Goal: Information Seeking & Learning: Compare options

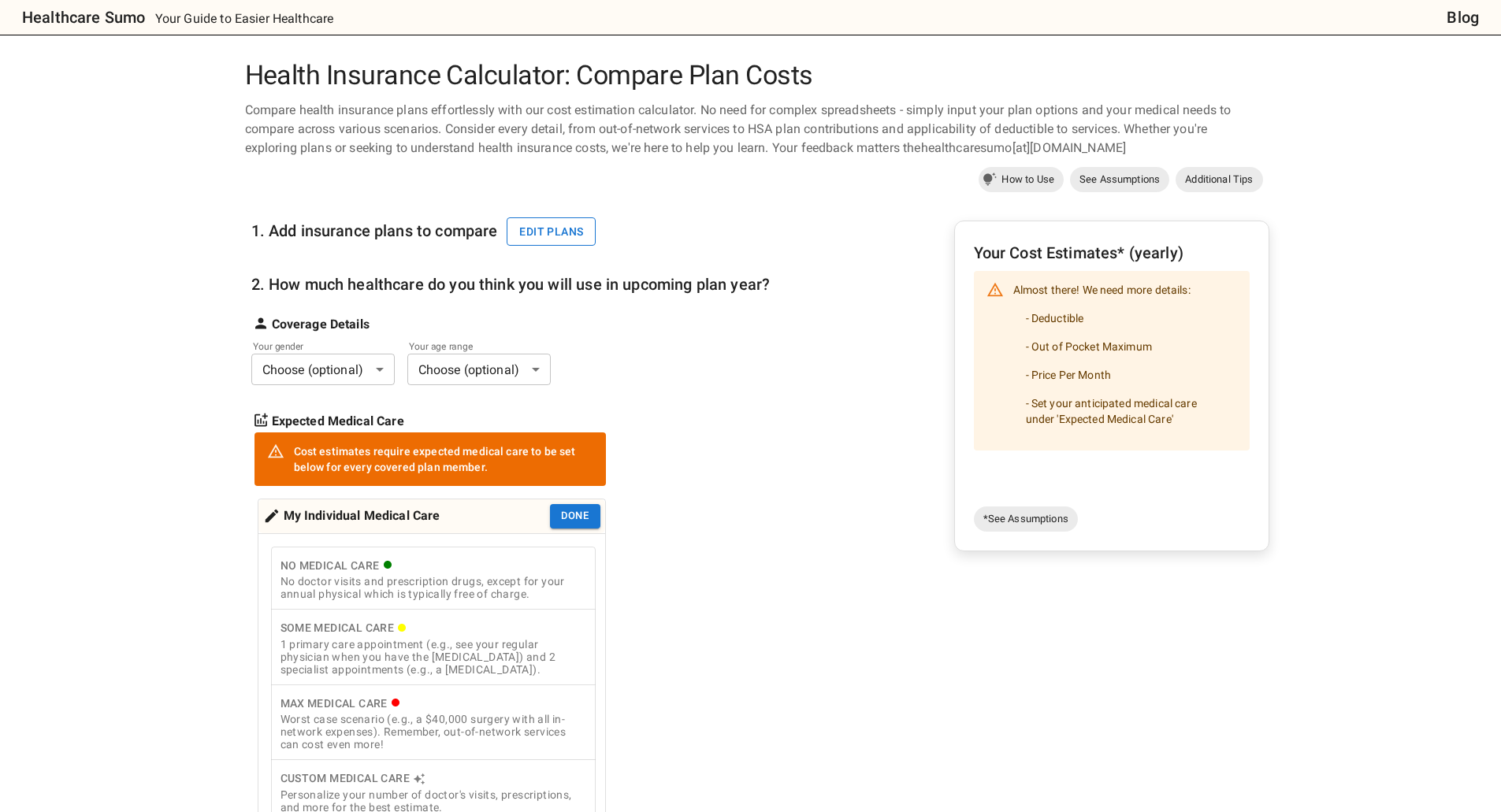
click at [554, 233] on button "Edit plans" at bounding box center [551, 232] width 89 height 29
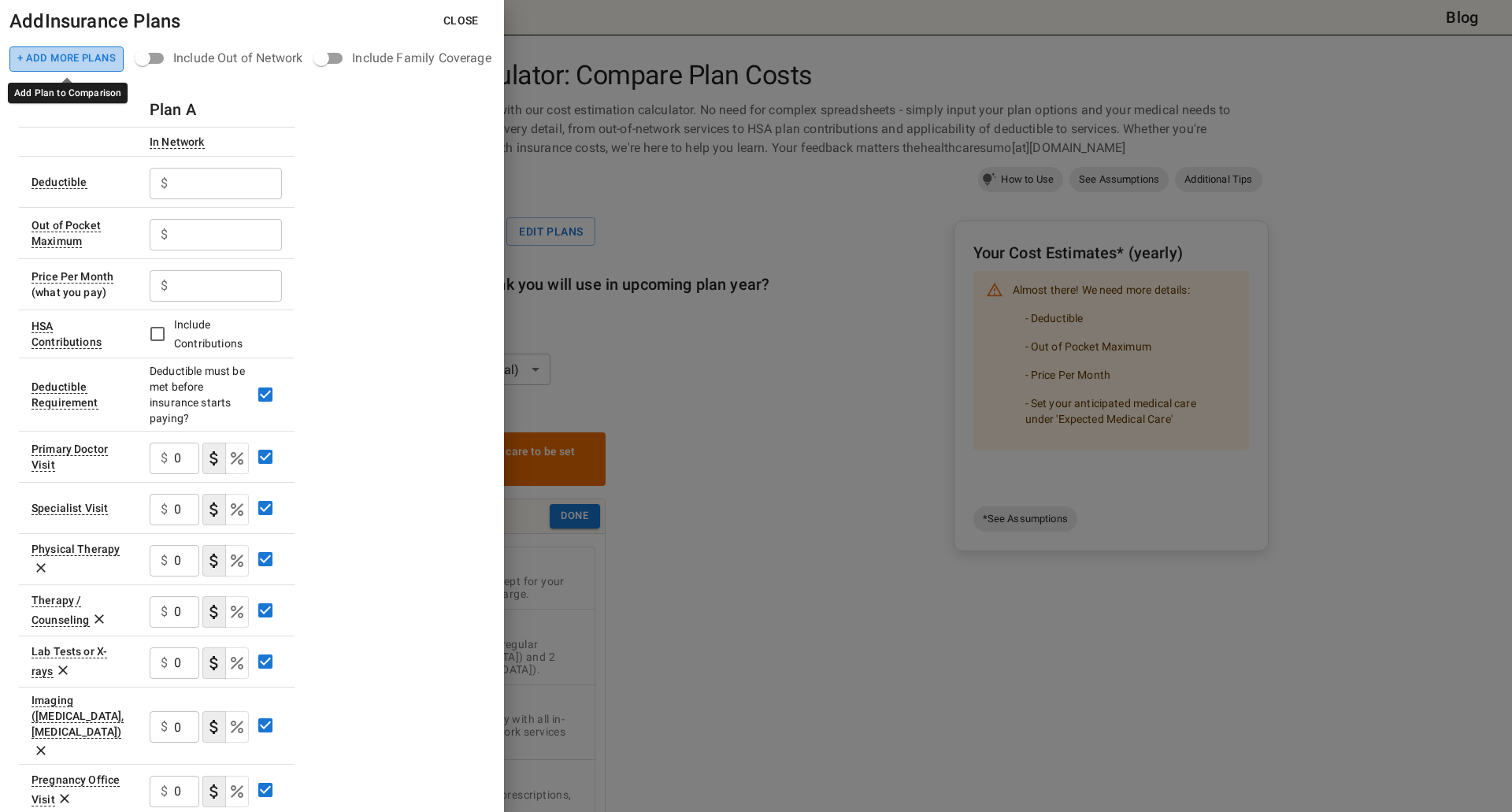
click at [75, 58] on button "+ Add More Plans" at bounding box center [66, 59] width 114 height 25
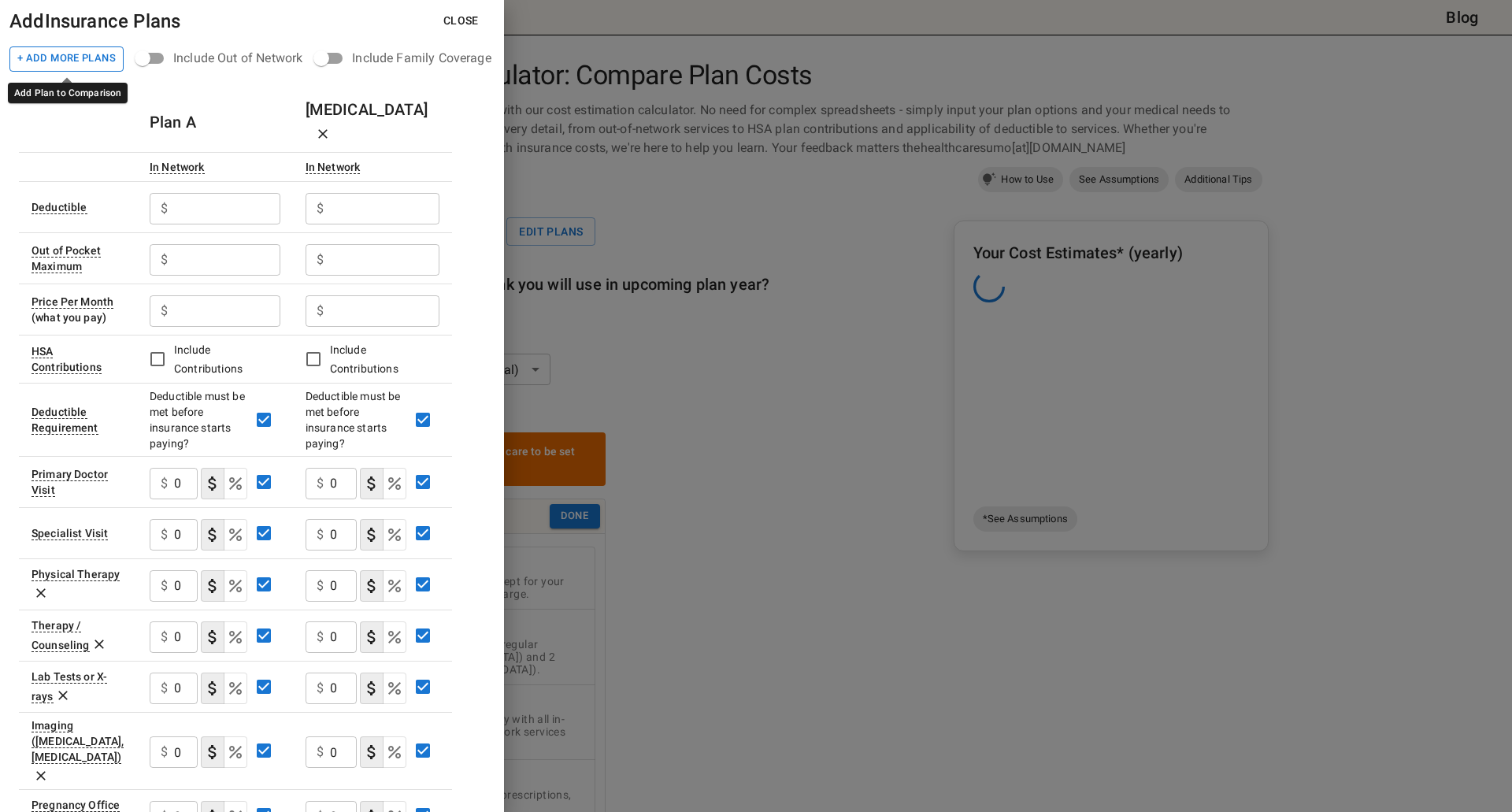
click at [75, 58] on button "+ Add More Plans" at bounding box center [66, 59] width 114 height 25
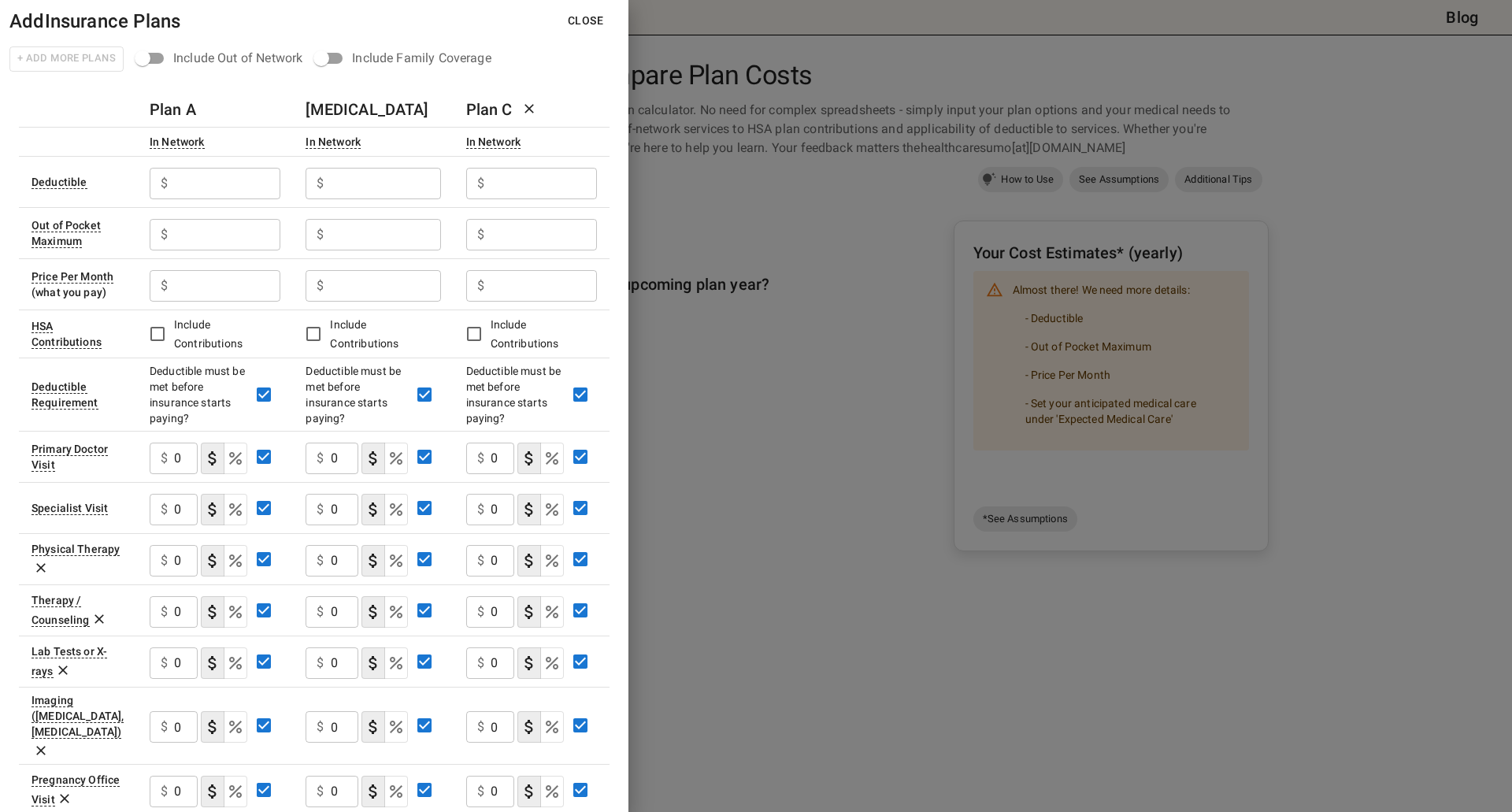
click at [188, 109] on h6 "Plan A" at bounding box center [172, 110] width 46 height 25
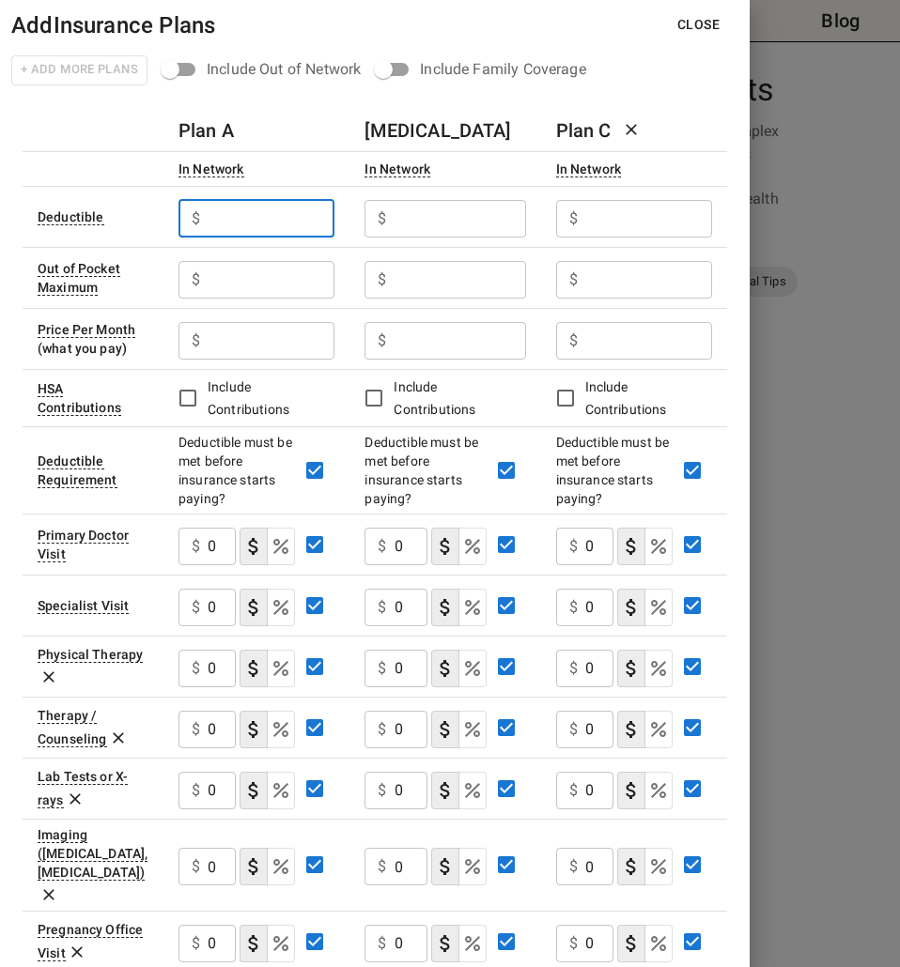
click at [231, 213] on input "text" at bounding box center [271, 219] width 127 height 38
click at [639, 131] on icon at bounding box center [631, 129] width 19 height 19
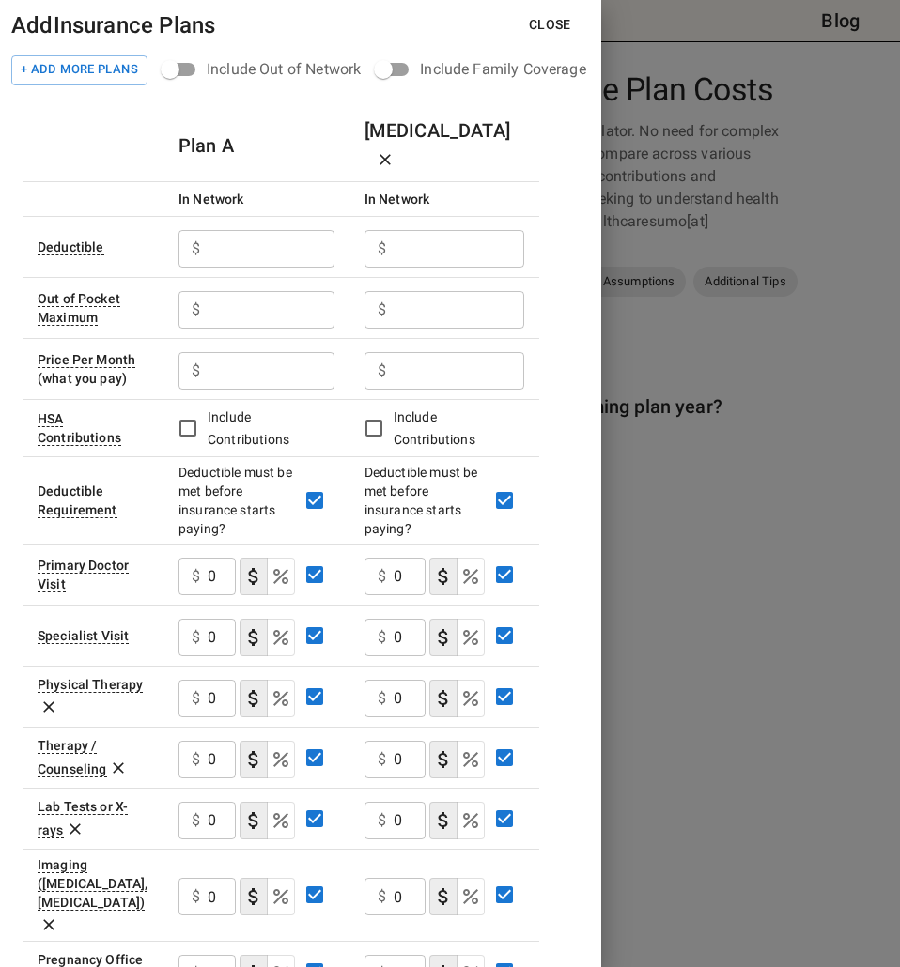
click at [266, 230] on input "text" at bounding box center [271, 249] width 127 height 38
click at [220, 230] on input "text" at bounding box center [271, 249] width 127 height 38
type input "3600"
click at [224, 291] on input "text" at bounding box center [271, 310] width 127 height 38
type input "7400"
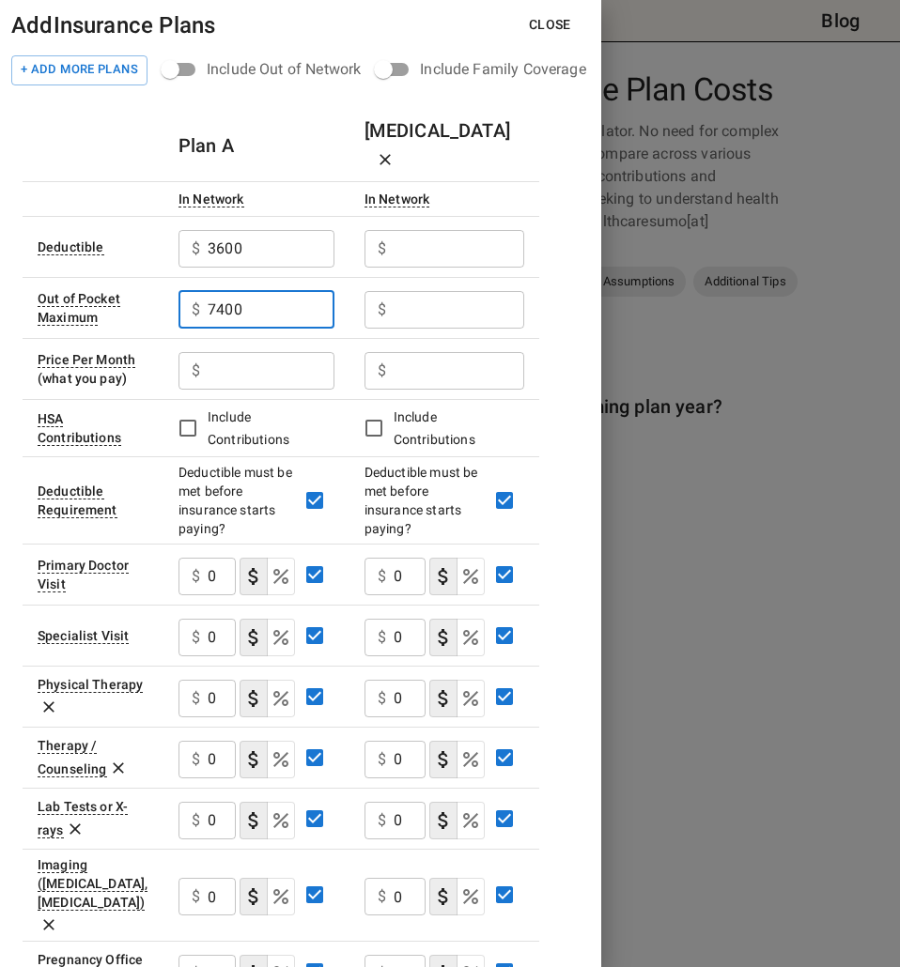
click at [334, 230] on input "text" at bounding box center [271, 249] width 127 height 38
type input "6700"
click at [334, 268] on input "text" at bounding box center [271, 249] width 127 height 38
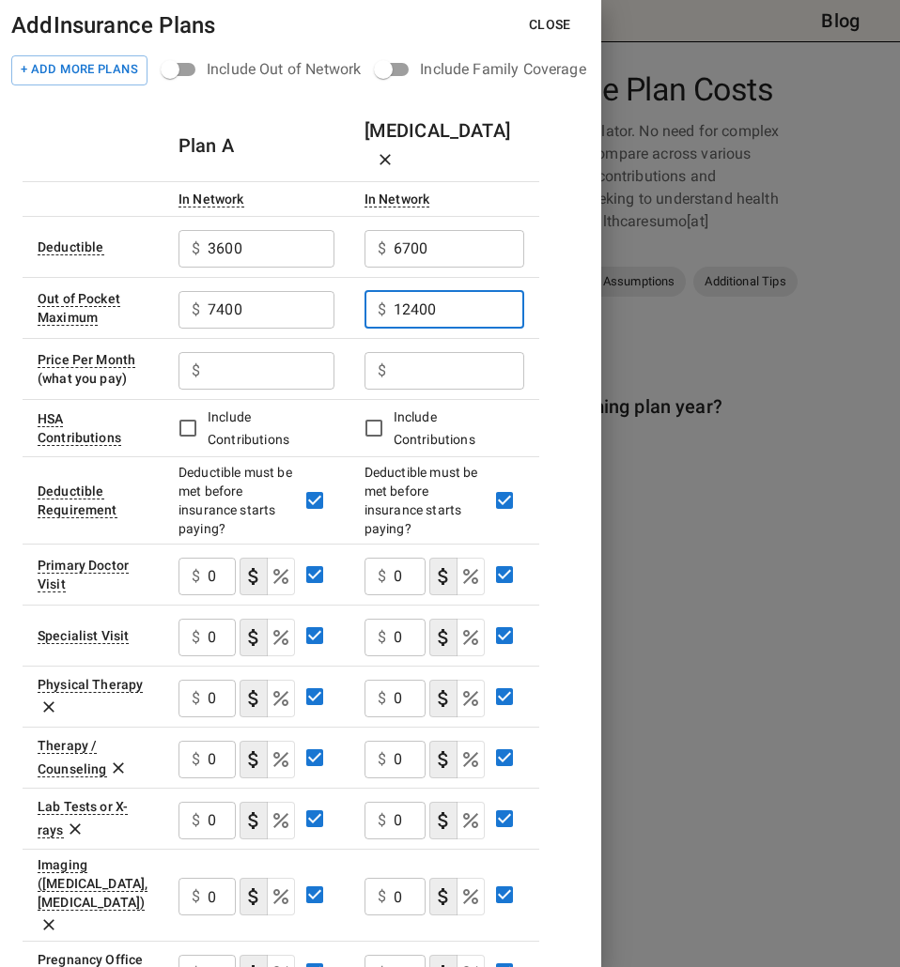
type input "12400"
click at [294, 352] on input "text" at bounding box center [271, 371] width 127 height 38
type input "3"
type input "627"
click at [334, 268] on input "text" at bounding box center [271, 249] width 127 height 38
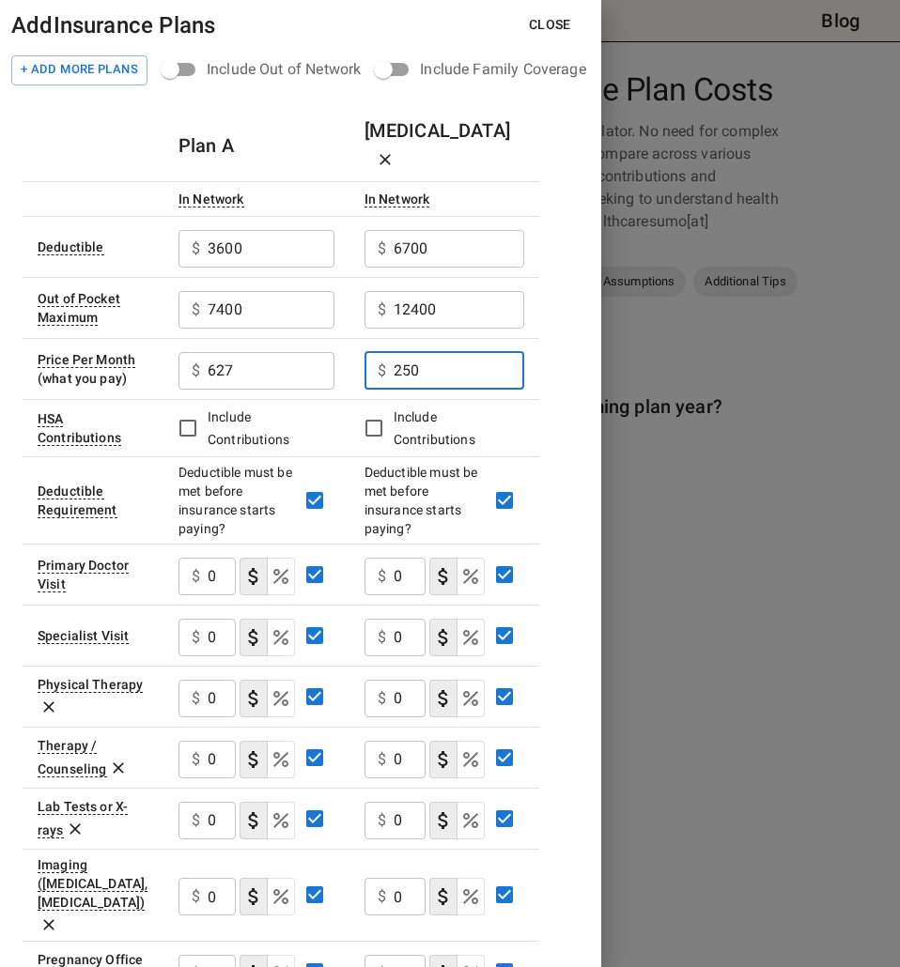
type input "250"
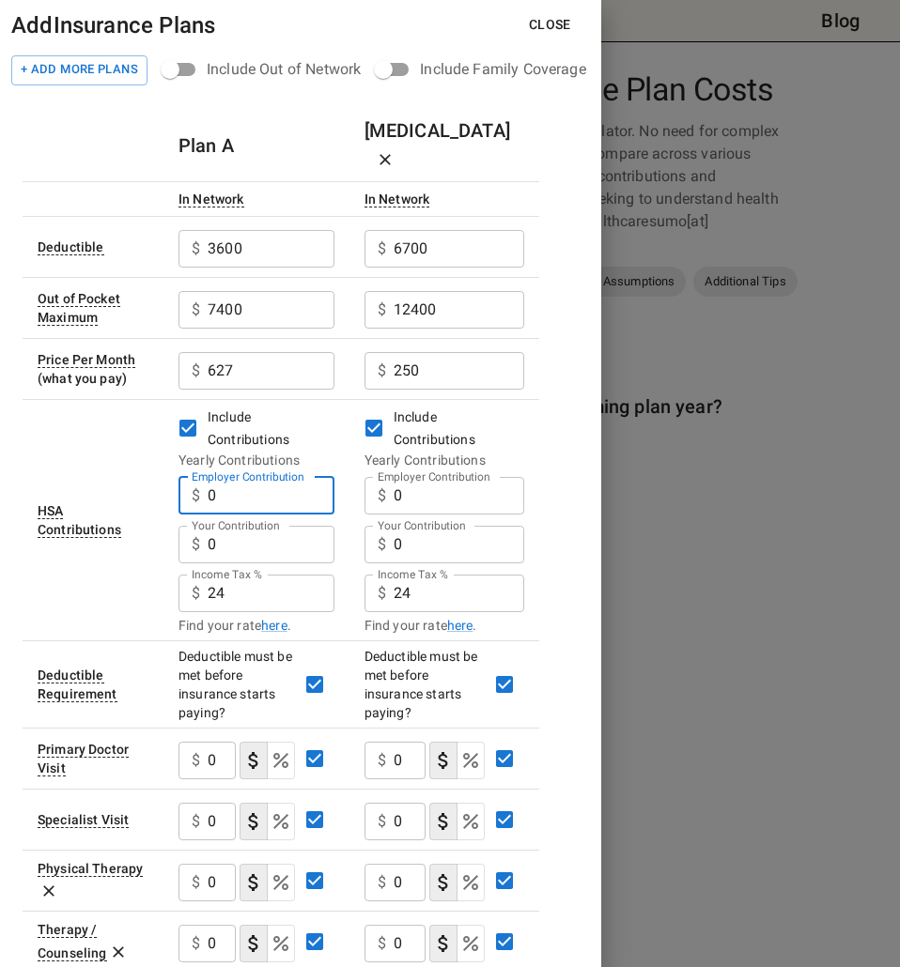
click at [250, 477] on input "0" at bounding box center [271, 496] width 127 height 38
drag, startPoint x: 250, startPoint y: 468, endPoint x: 195, endPoint y: 466, distance: 54.5
click at [195, 477] on div "$ 0 Employer Contribution" at bounding box center [256, 496] width 156 height 38
type input "1000"
click at [334, 477] on input "0" at bounding box center [271, 496] width 127 height 38
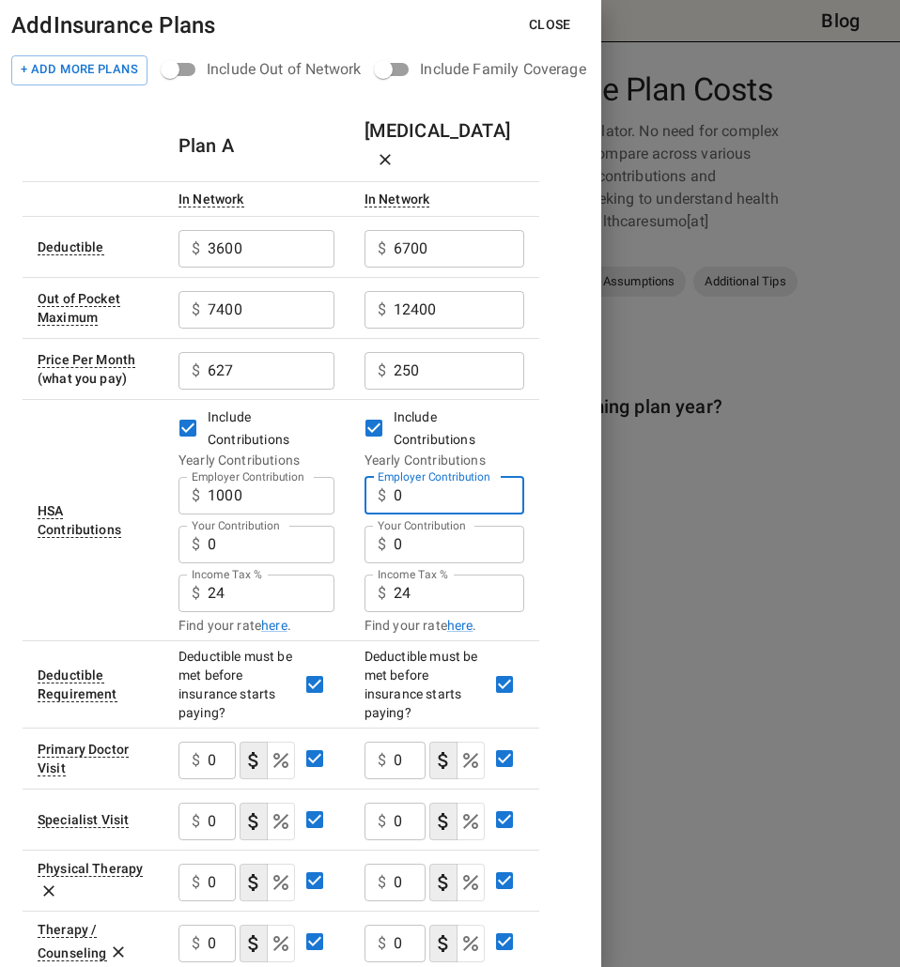
drag, startPoint x: 452, startPoint y: 467, endPoint x: 367, endPoint y: 467, distance: 84.5
click at [367, 477] on div "$ 0 Employer Contribution" at bounding box center [444, 496] width 160 height 38
type input "1100"
click at [294, 526] on input "0" at bounding box center [271, 545] width 127 height 38
drag, startPoint x: 265, startPoint y: 515, endPoint x: 160, endPoint y: 506, distance: 105.5
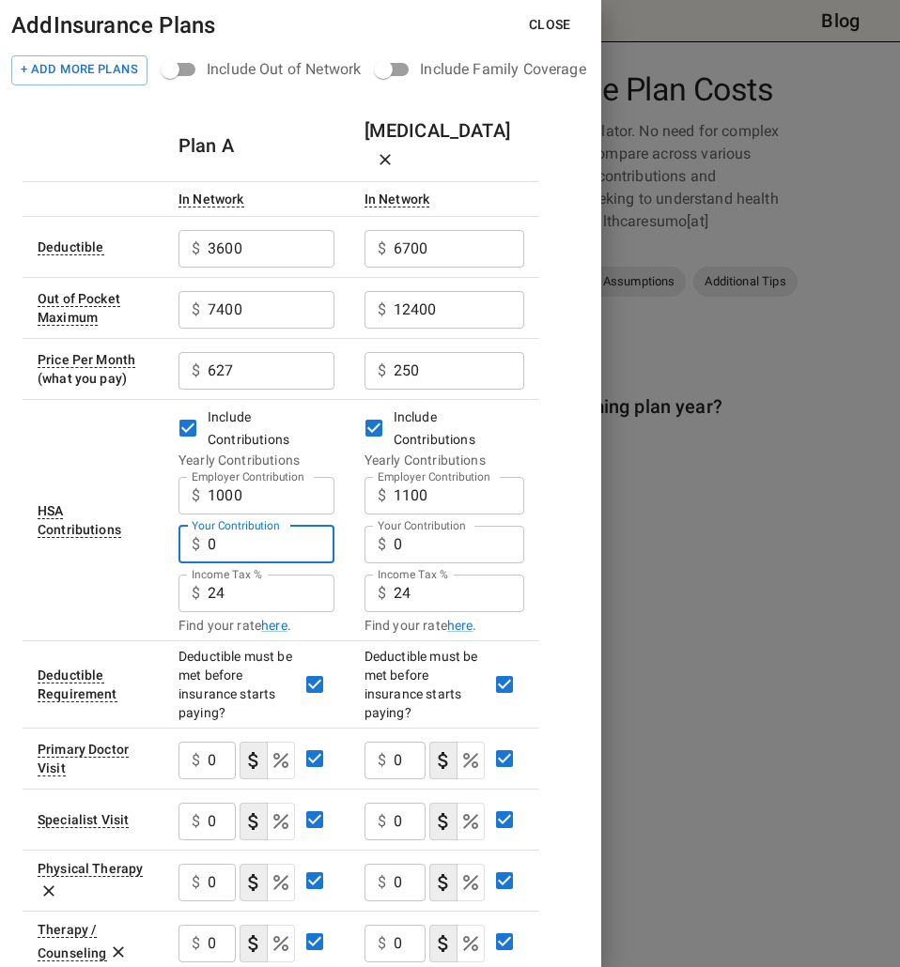
click at [160, 506] on tr "HSA Contributions Include Contributions Yearly Contributions Employer Contribut…" at bounding box center [281, 519] width 517 height 241
type input "7550"
click at [334, 515] on input "0" at bounding box center [271, 496] width 127 height 38
drag, startPoint x: 450, startPoint y: 517, endPoint x: 358, endPoint y: 510, distance: 92.3
click at [358, 510] on td "Include Contributions Yearly Contributions Employer Contribution $ 1100 Employe…" at bounding box center [444, 519] width 190 height 241
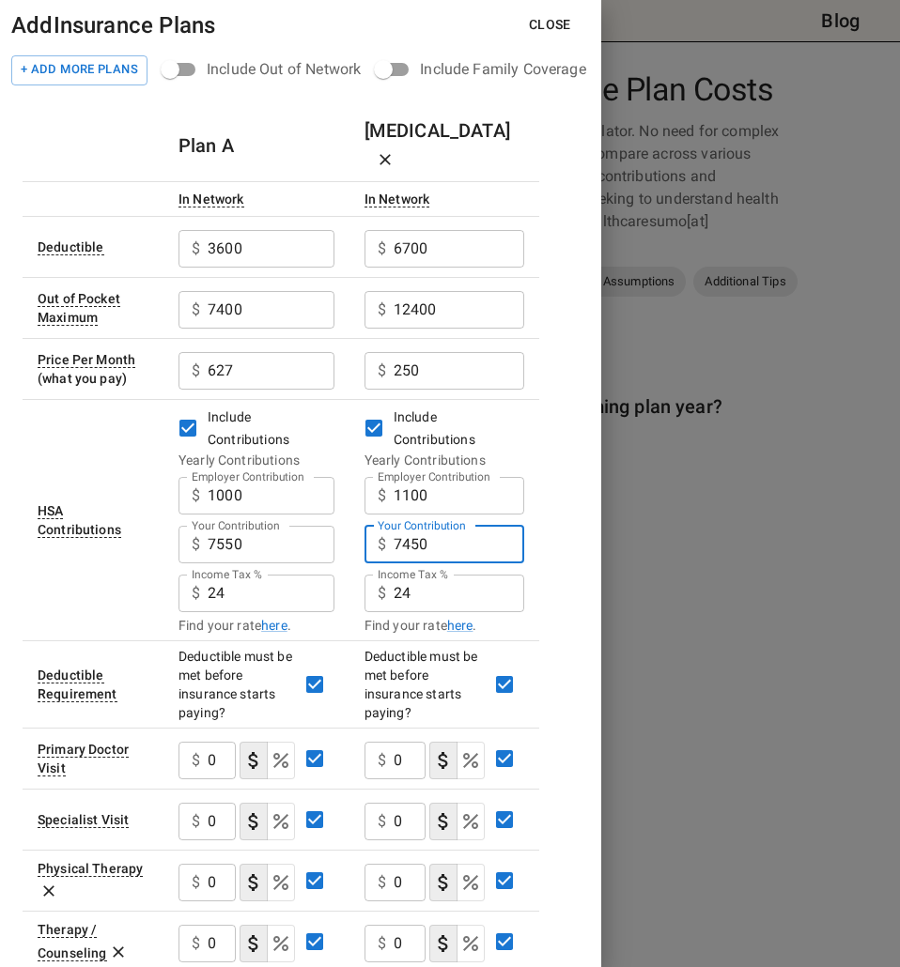
type input "7450"
click at [543, 545] on div "Plan A [MEDICAL_DATA] In Network In Network Deductible $ 3600 ​ $ 6700 ​ Out of…" at bounding box center [301, 923] width 556 height 1627
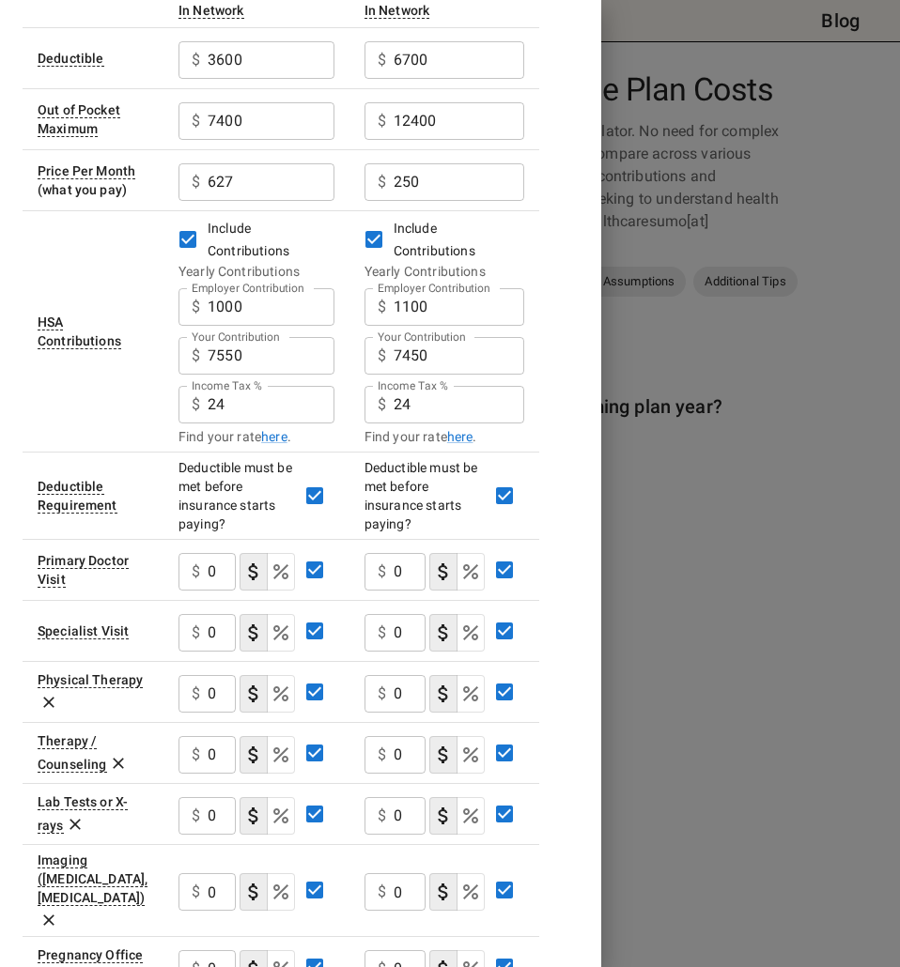
scroll to position [282, 0]
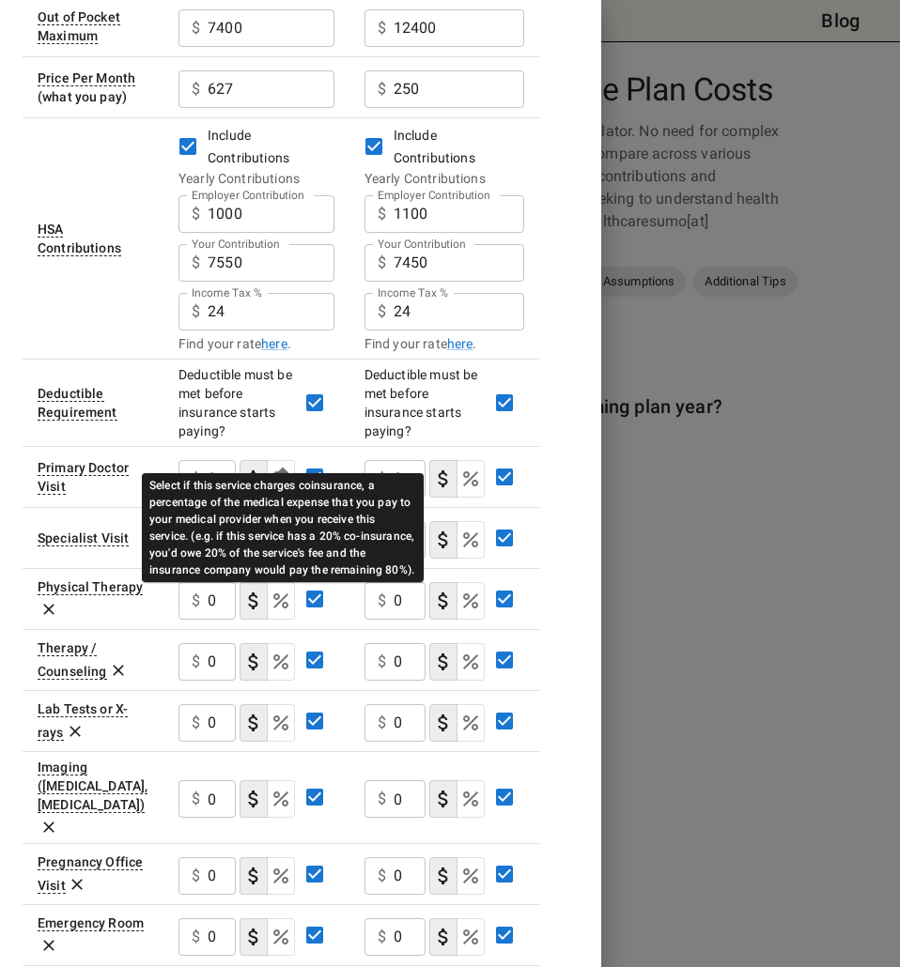
click at [285, 468] on icon "Select if this service charges coinsurance, a percentage of the medical expense…" at bounding box center [281, 479] width 23 height 23
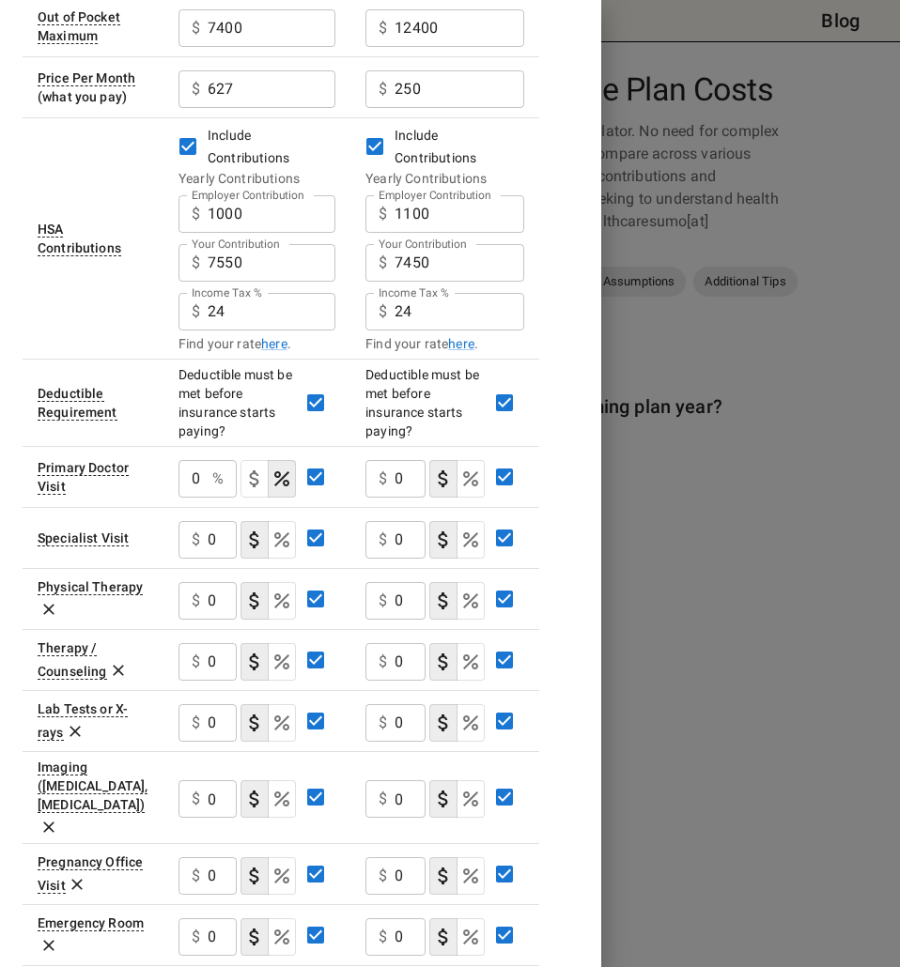
click at [219, 468] on p "%" at bounding box center [217, 479] width 11 height 23
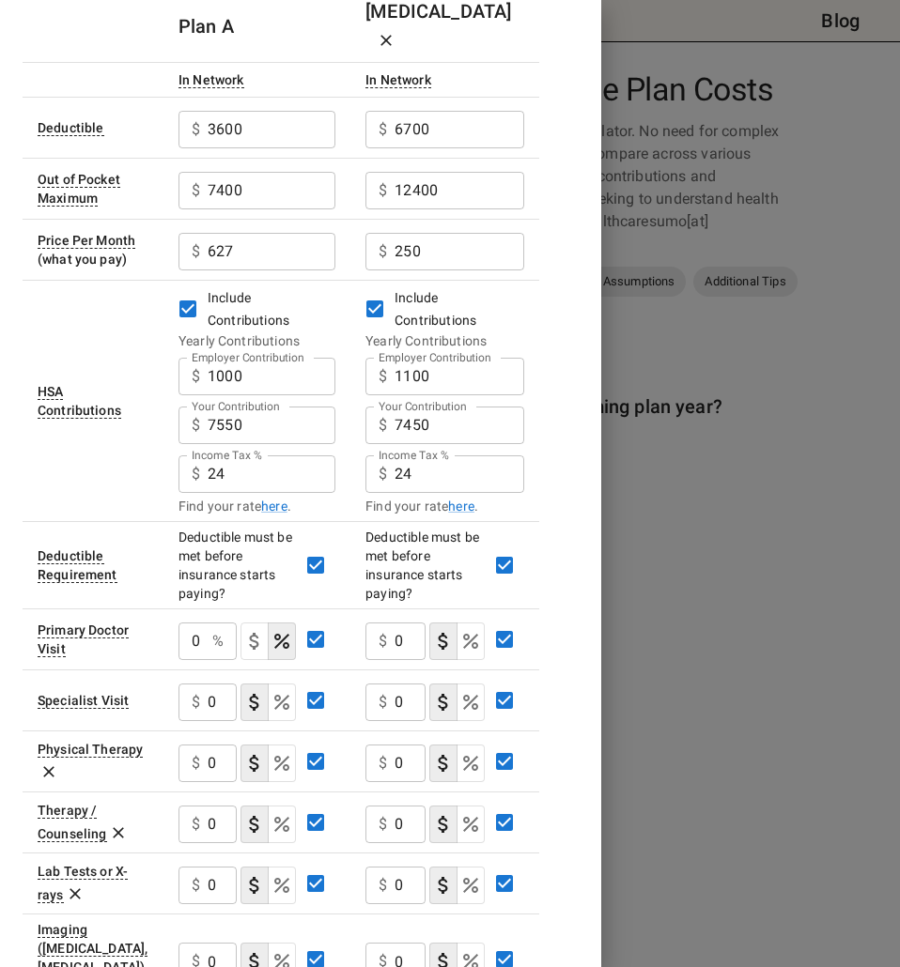
scroll to position [0, 0]
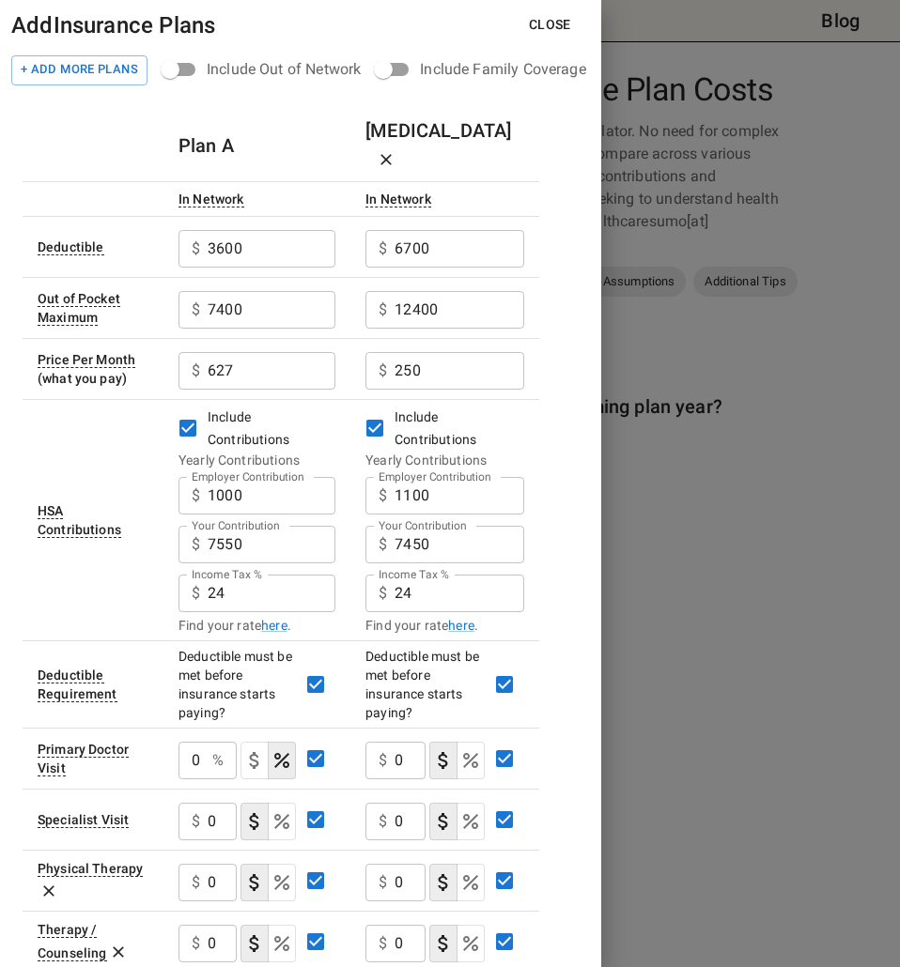
click at [424, 65] on div "Include Family Coverage" at bounding box center [502, 69] width 165 height 23
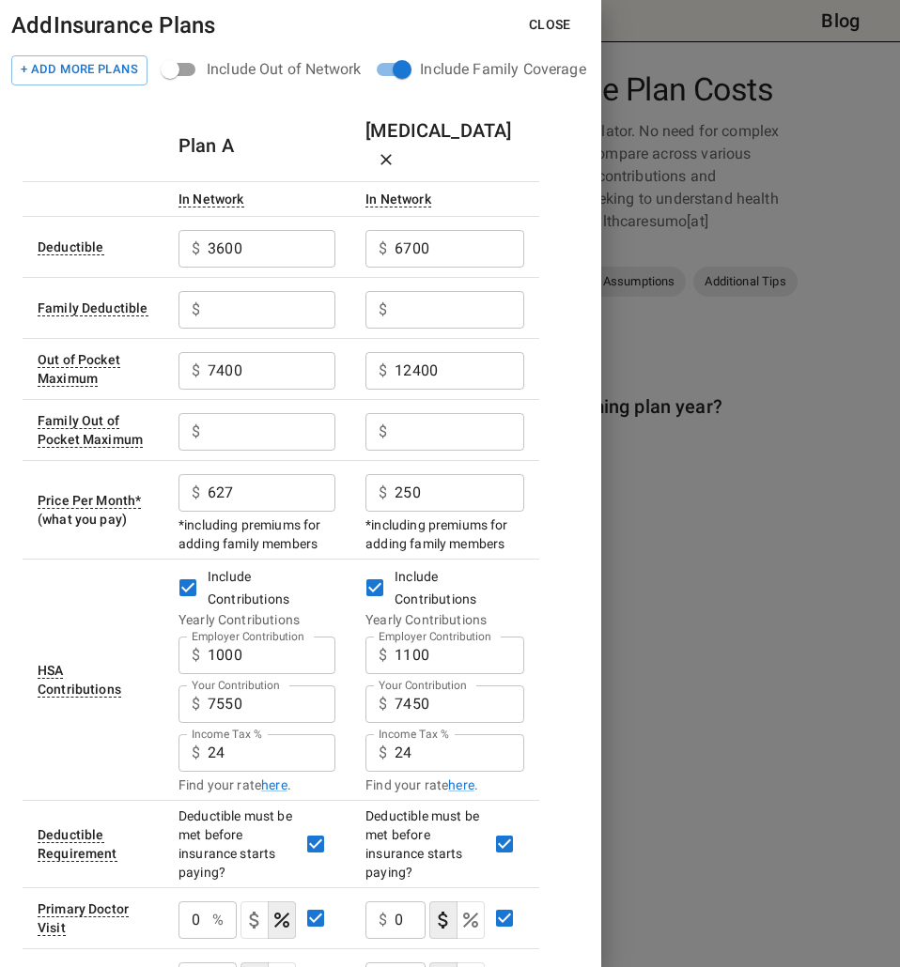
click at [424, 65] on div "Include Family Coverage" at bounding box center [502, 69] width 165 height 23
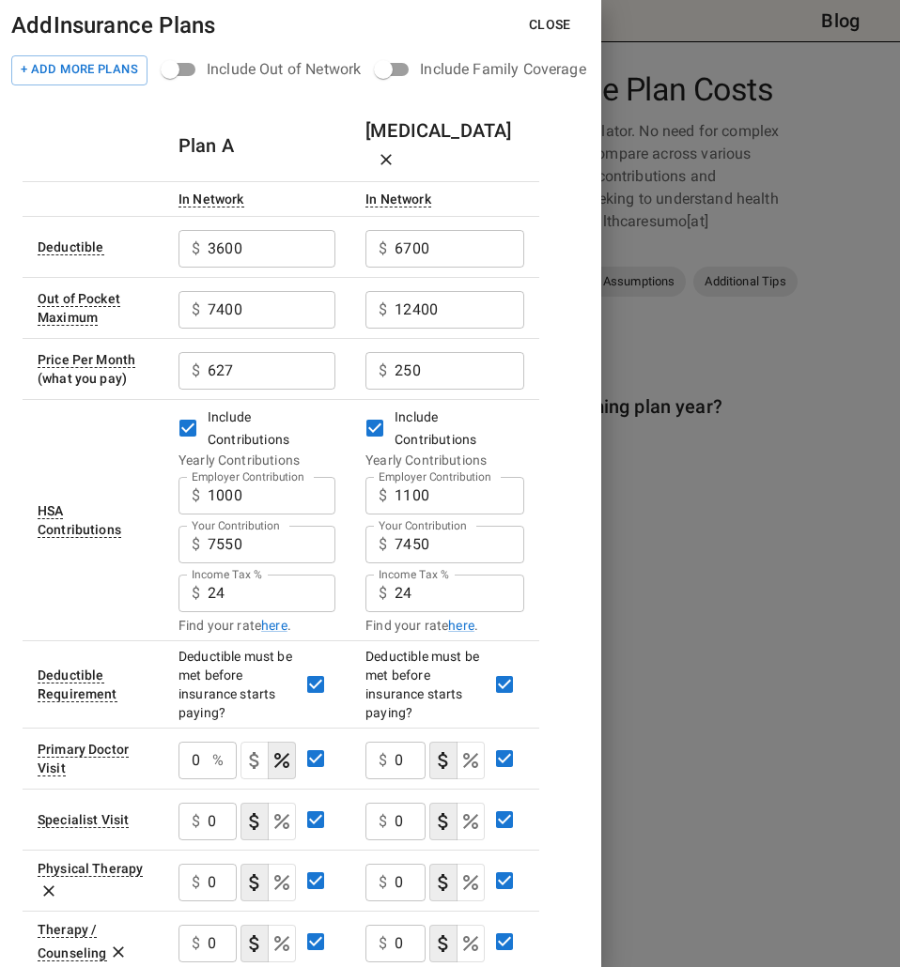
click at [277, 71] on div "Include Out of Network" at bounding box center [284, 69] width 154 height 23
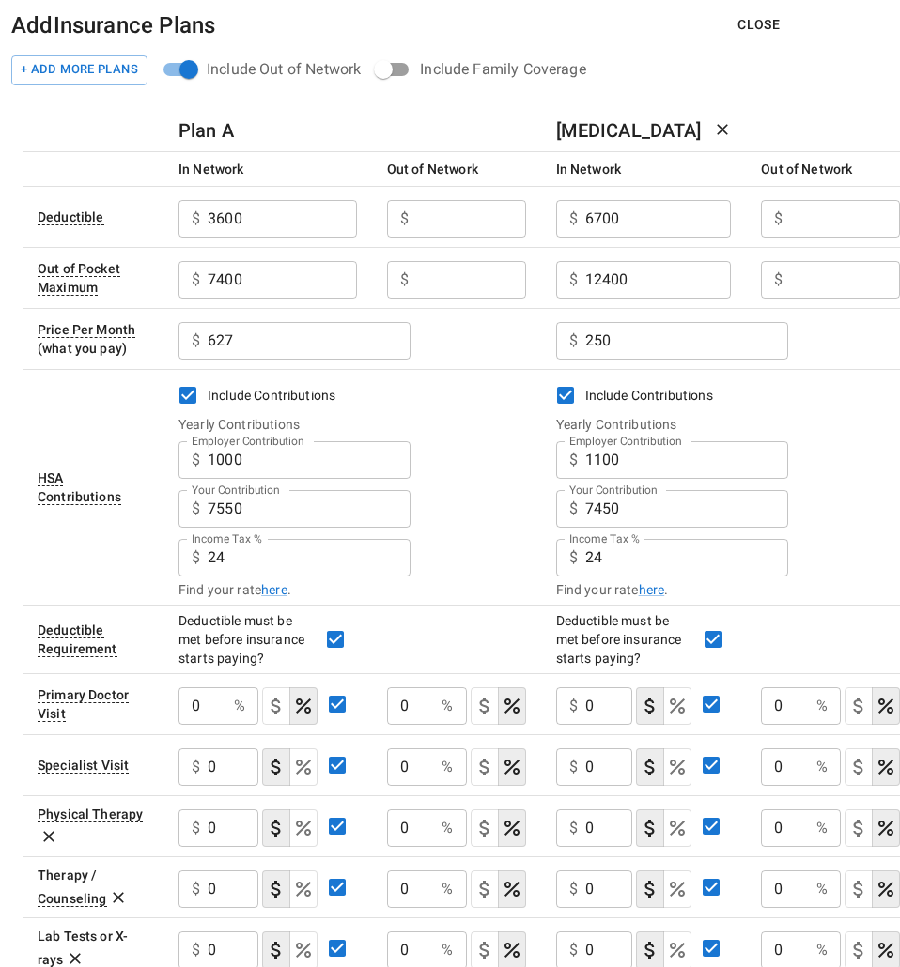
click at [357, 218] on input "Employer Contribution" at bounding box center [282, 219] width 149 height 38
type input "6500"
click at [357, 238] on input "Employer Contribution" at bounding box center [282, 219] width 149 height 38
type input "8200"
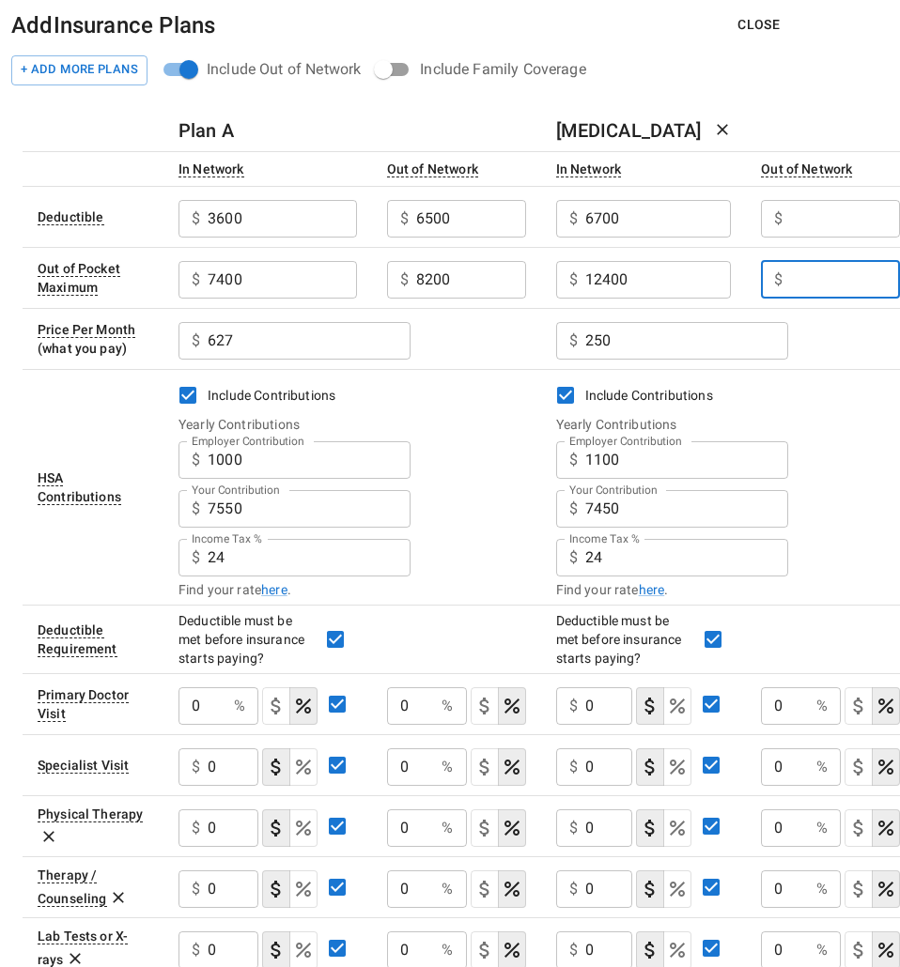
click at [814, 282] on input "Employer Contribution" at bounding box center [845, 280] width 110 height 38
click at [830, 215] on input "Employer Contribution" at bounding box center [845, 219] width 110 height 38
click at [357, 238] on input "Employer Contribution" at bounding box center [282, 219] width 149 height 38
click at [357, 217] on input "12400" at bounding box center [282, 219] width 149 height 38
type input "12700"
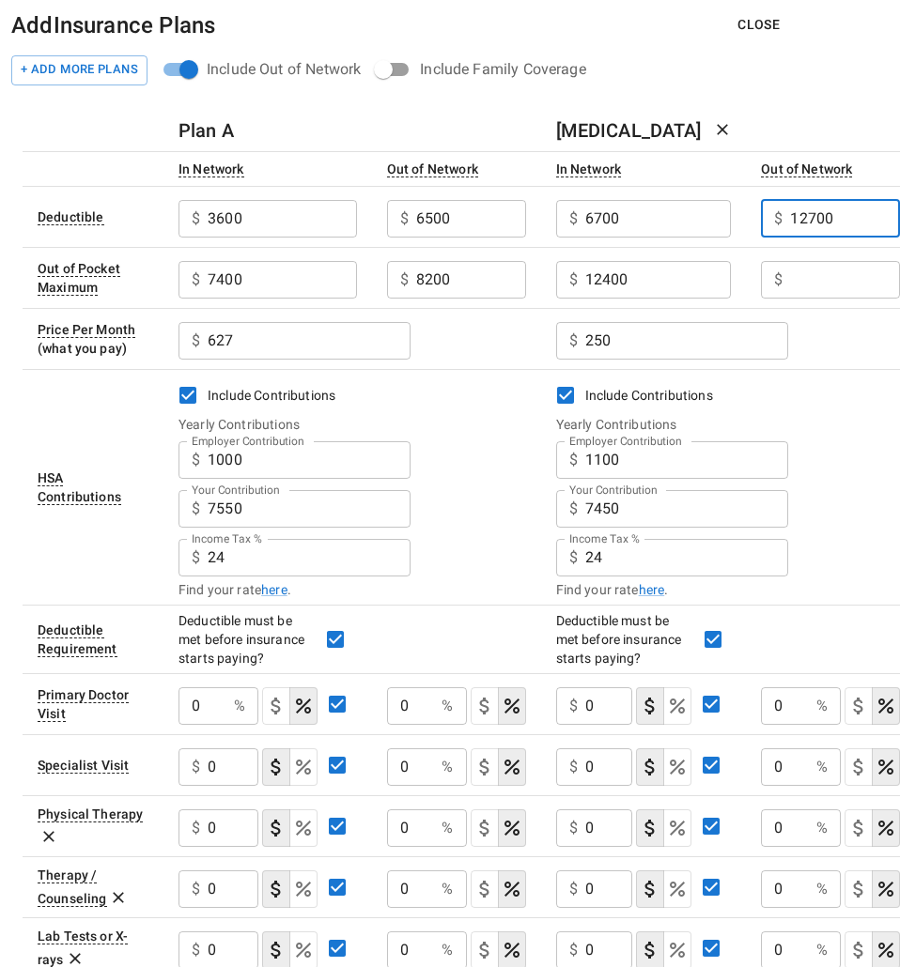
click at [357, 238] on input "Employer Contribution" at bounding box center [282, 219] width 149 height 38
type input "18200"
click at [832, 331] on div "$ 250 ​" at bounding box center [728, 339] width 345 height 49
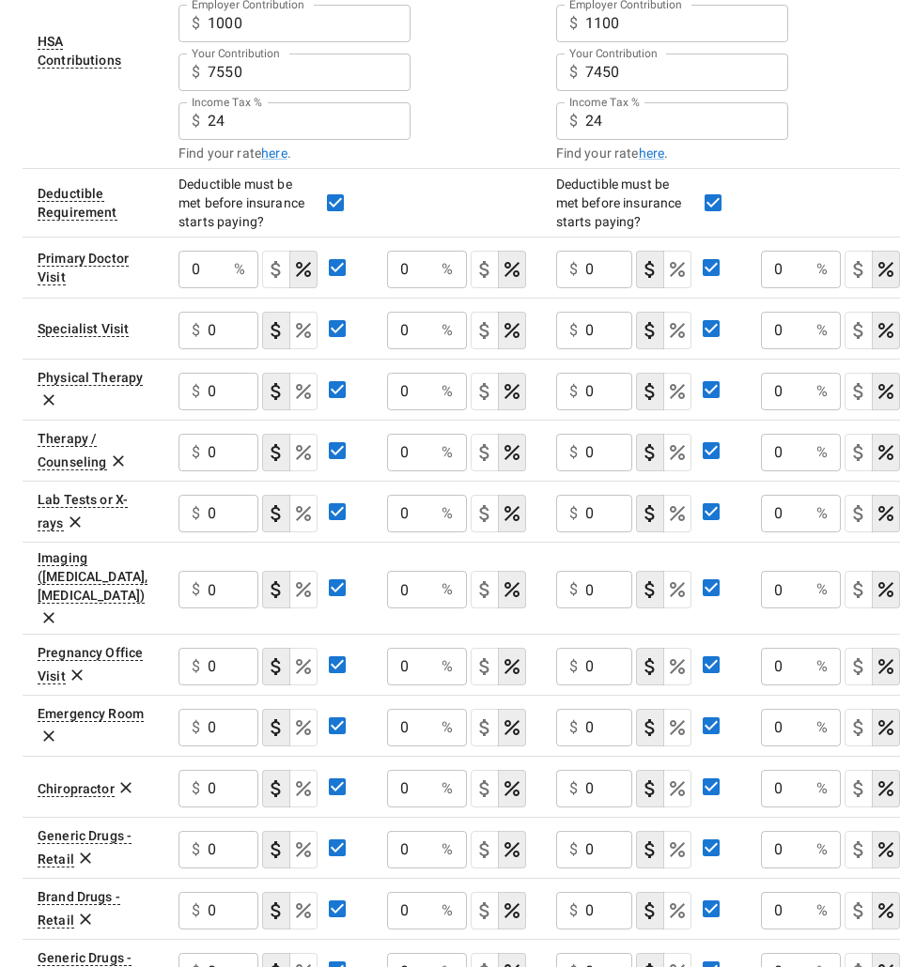
scroll to position [470, 0]
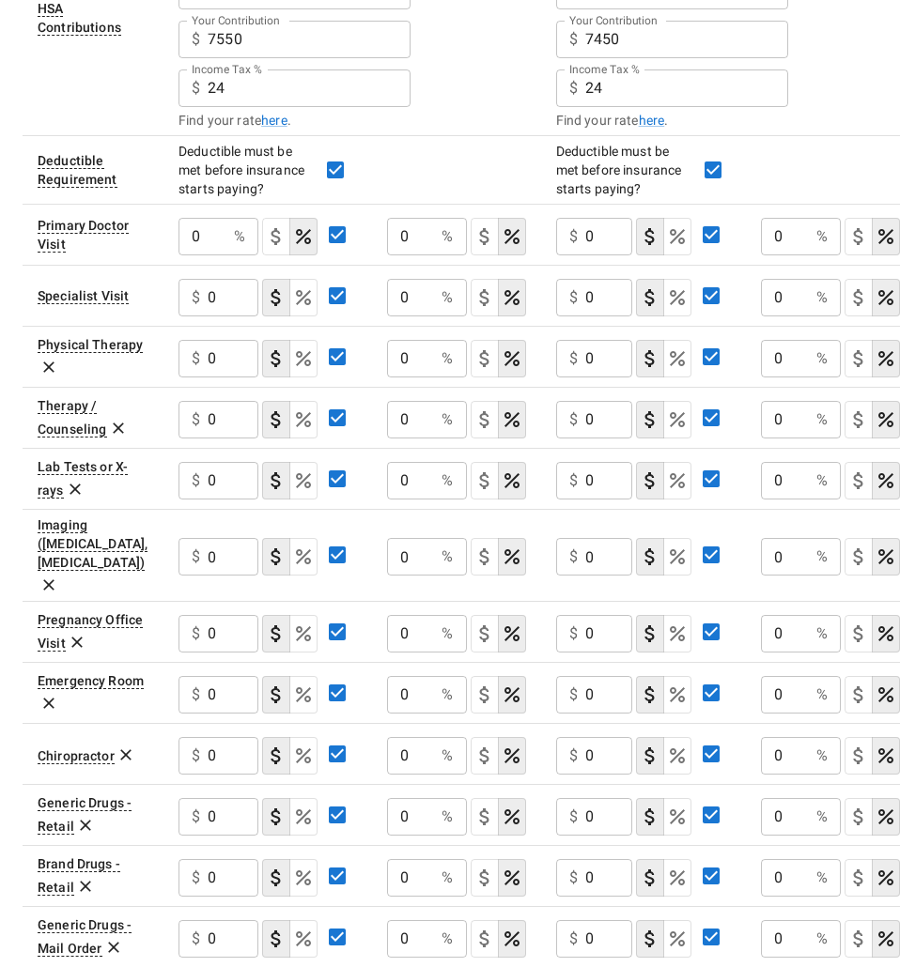
click at [203, 239] on input "0" at bounding box center [202, 237] width 48 height 38
drag, startPoint x: 216, startPoint y: 239, endPoint x: 179, endPoint y: 239, distance: 36.6
click at [179, 239] on input "0" at bounding box center [202, 237] width 48 height 38
drag, startPoint x: 229, startPoint y: 301, endPoint x: 192, endPoint y: 301, distance: 37.6
click at [192, 301] on div "$ 0 ​" at bounding box center [218, 298] width 80 height 38
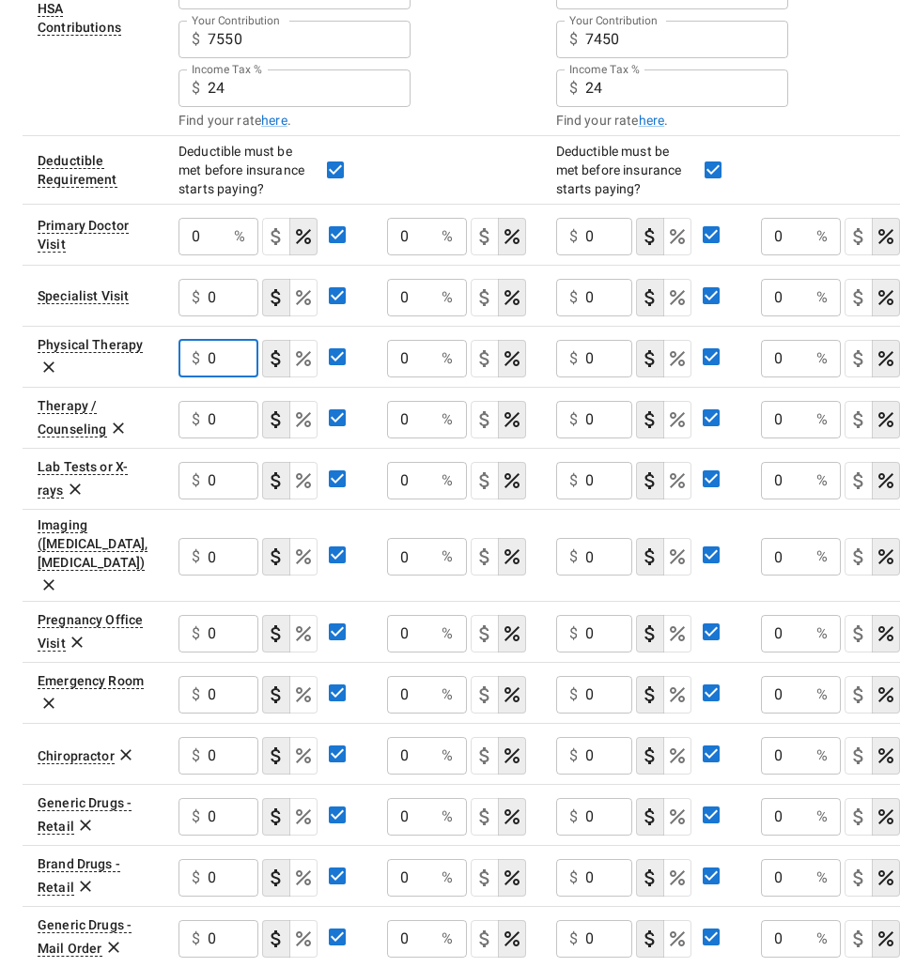
drag, startPoint x: 232, startPoint y: 354, endPoint x: 146, endPoint y: 363, distance: 86.9
click at [146, 363] on tr "Physical Therapy $ 0 ​ 0 % ​ $ 0 ​ 0 % ​" at bounding box center [469, 356] width 892 height 61
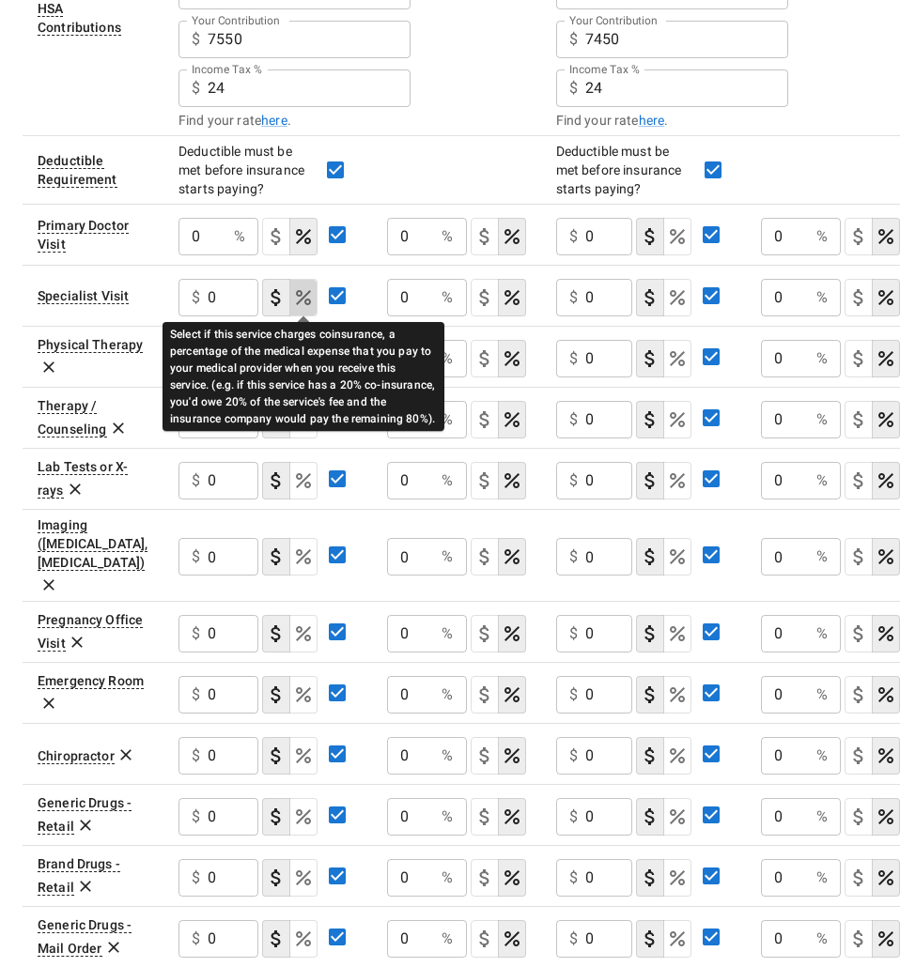
click at [298, 305] on icon "Select if this service charges coinsurance, a percentage of the medical expense…" at bounding box center [303, 297] width 23 height 23
type button "COINSURANCE"
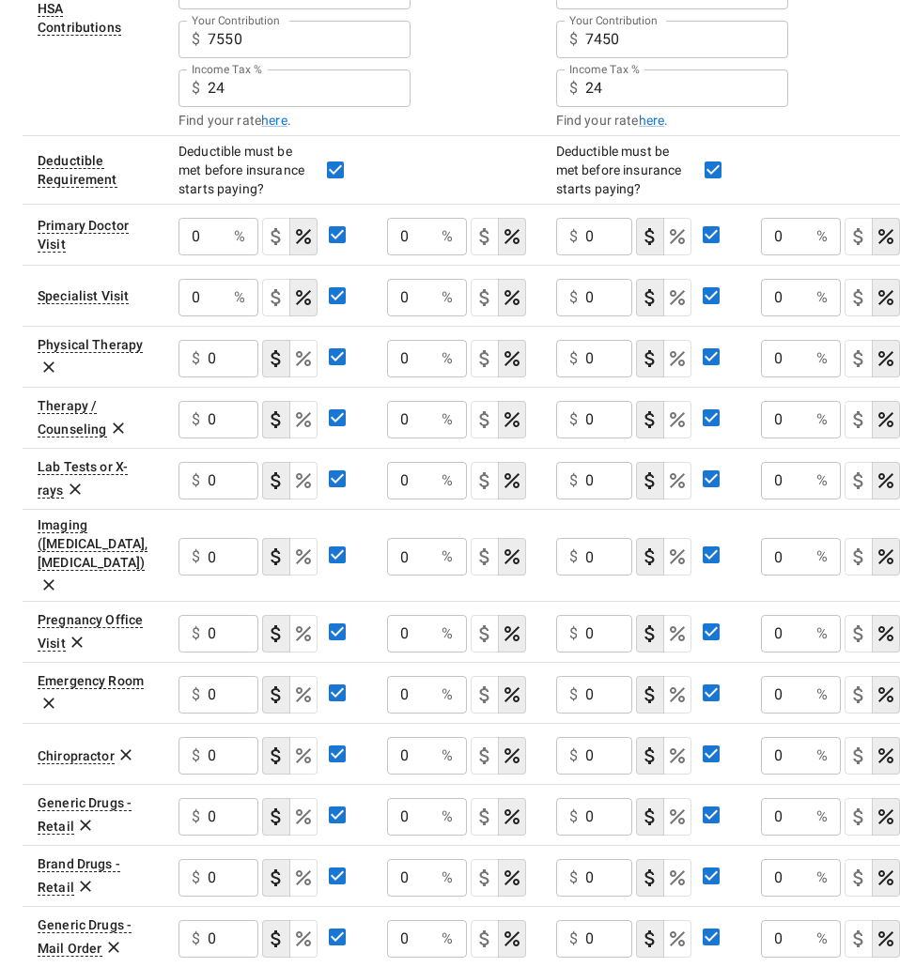
click at [360, 270] on td "0 % ​" at bounding box center [267, 295] width 208 height 61
click at [305, 362] on icon "Select if this service charges coinsurance, a percentage of the medical expense…" at bounding box center [303, 358] width 15 height 15
click at [346, 569] on td "$ 0 ​" at bounding box center [267, 555] width 208 height 92
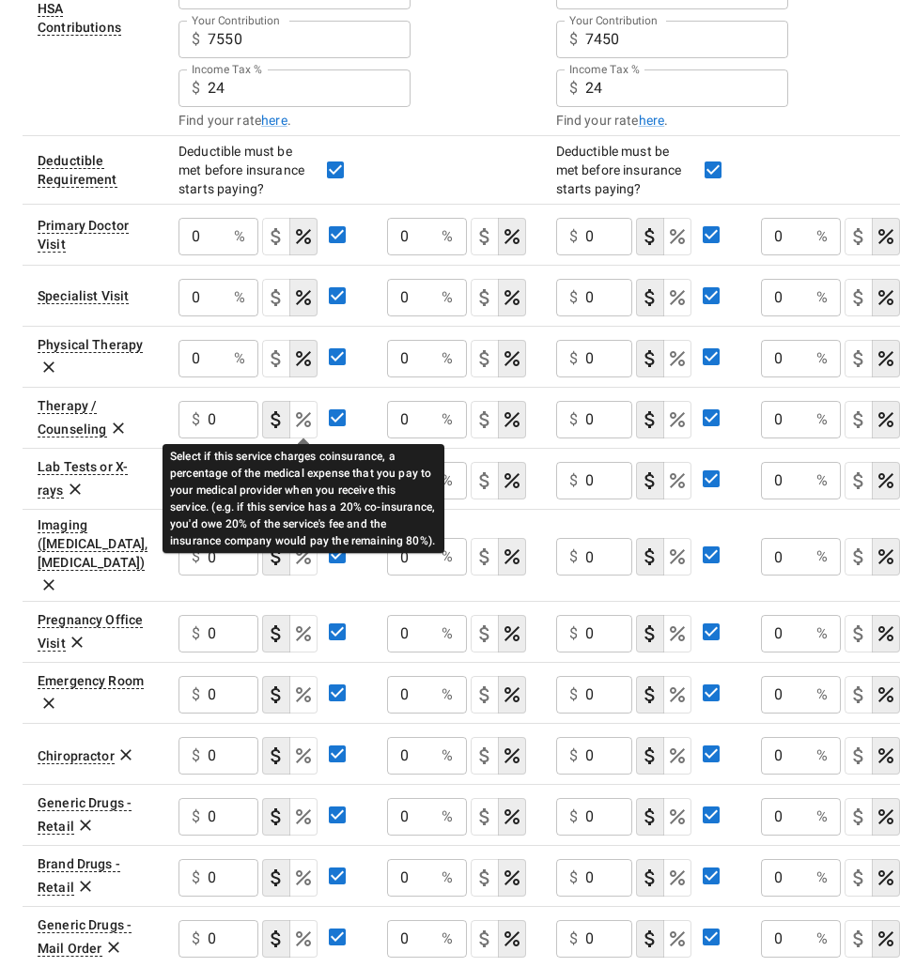
click at [306, 419] on icon "Select if this service charges coinsurance, a percentage of the medical expense…" at bounding box center [303, 420] width 23 height 23
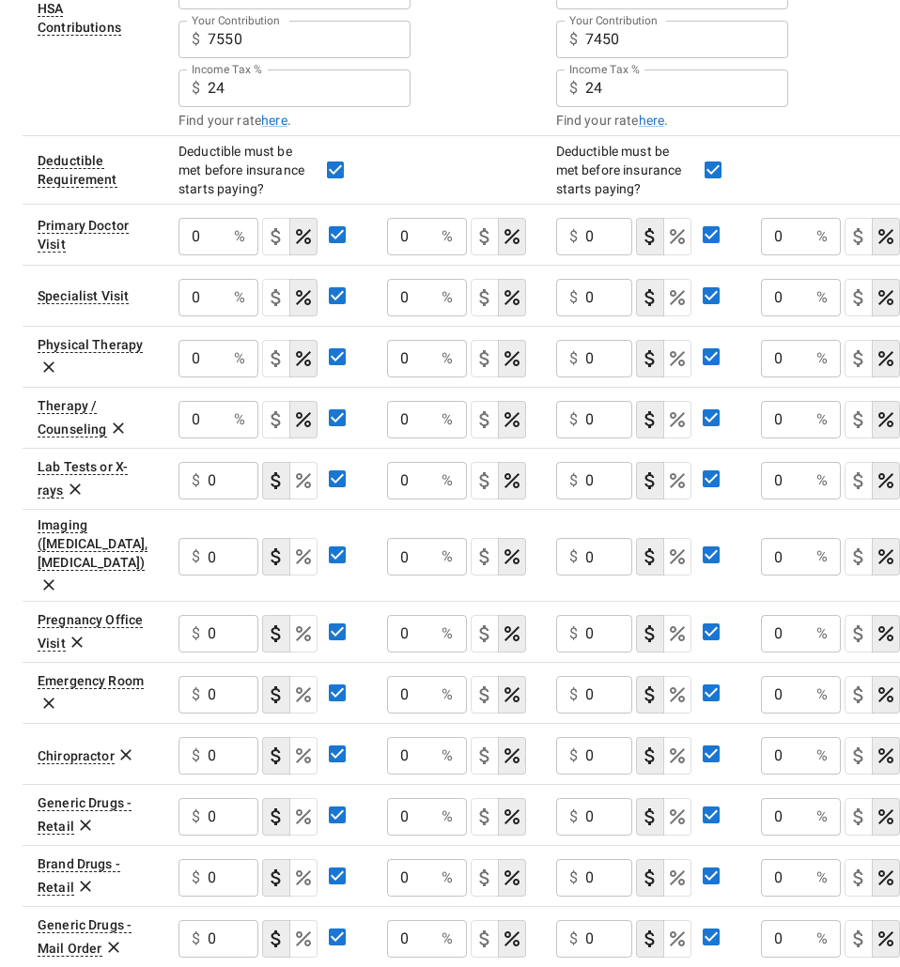
click at [311, 495] on button "coinsurance" at bounding box center [303, 481] width 28 height 38
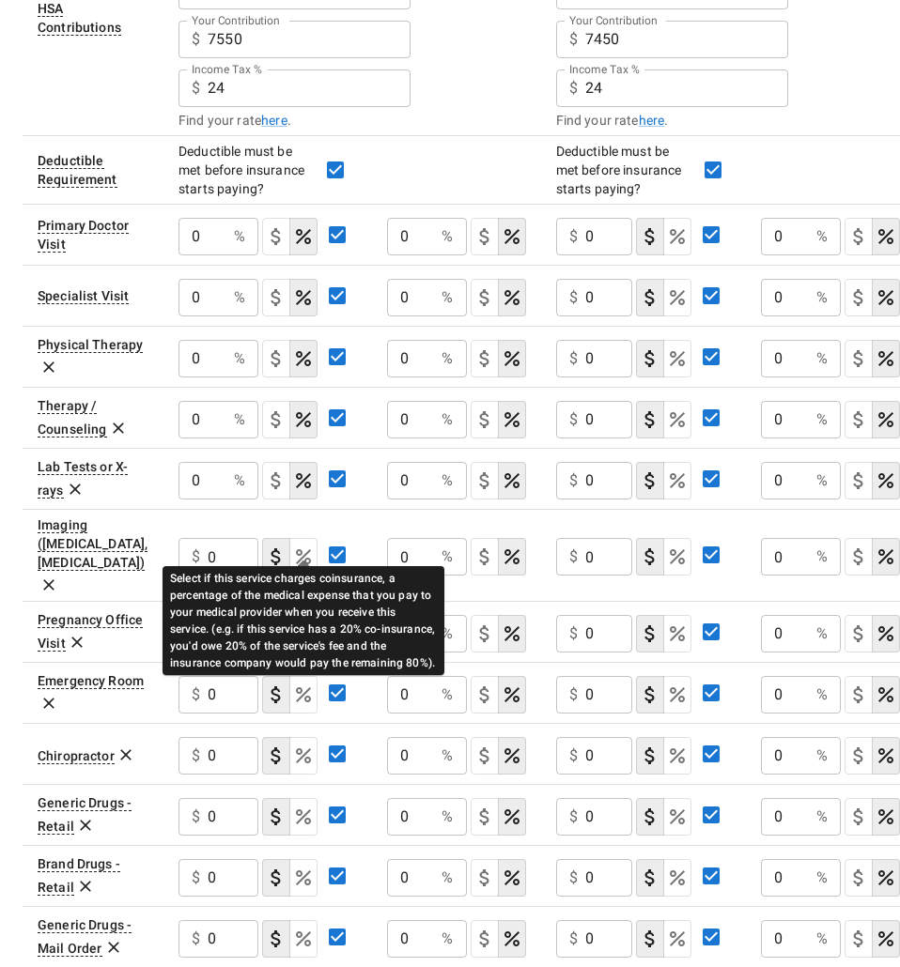
click at [313, 553] on div "Select if this service charges coinsurance, a percentage of the medical expense…" at bounding box center [303, 614] width 282 height 122
click at [305, 549] on icon "Select if this service charges coinsurance, a percentage of the medical expense…" at bounding box center [303, 556] width 15 height 15
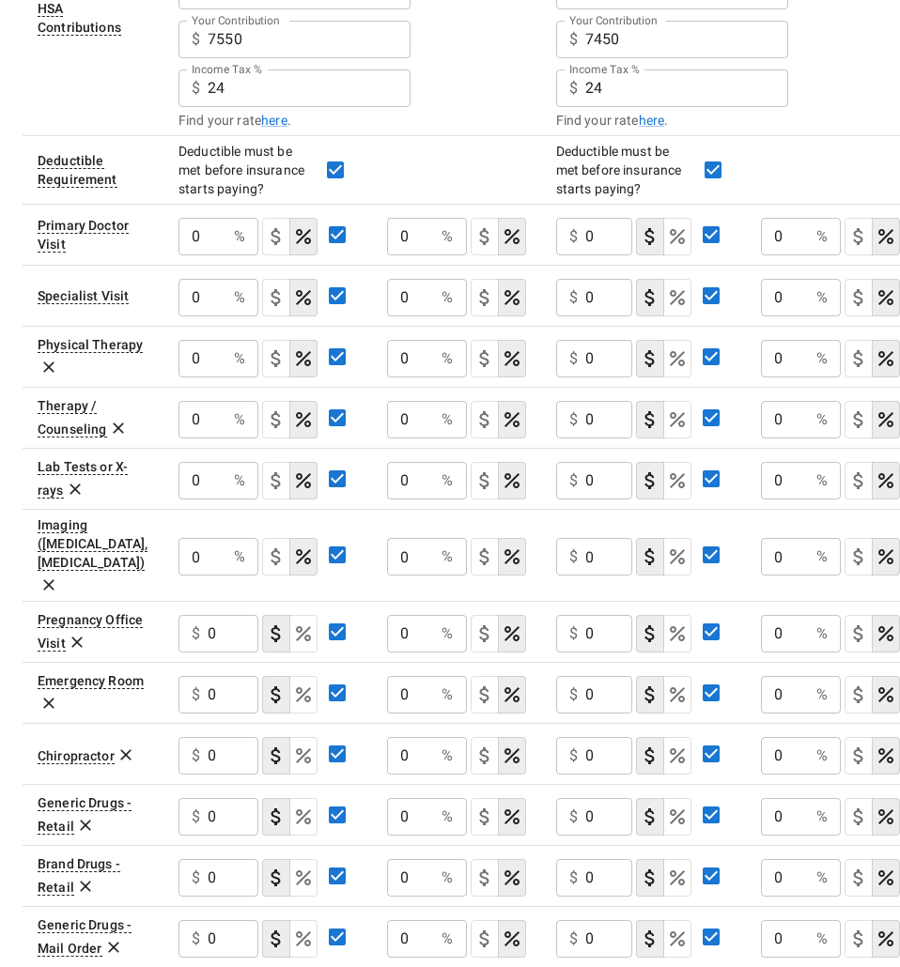
scroll to position [707, 0]
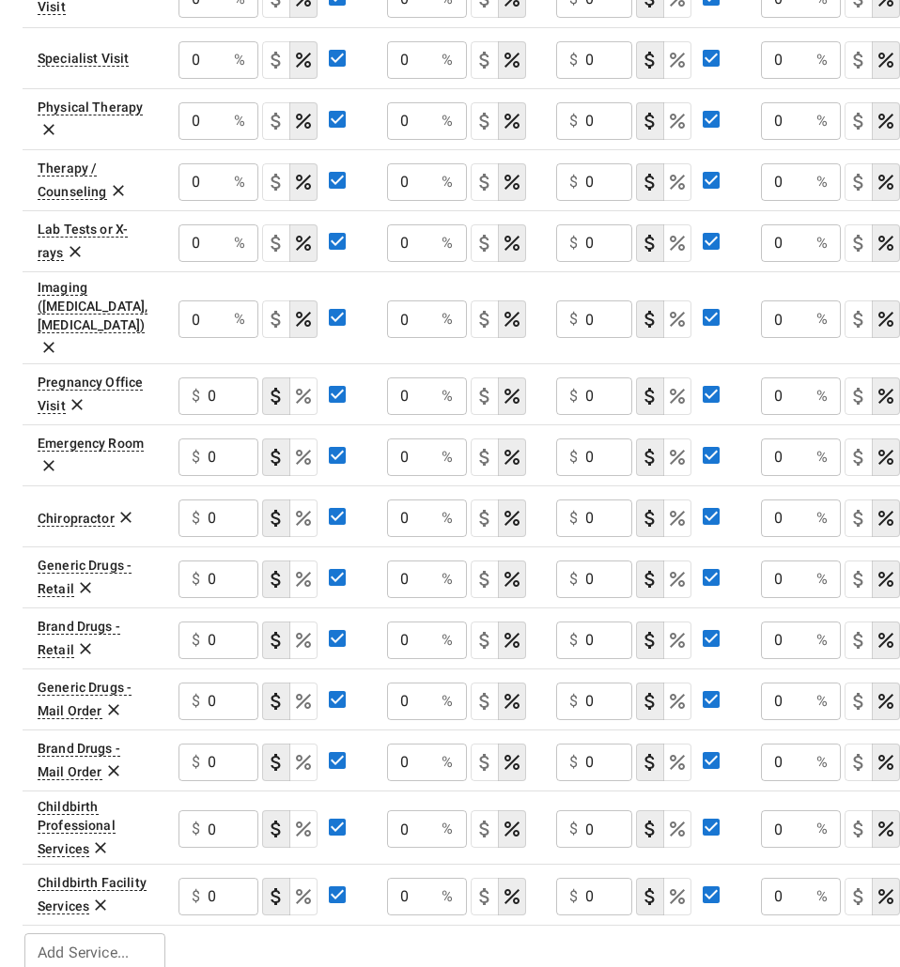
click at [301, 886] on icon "Select if this service charges coinsurance, a percentage of the medical expense…" at bounding box center [303, 897] width 23 height 23
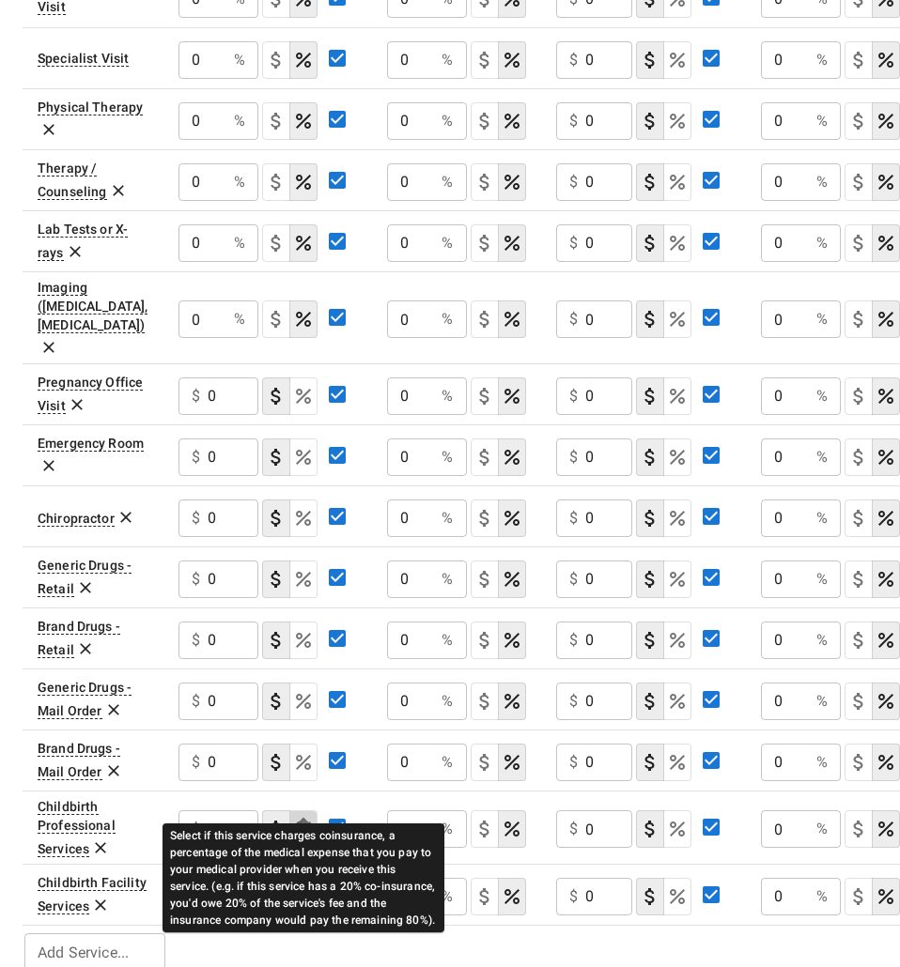
click at [305, 822] on icon "Select if this service charges coinsurance, a percentage of the medical expense…" at bounding box center [303, 829] width 15 height 15
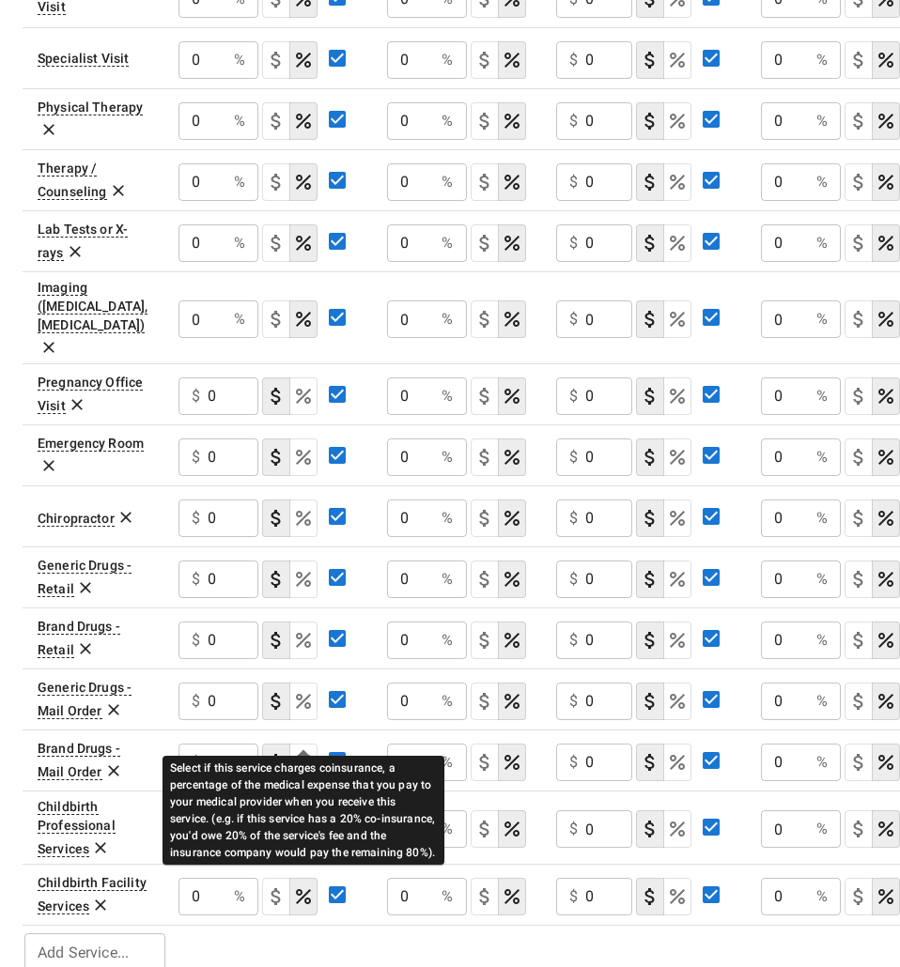
click at [305, 755] on icon "Select if this service charges coinsurance, a percentage of the medical expense…" at bounding box center [303, 762] width 15 height 15
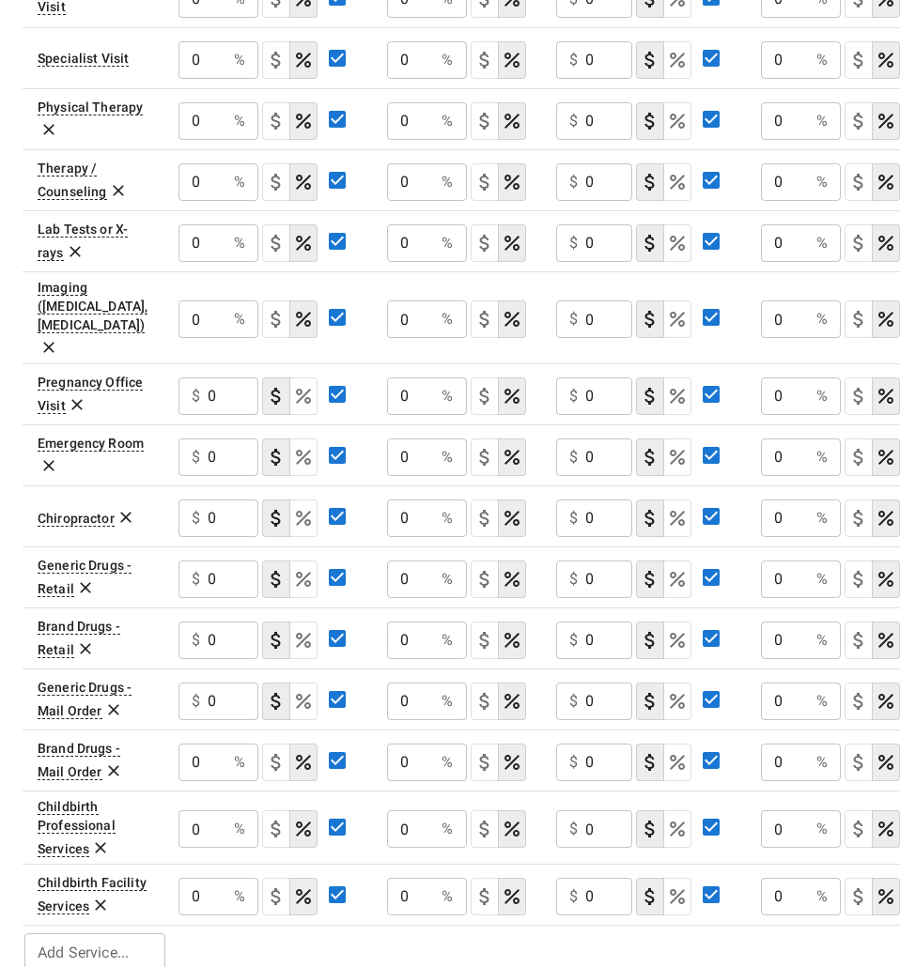
click at [305, 683] on button "coinsurance" at bounding box center [303, 702] width 28 height 38
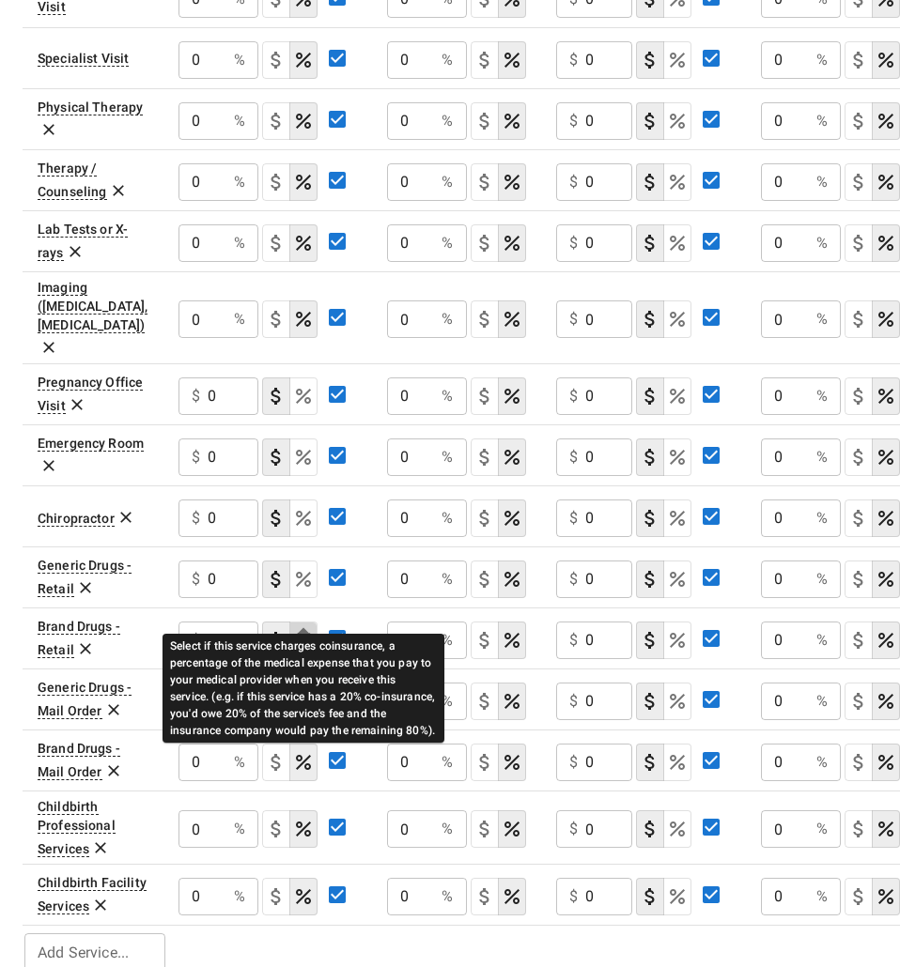
click at [306, 629] on icon "Select if this service charges coinsurance, a percentage of the medical expense…" at bounding box center [303, 640] width 23 height 23
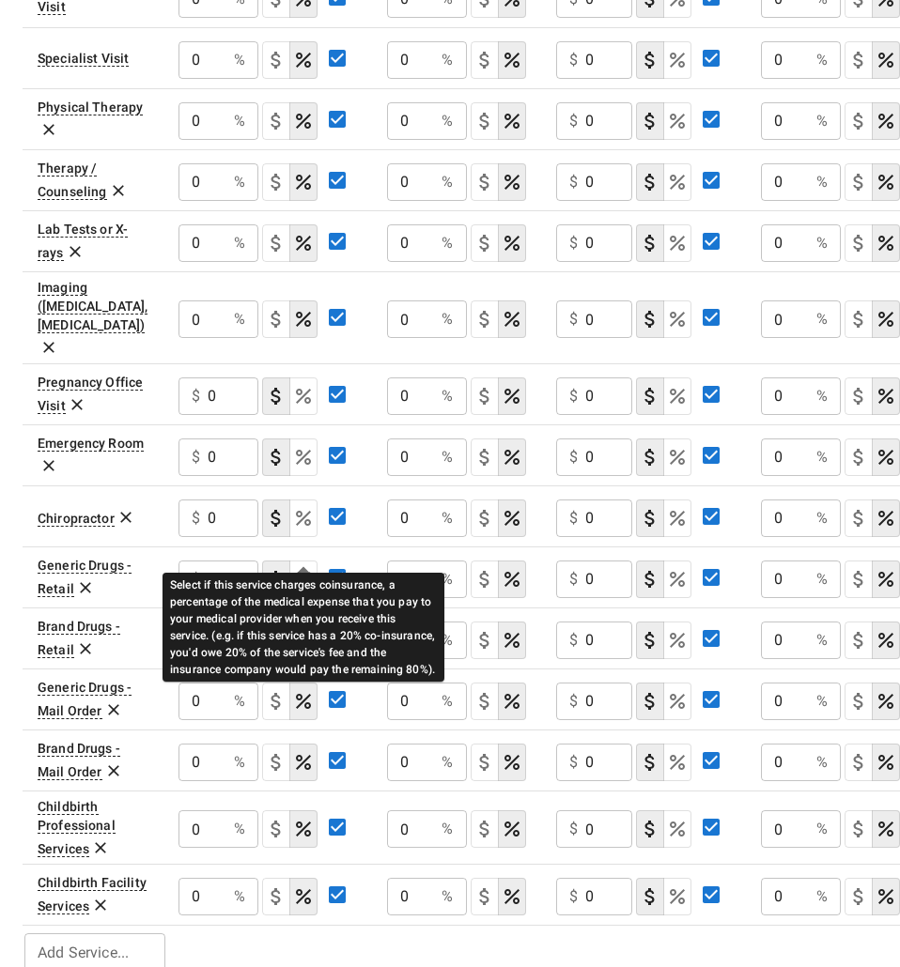
click at [308, 572] on icon "Select if this service charges coinsurance, a percentage of the medical expense…" at bounding box center [303, 579] width 15 height 15
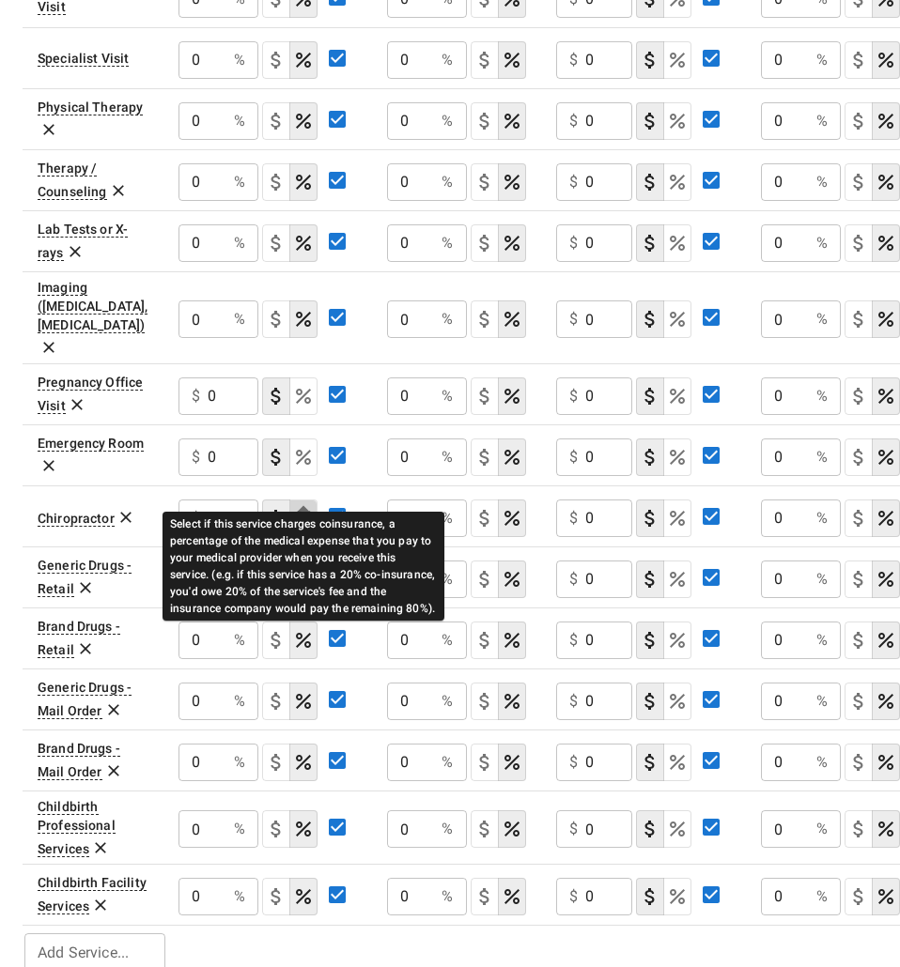
drag, startPoint x: 301, startPoint y: 482, endPoint x: 302, endPoint y: 446, distance: 35.7
click at [301, 507] on icon "Select if this service charges coinsurance, a percentage of the medical expense…" at bounding box center [303, 518] width 23 height 23
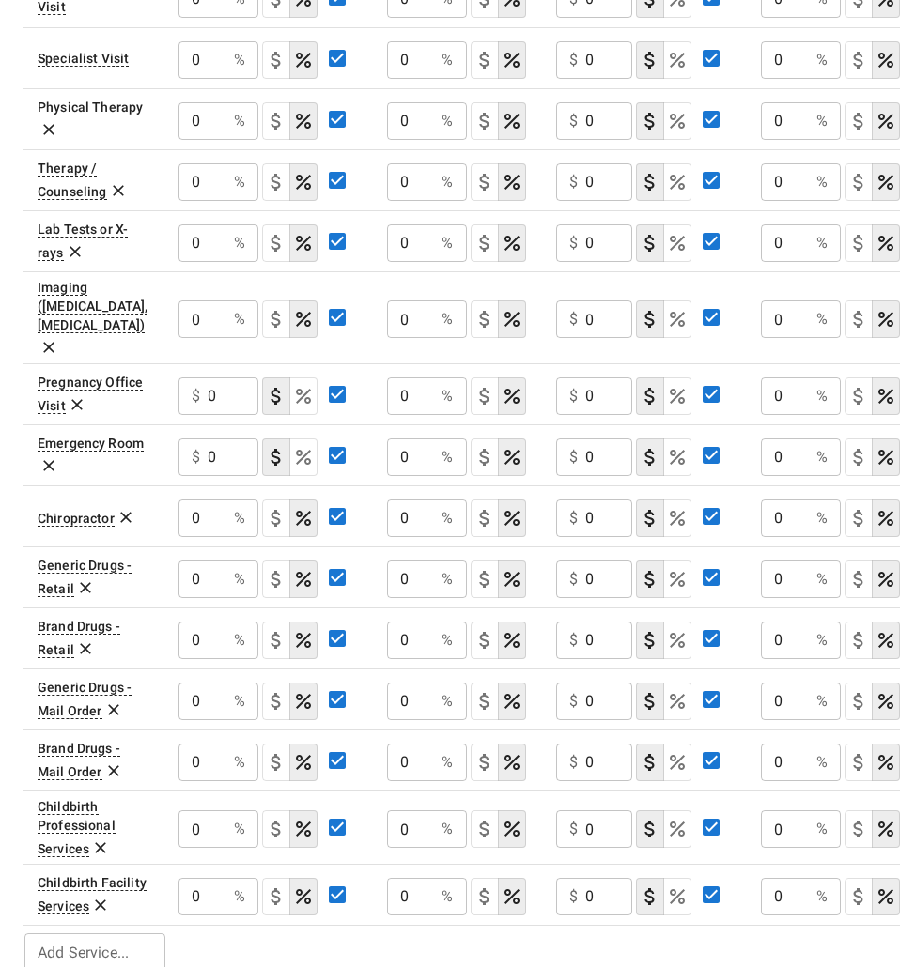
click at [302, 450] on icon "Select if this service charges coinsurance, a percentage of the medical expense…" at bounding box center [303, 457] width 15 height 15
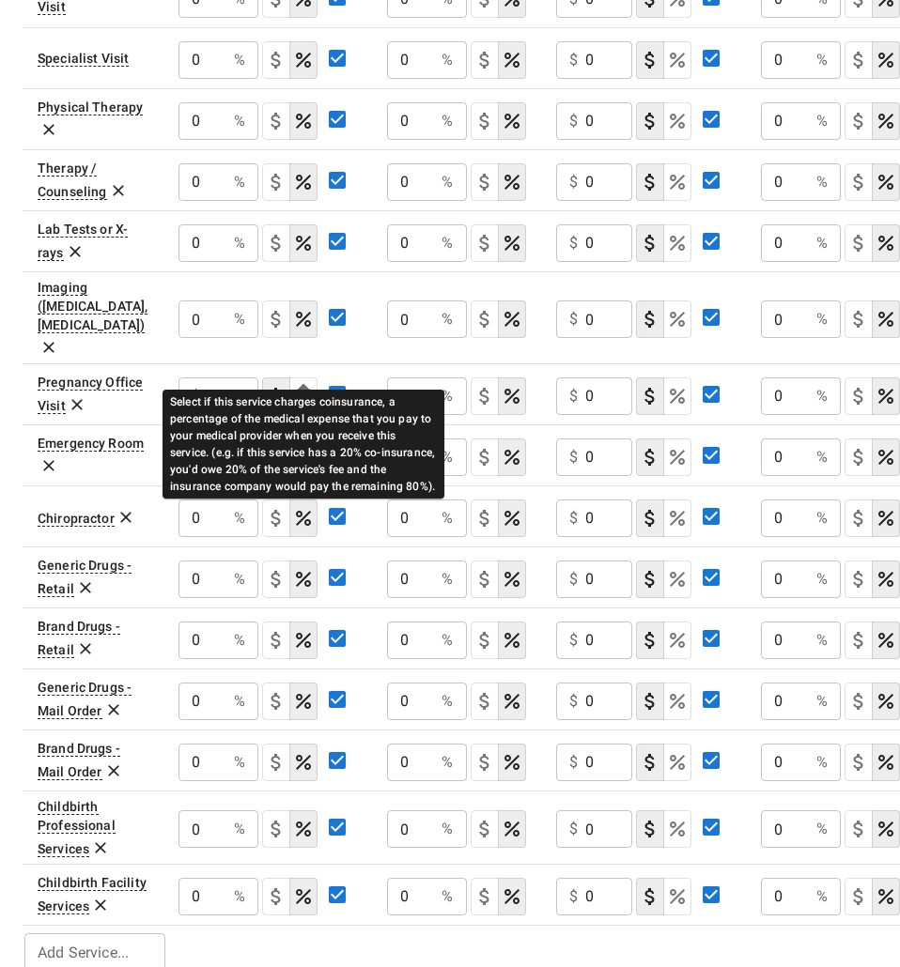
click at [304, 389] on icon "Select if this service charges coinsurance, a percentage of the medical expense…" at bounding box center [303, 396] width 15 height 15
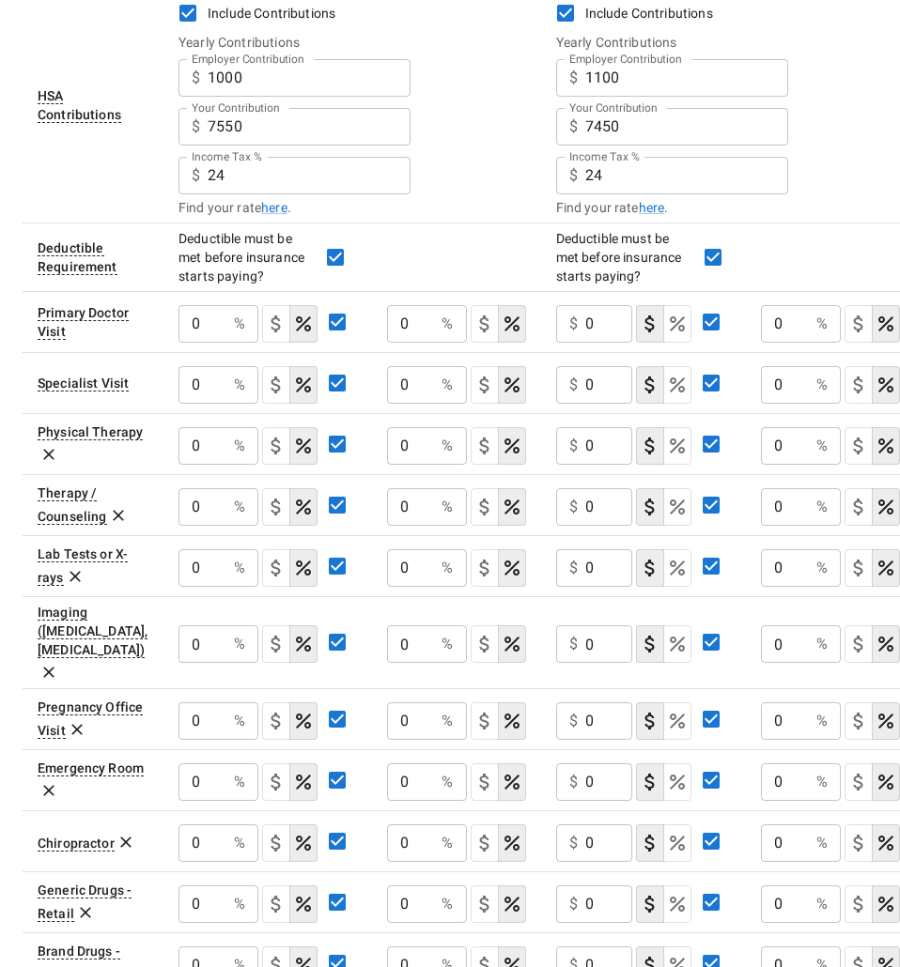
scroll to position [238, 0]
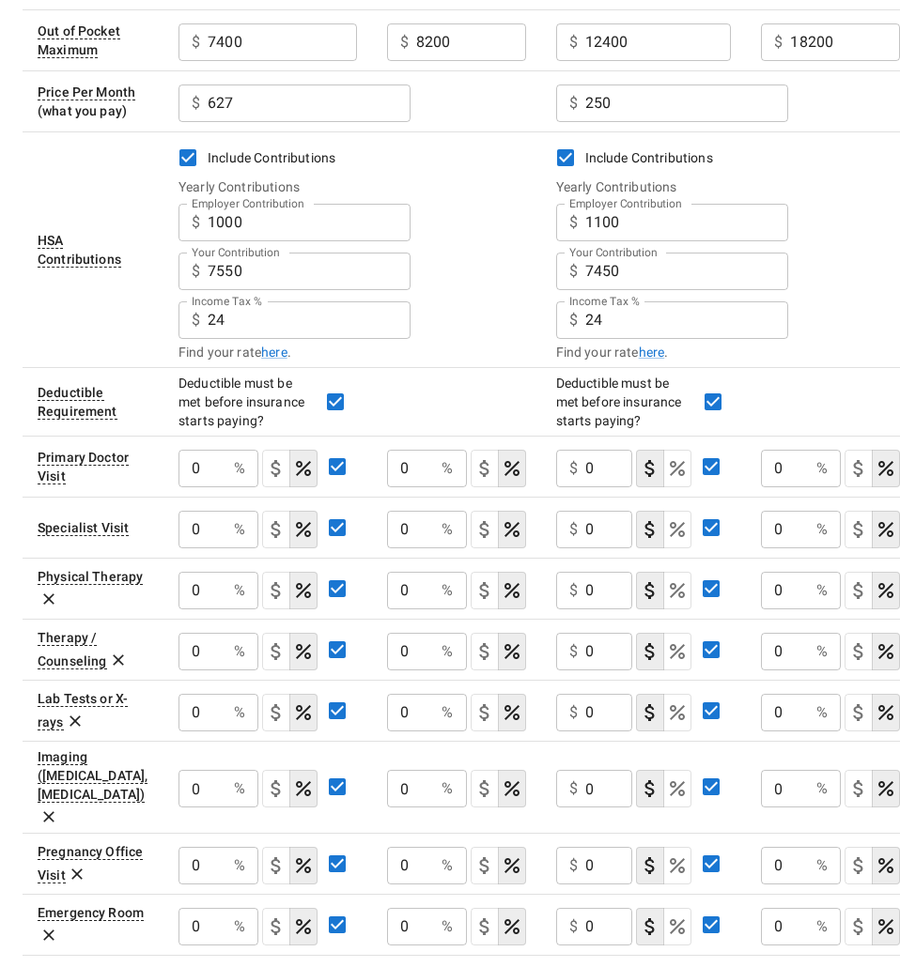
click at [226, 487] on input "0" at bounding box center [202, 469] width 48 height 38
drag, startPoint x: 428, startPoint y: 527, endPoint x: 376, endPoint y: 527, distance: 52.6
click at [376, 527] on td "0 % ​" at bounding box center [456, 527] width 169 height 61
type input "50"
click at [337, 583] on tr "Physical Therapy 0 % ​ 0 % ​ $ 0 ​ 0 % ​" at bounding box center [469, 588] width 892 height 61
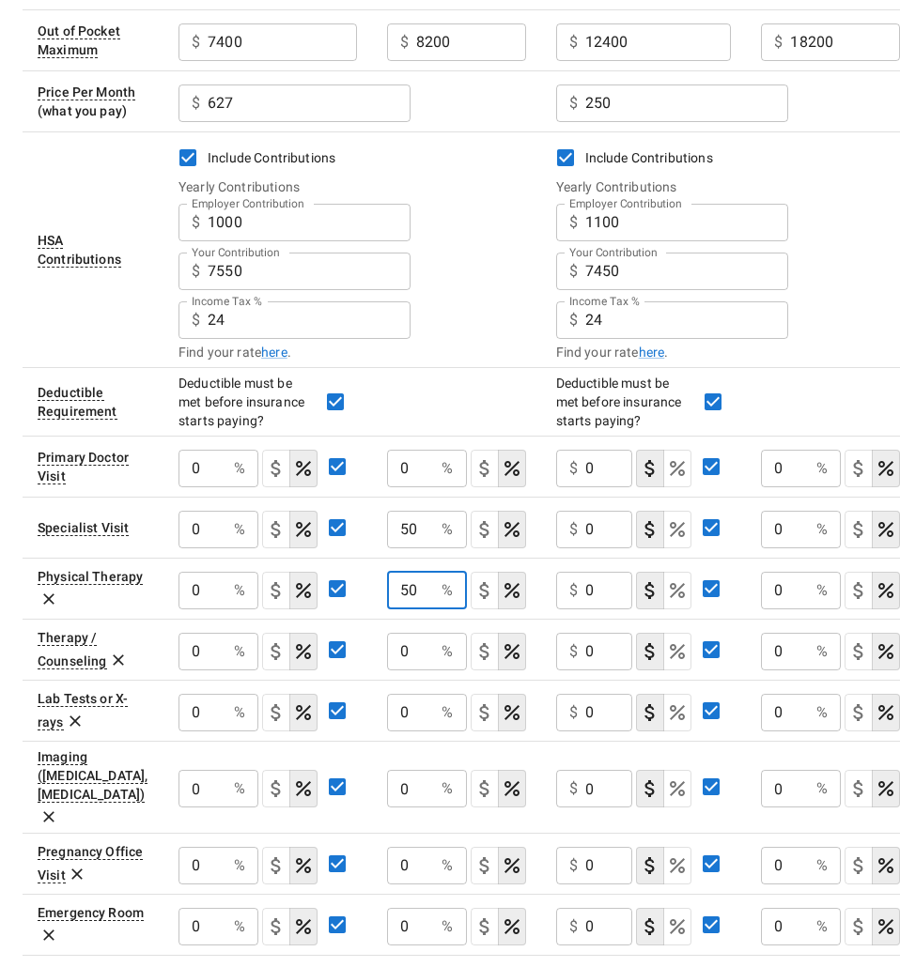
type input "50"
click at [325, 655] on tr "Therapy / Counseling 0 % ​ 0 % ​ $ 0 ​ 0 % ​" at bounding box center [469, 649] width 892 height 61
type input "50"
drag, startPoint x: 431, startPoint y: 708, endPoint x: 297, endPoint y: 713, distance: 134.4
click at [297, 713] on tr "Lab Tests or X-rays 0 % ​ 0 % ​ $ 0 ​ 0 % ​" at bounding box center [469, 710] width 892 height 61
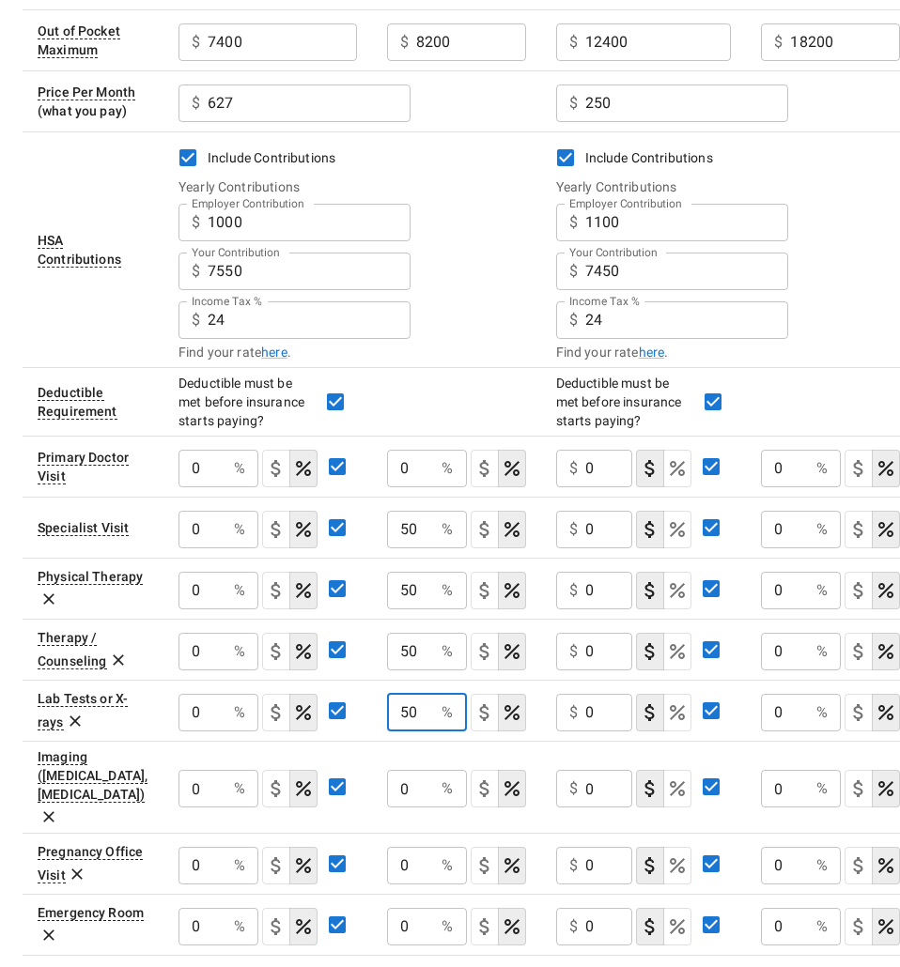
type input "50"
drag, startPoint x: 435, startPoint y: 777, endPoint x: 358, endPoint y: 780, distance: 77.1
click at [358, 780] on tr "Imaging ([MEDICAL_DATA], [MEDICAL_DATA][GEOGRAPHIC_DATA]) 0 % ​ 0 % ​ $ 0 ​ 0 %…" at bounding box center [469, 787] width 892 height 92
drag, startPoint x: 443, startPoint y: 838, endPoint x: 393, endPoint y: 837, distance: 49.8
click at [393, 847] on div "0 % ​" at bounding box center [427, 866] width 80 height 38
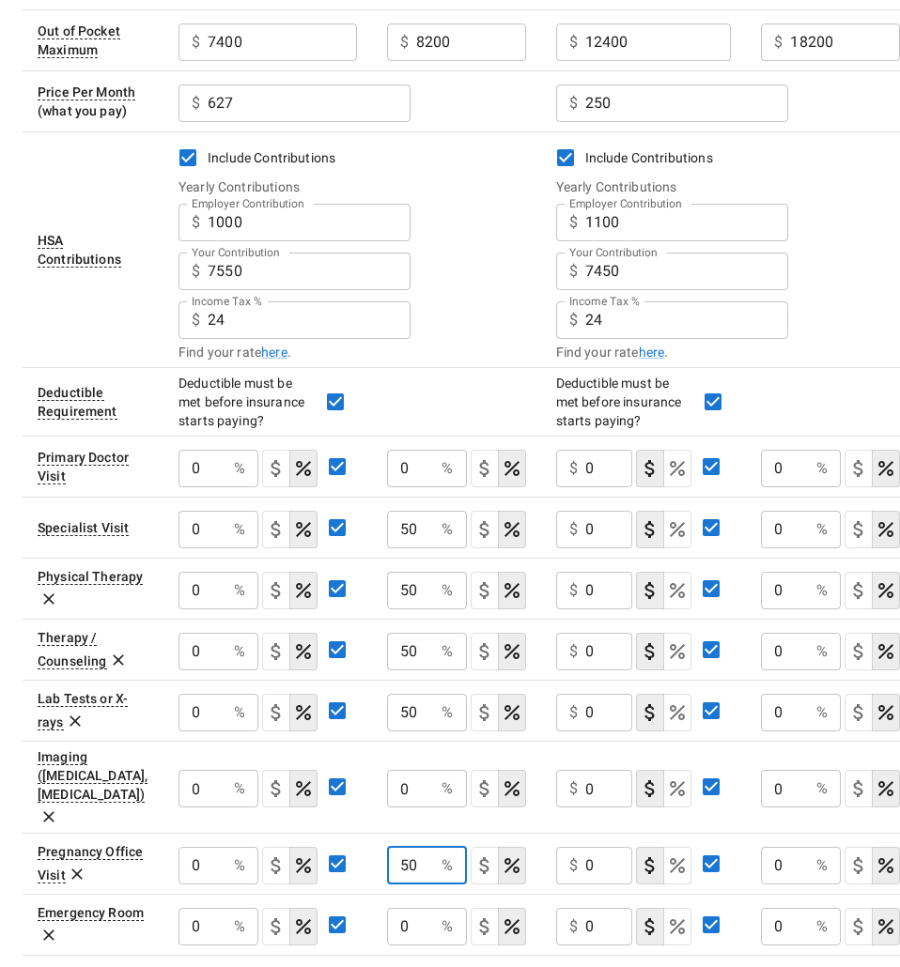
type input "50"
click at [226, 487] on input "0" at bounding box center [202, 469] width 48 height 38
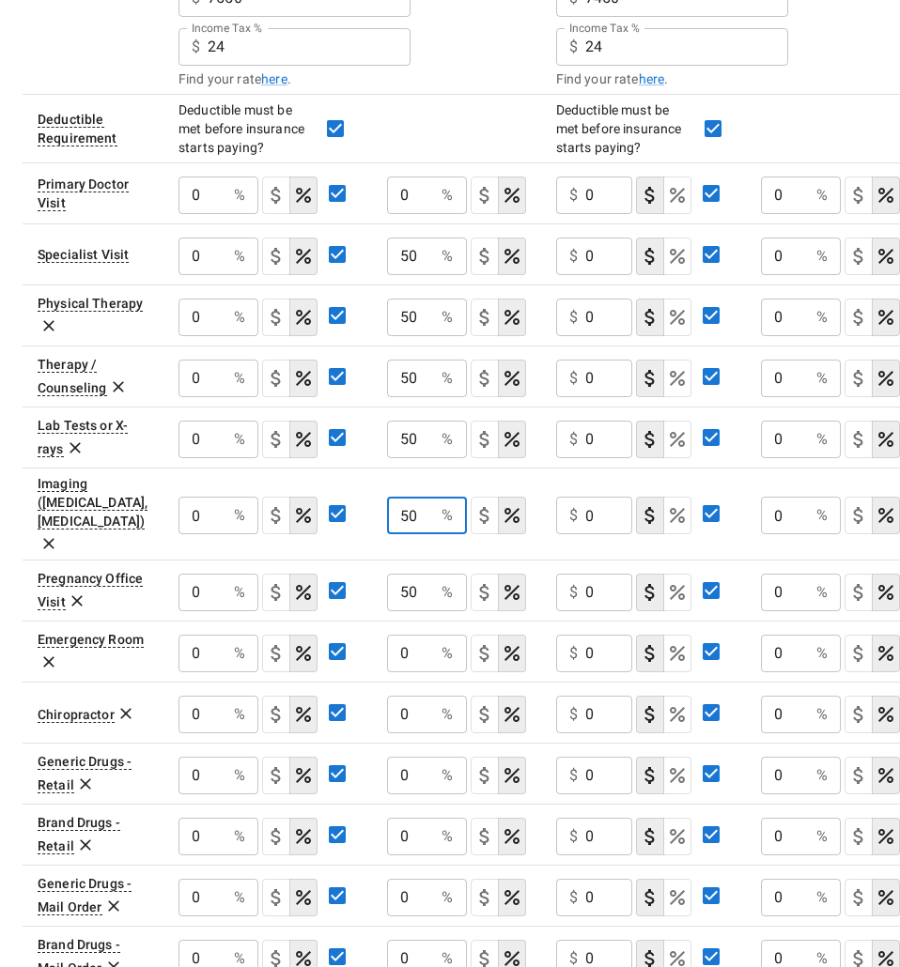
scroll to position [519, 0]
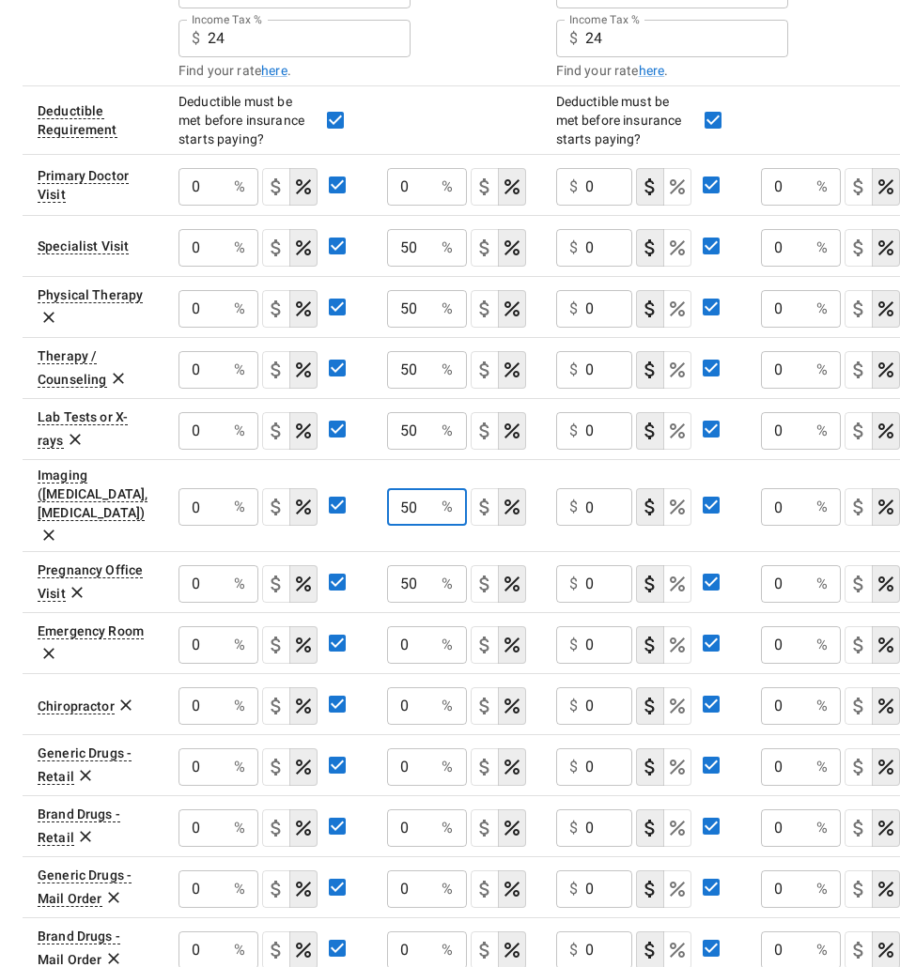
type input "50"
click at [226, 206] on input "0" at bounding box center [202, 187] width 48 height 38
type input "50"
click at [226, 206] on input "0" at bounding box center [202, 187] width 48 height 38
type input "50"
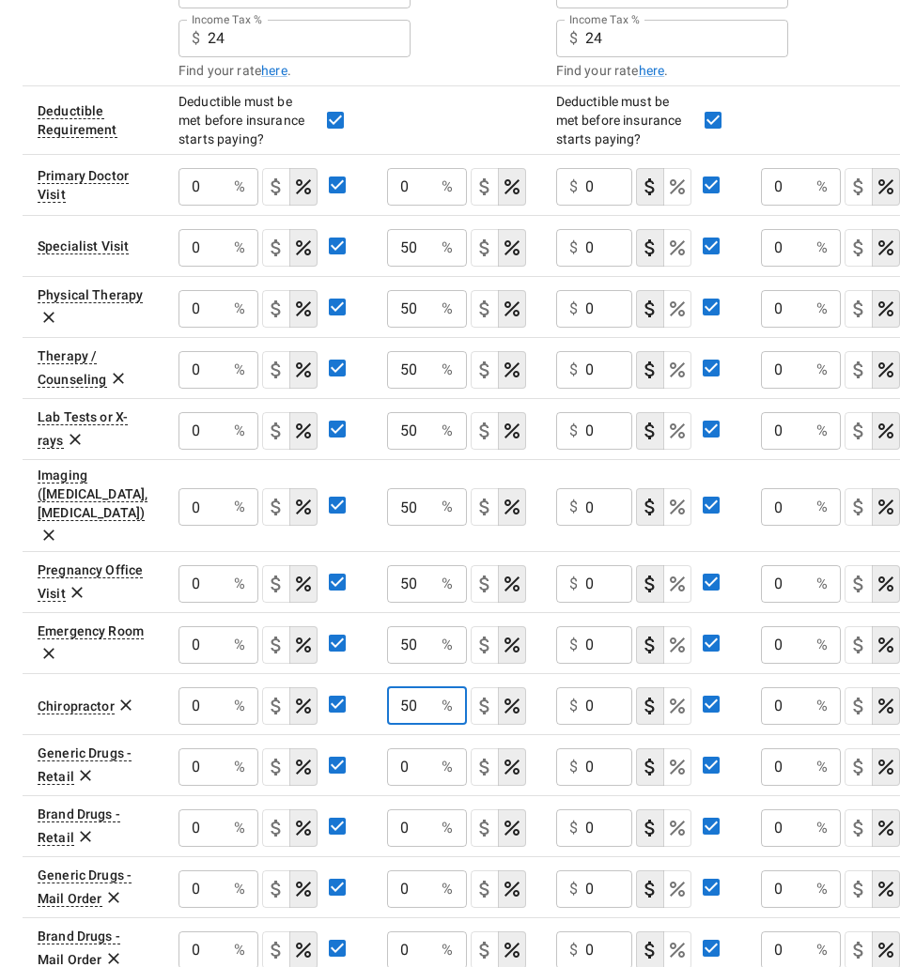
click at [226, 206] on input "0" at bounding box center [202, 187] width 48 height 38
type input "50"
click at [226, 206] on input "0" at bounding box center [202, 187] width 48 height 38
type input "50"
click at [417, 871] on input "0" at bounding box center [411, 890] width 48 height 38
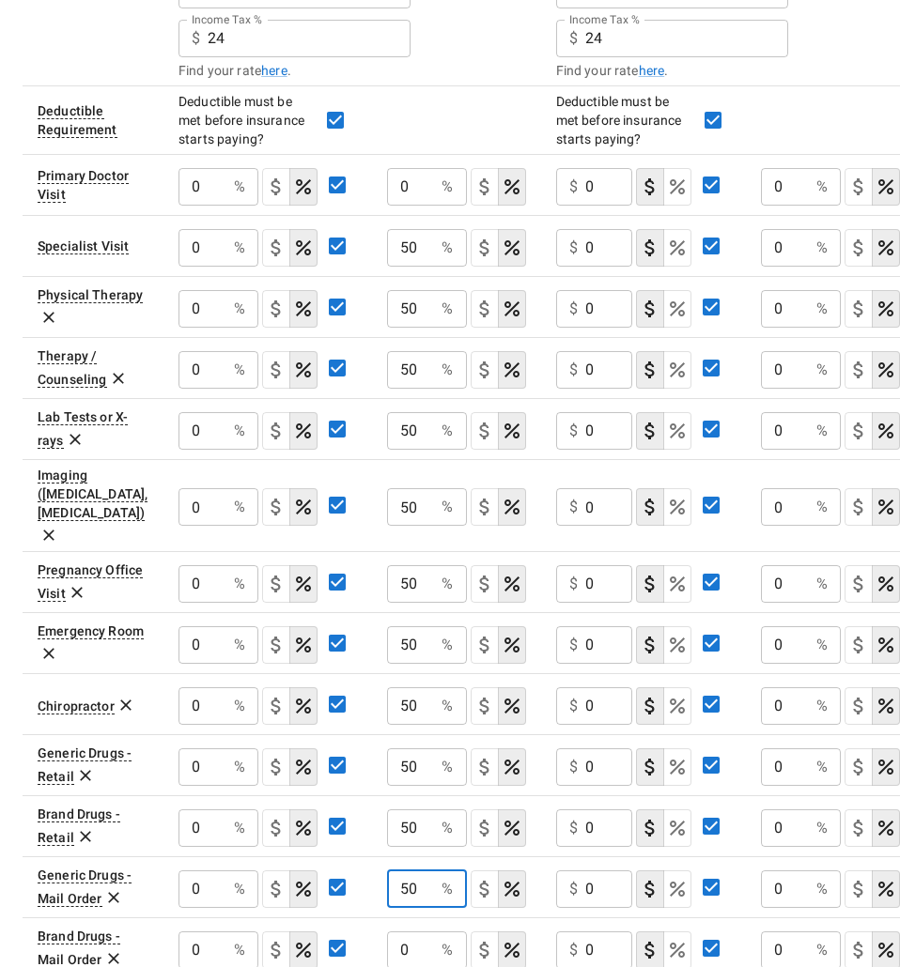
type input "50"
click at [226, 206] on input "0" at bounding box center [202, 187] width 48 height 38
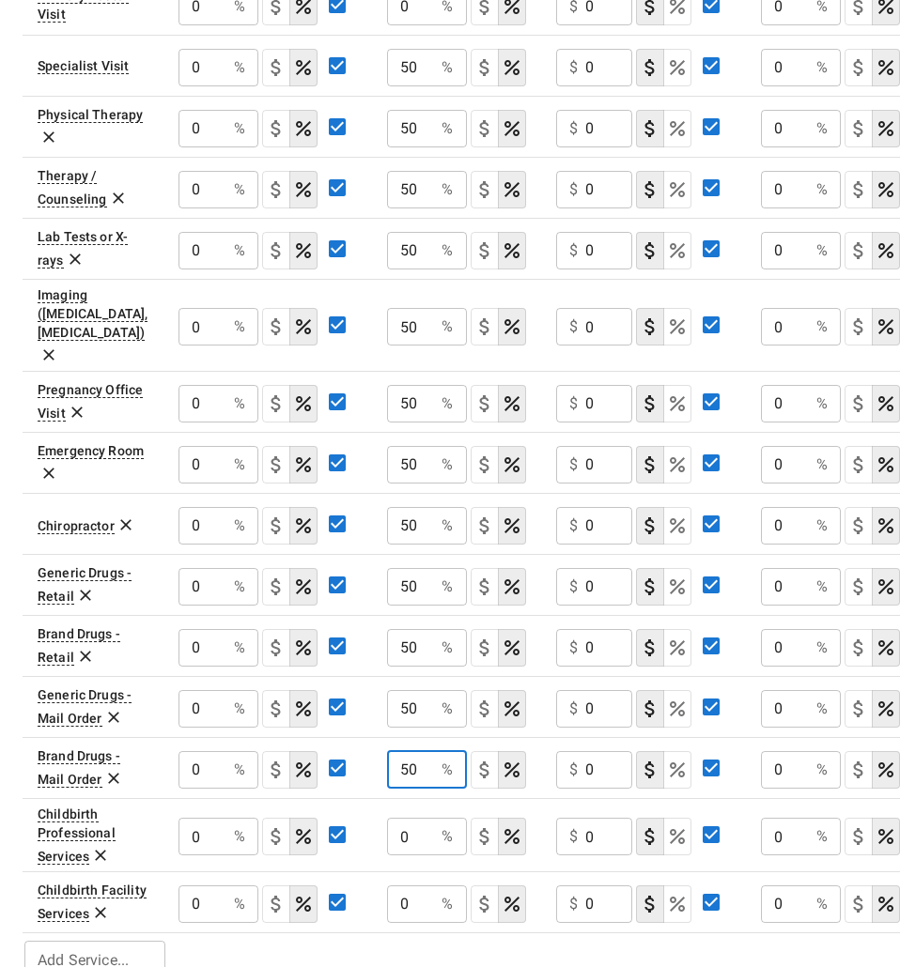
scroll to position [707, 0]
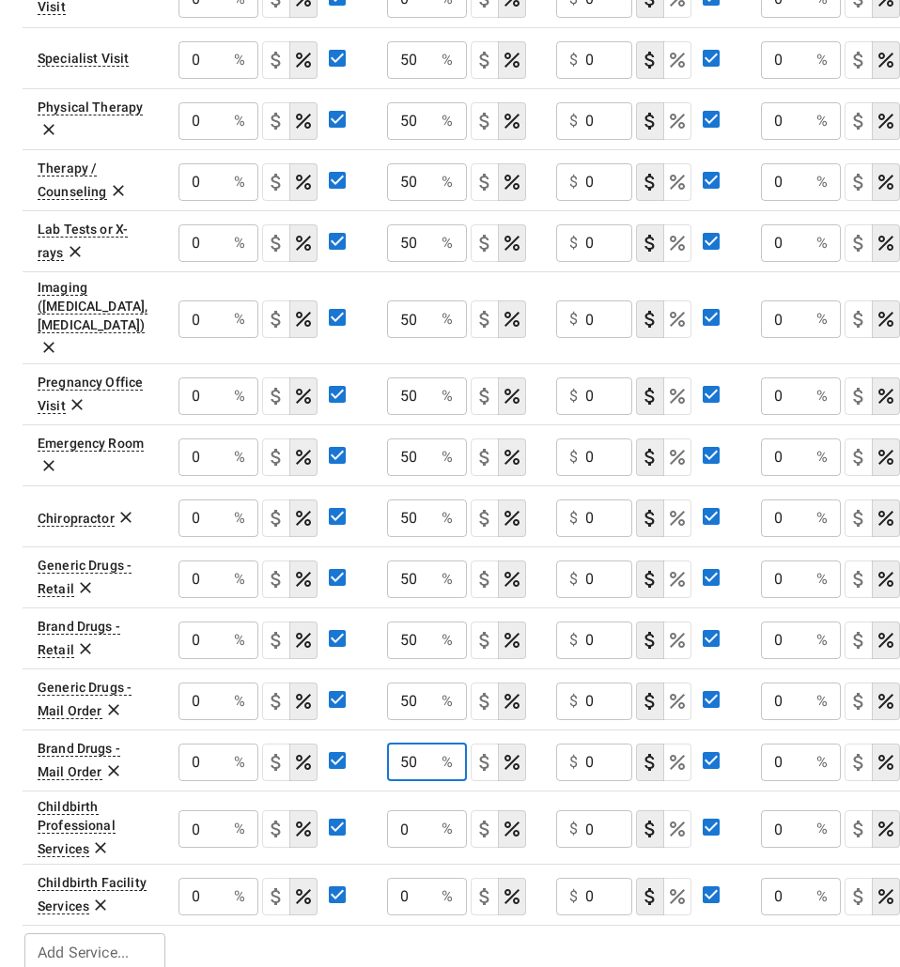
type input "50"
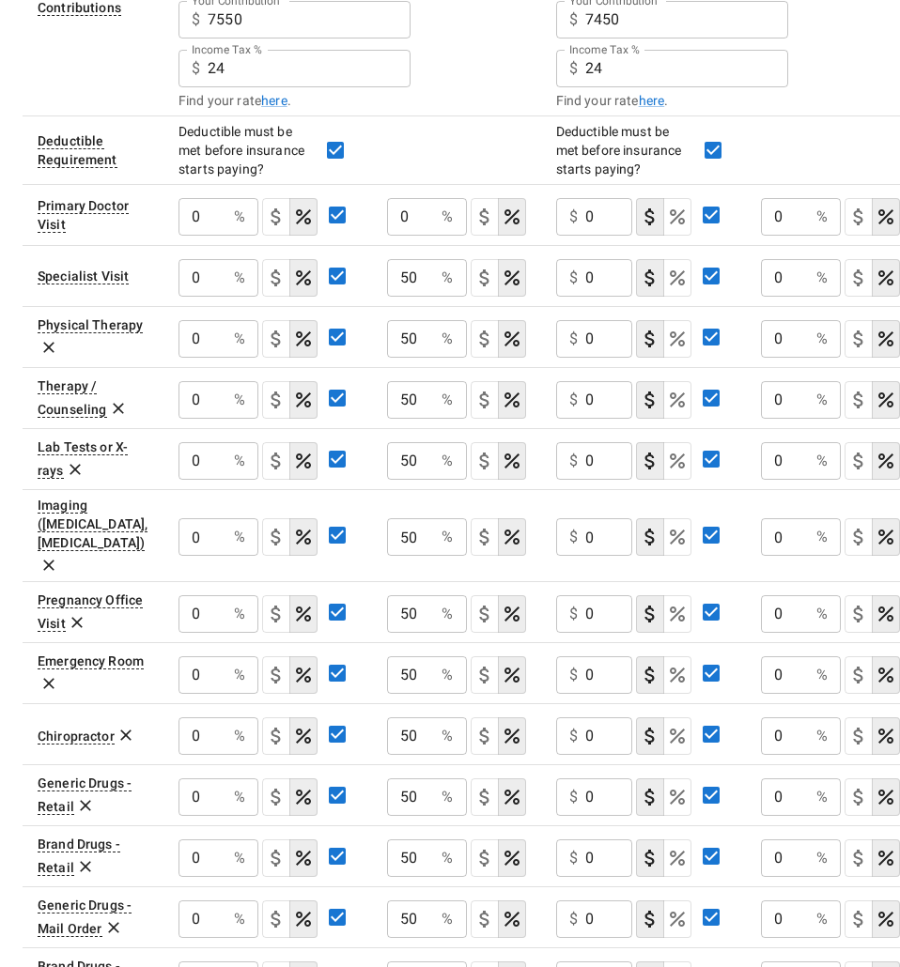
scroll to position [425, 0]
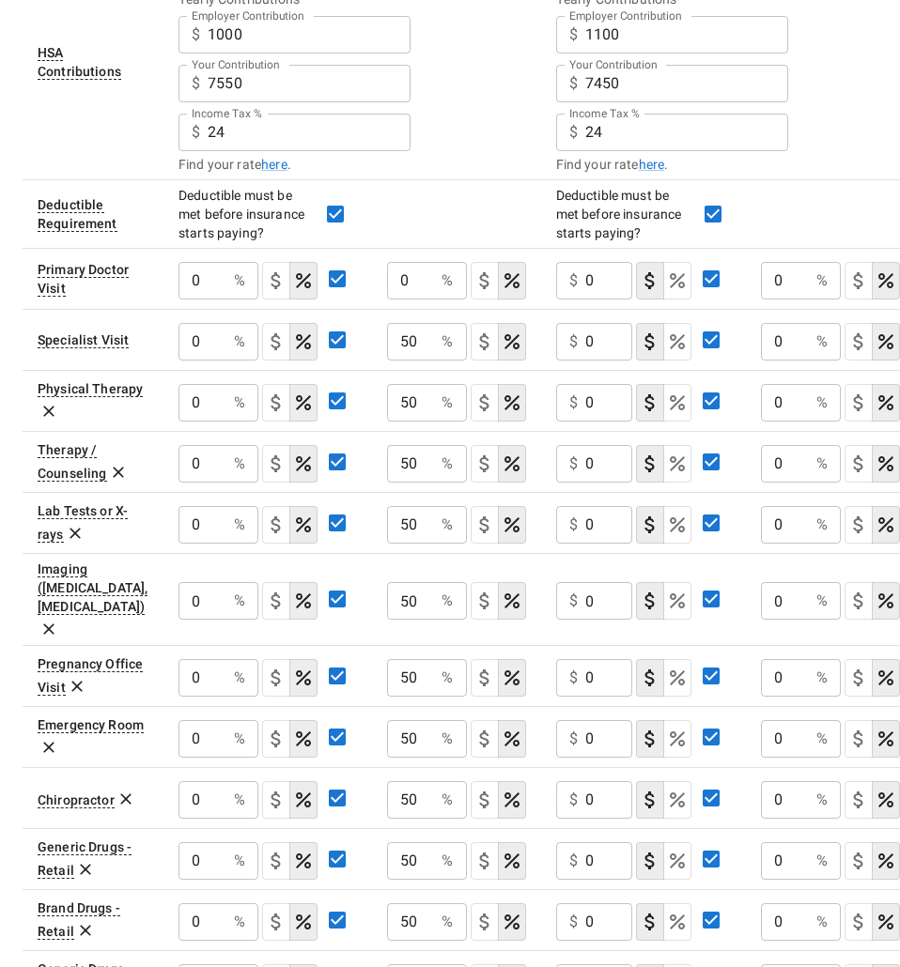
type input "50"
click at [605, 281] on input "0" at bounding box center [609, 281] width 48 height 38
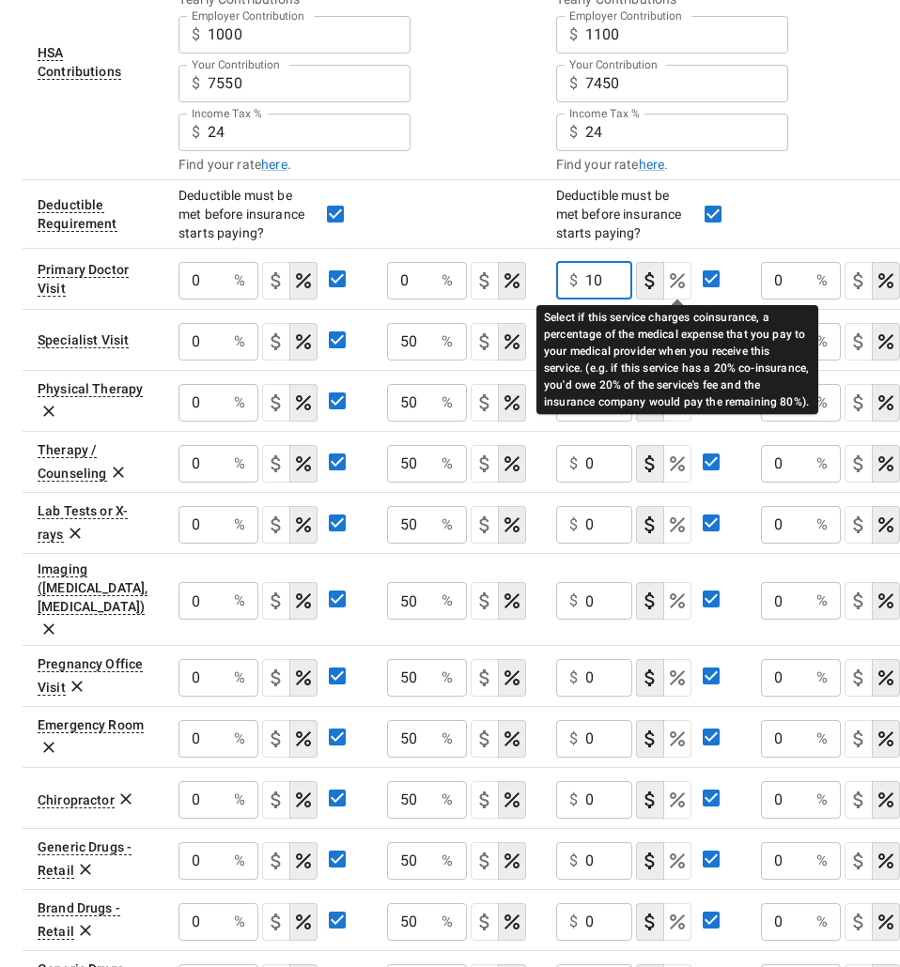
type input "10"
click at [670, 285] on icon "Select if this service charges coinsurance, a percentage of the medical expense…" at bounding box center [677, 281] width 23 height 23
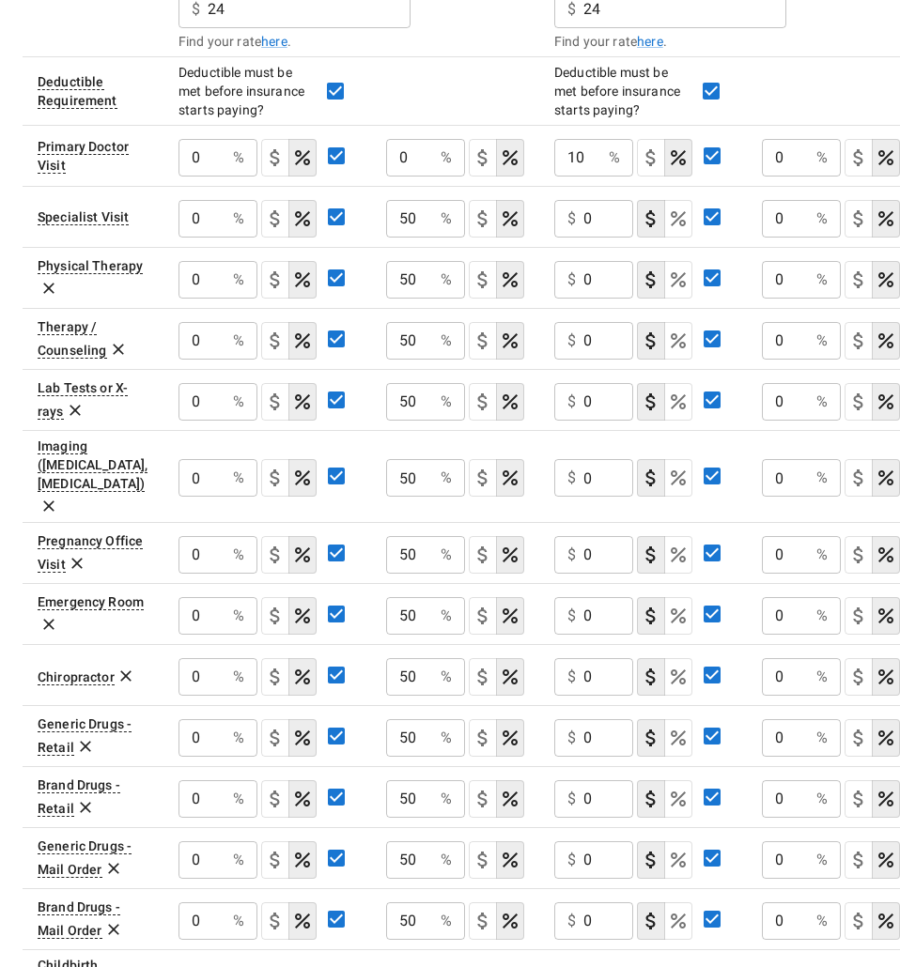
scroll to position [707, 0]
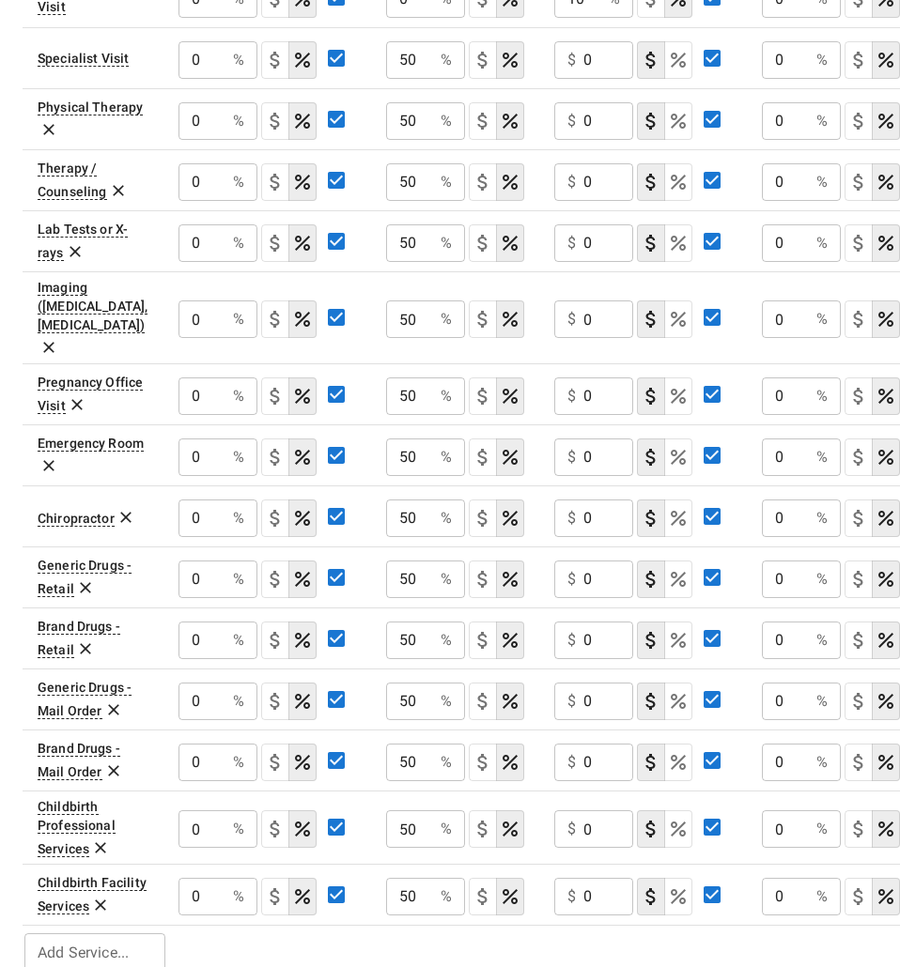
click at [677, 886] on icon "Select if this service charges coinsurance, a percentage of the medical expense…" at bounding box center [678, 897] width 23 height 23
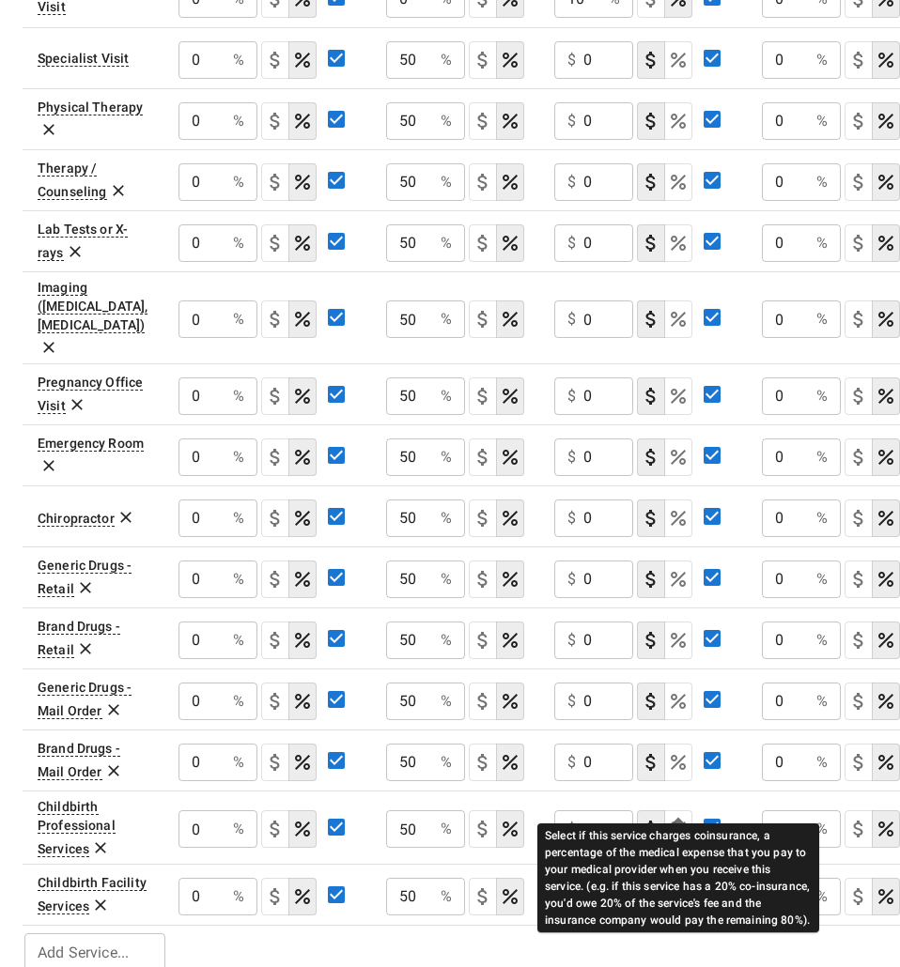
click at [685, 822] on icon "Select if this service charges coinsurance, a percentage of the medical expense…" at bounding box center [678, 829] width 15 height 15
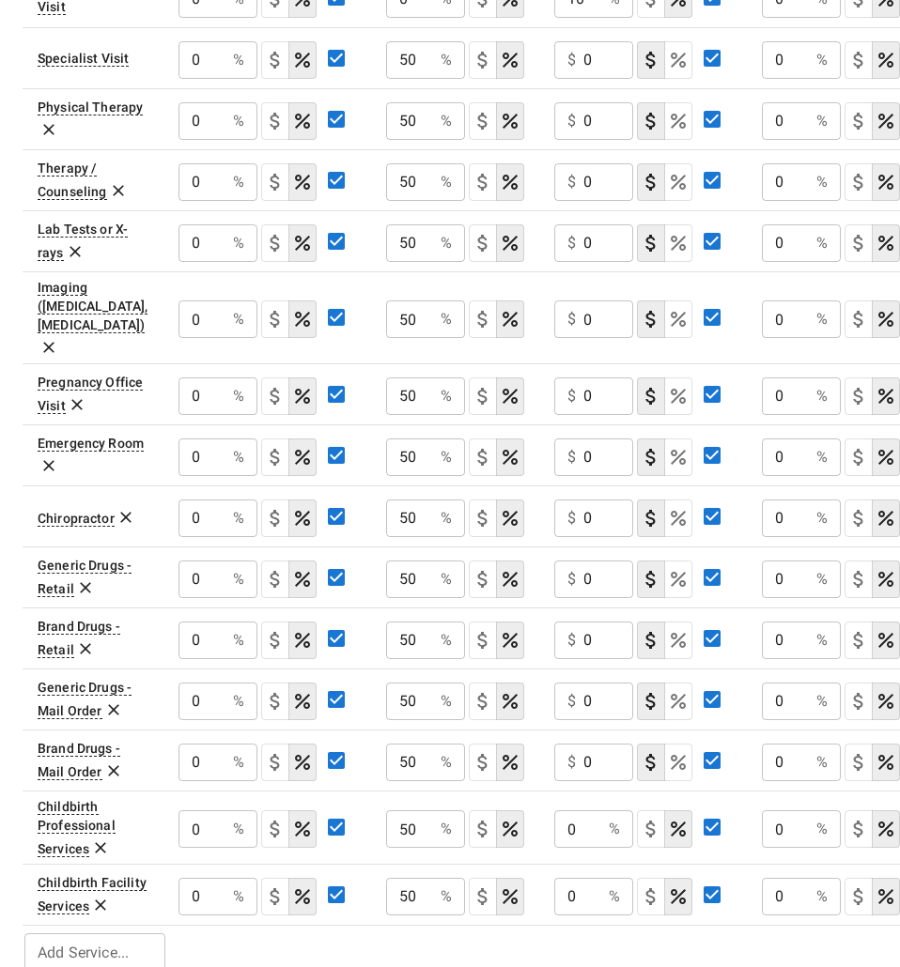
click at [681, 751] on icon "Select if this service charges coinsurance, a percentage of the medical expense…" at bounding box center [678, 762] width 23 height 23
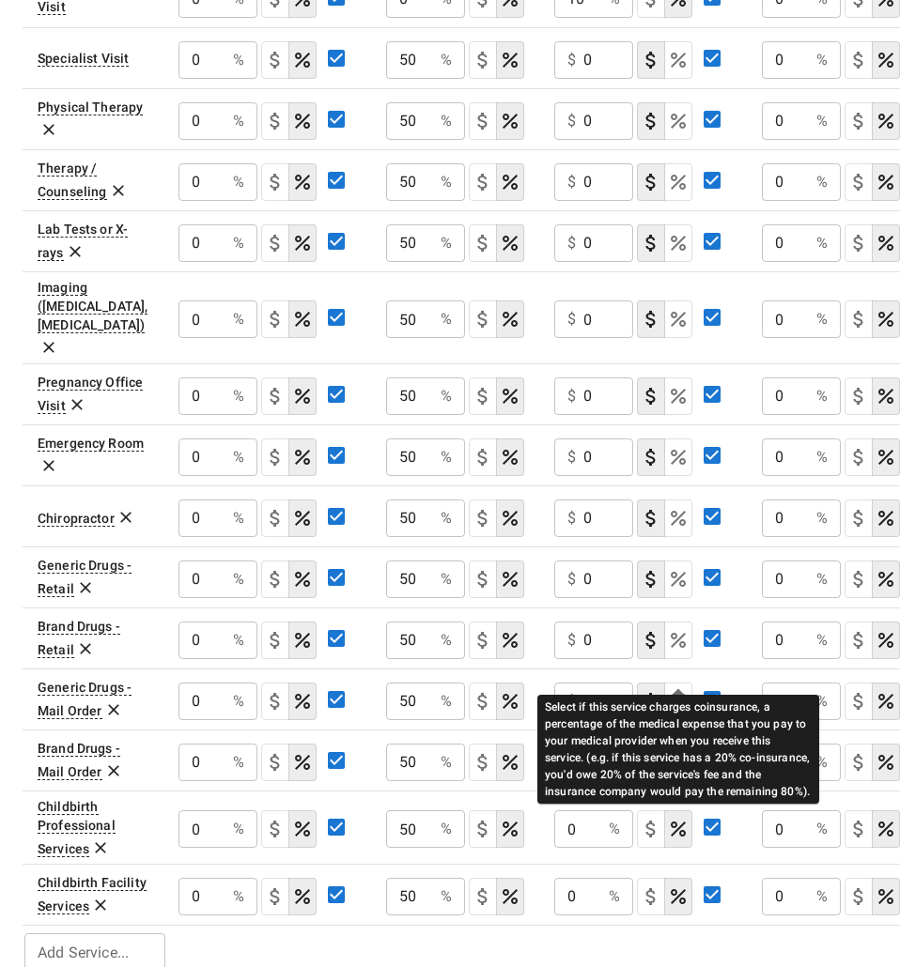
drag, startPoint x: 677, startPoint y: 678, endPoint x: 682, endPoint y: 609, distance: 69.7
click at [677, 690] on icon "Select if this service charges coinsurance, a percentage of the medical expense…" at bounding box center [678, 701] width 23 height 23
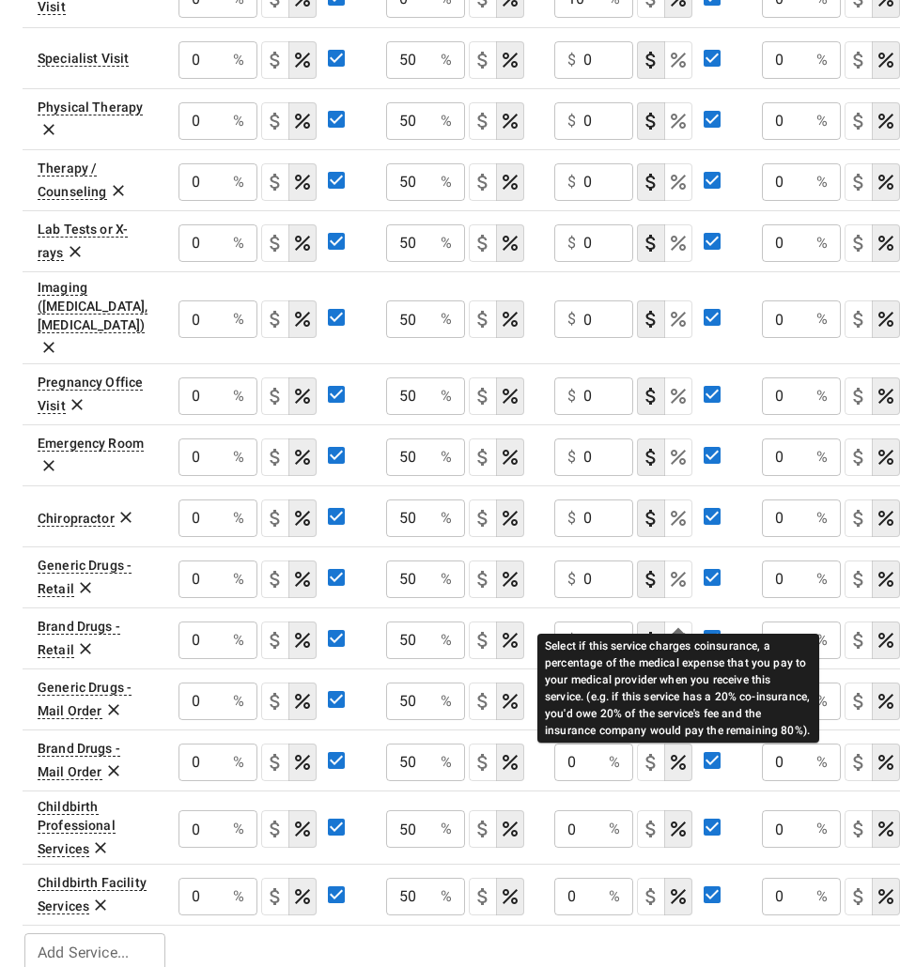
click at [682, 629] on icon "Select if this service charges coinsurance, a percentage of the medical expense…" at bounding box center [678, 640] width 23 height 23
click at [685, 572] on icon "Select if this service charges coinsurance, a percentage of the medical expense…" at bounding box center [678, 579] width 15 height 15
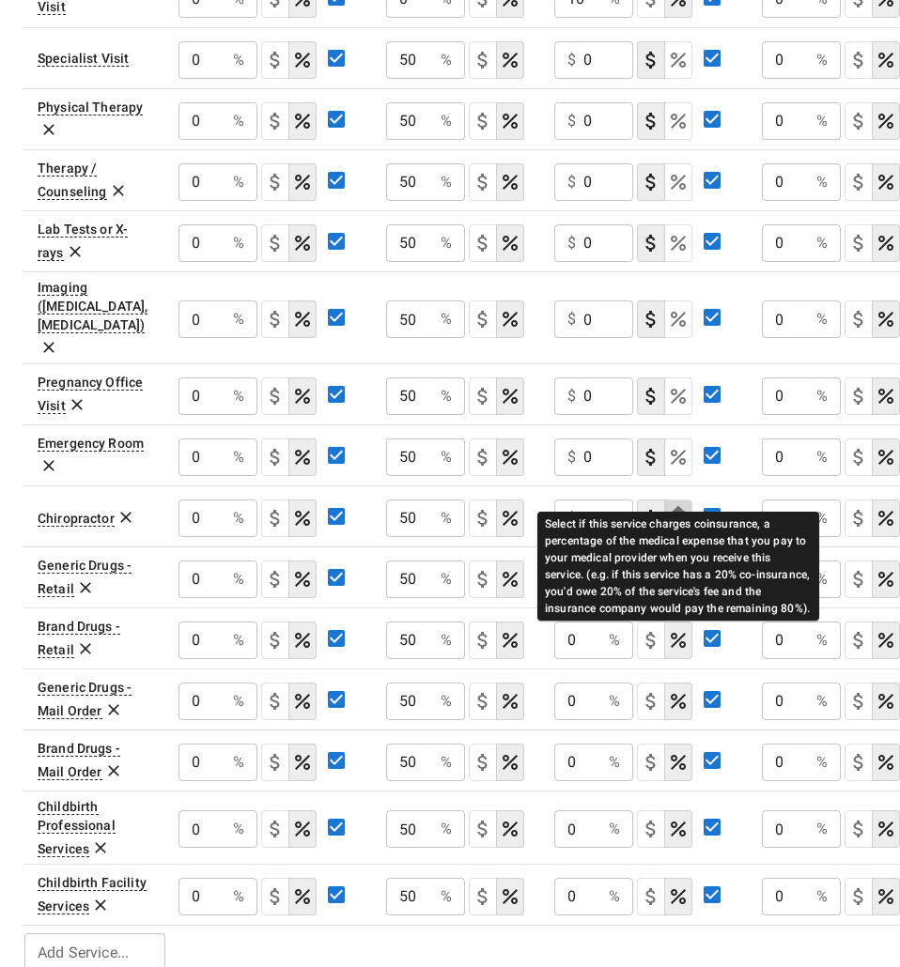
click at [684, 511] on icon "Select if this service charges coinsurance, a percentage of the medical expense…" at bounding box center [678, 518] width 15 height 15
drag, startPoint x: 680, startPoint y: 434, endPoint x: 682, endPoint y: 391, distance: 43.2
click at [680, 446] on icon "Select if this service charges coinsurance, a percentage of the medical expense…" at bounding box center [678, 457] width 23 height 23
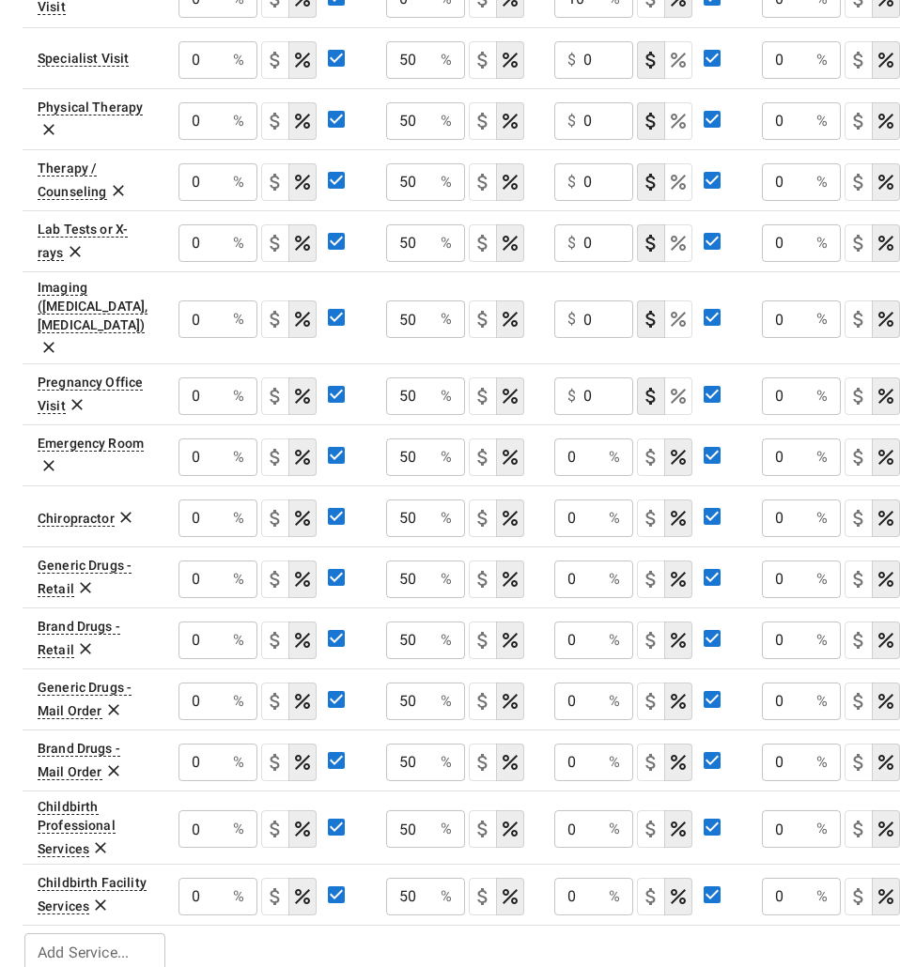
click at [682, 385] on icon "Select if this service charges coinsurance, a percentage of the medical expense…" at bounding box center [678, 396] width 23 height 23
click at [684, 318] on button "coinsurance" at bounding box center [678, 320] width 28 height 38
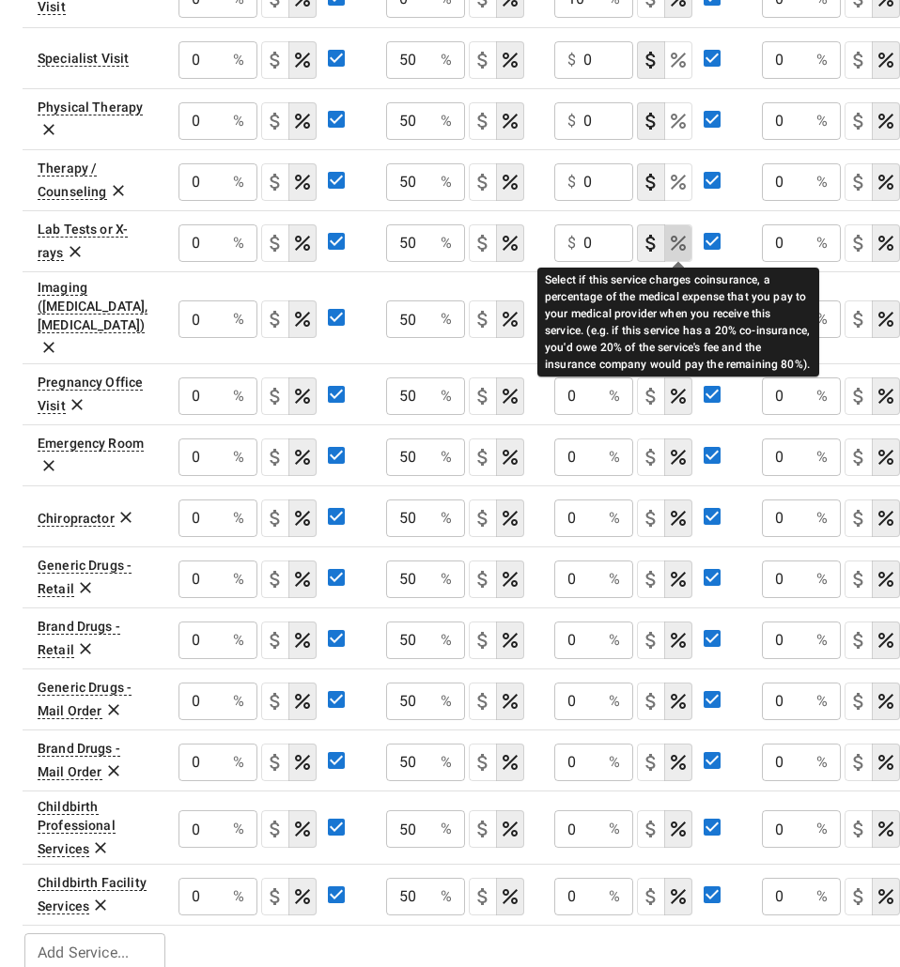
click at [683, 248] on icon "Select if this service charges coinsurance, a percentage of the medical expense…" at bounding box center [678, 243] width 23 height 23
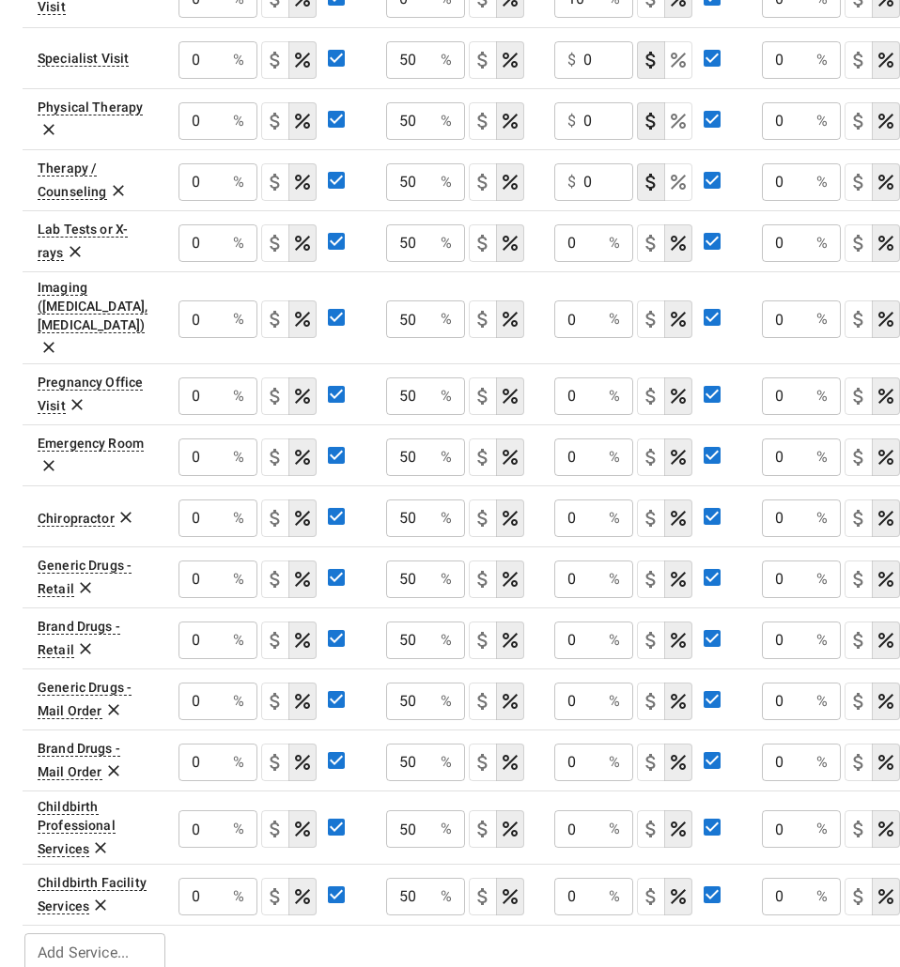
click at [676, 168] on button "coinsurance" at bounding box center [678, 182] width 28 height 38
click at [678, 130] on icon "Select if this service charges coinsurance, a percentage of the medical expense…" at bounding box center [678, 121] width 23 height 23
click at [679, 71] on button "coinsurance" at bounding box center [678, 60] width 28 height 38
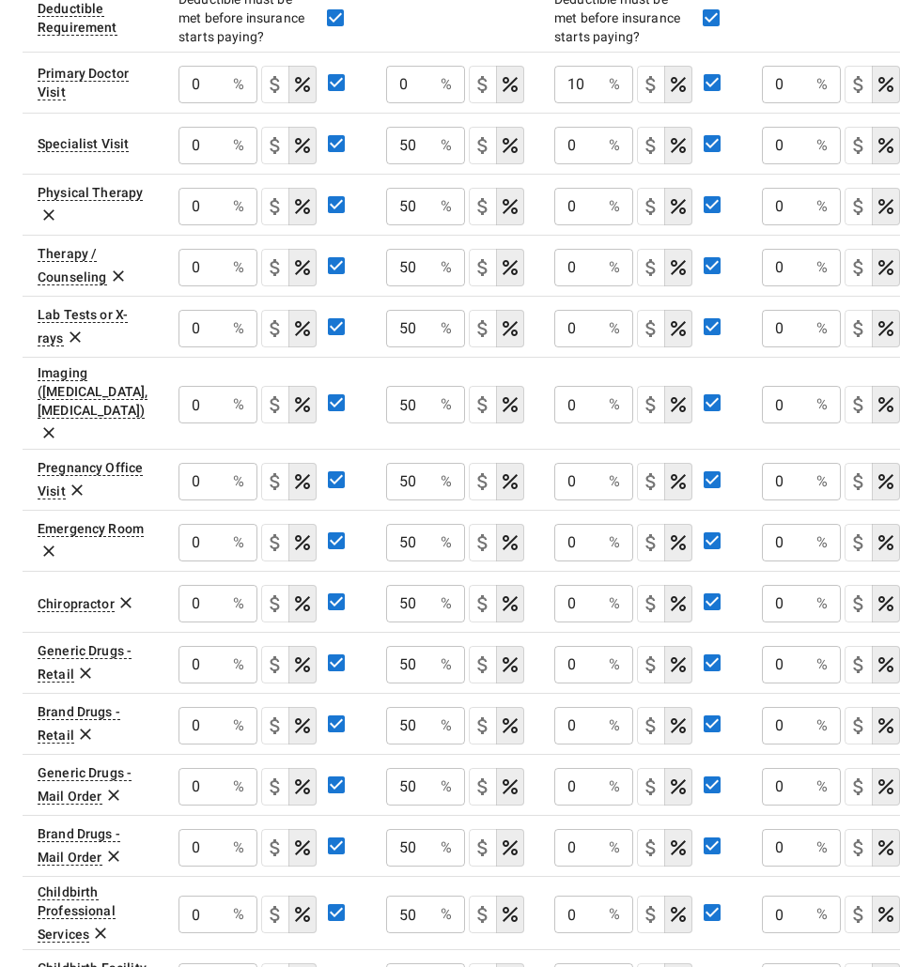
scroll to position [425, 0]
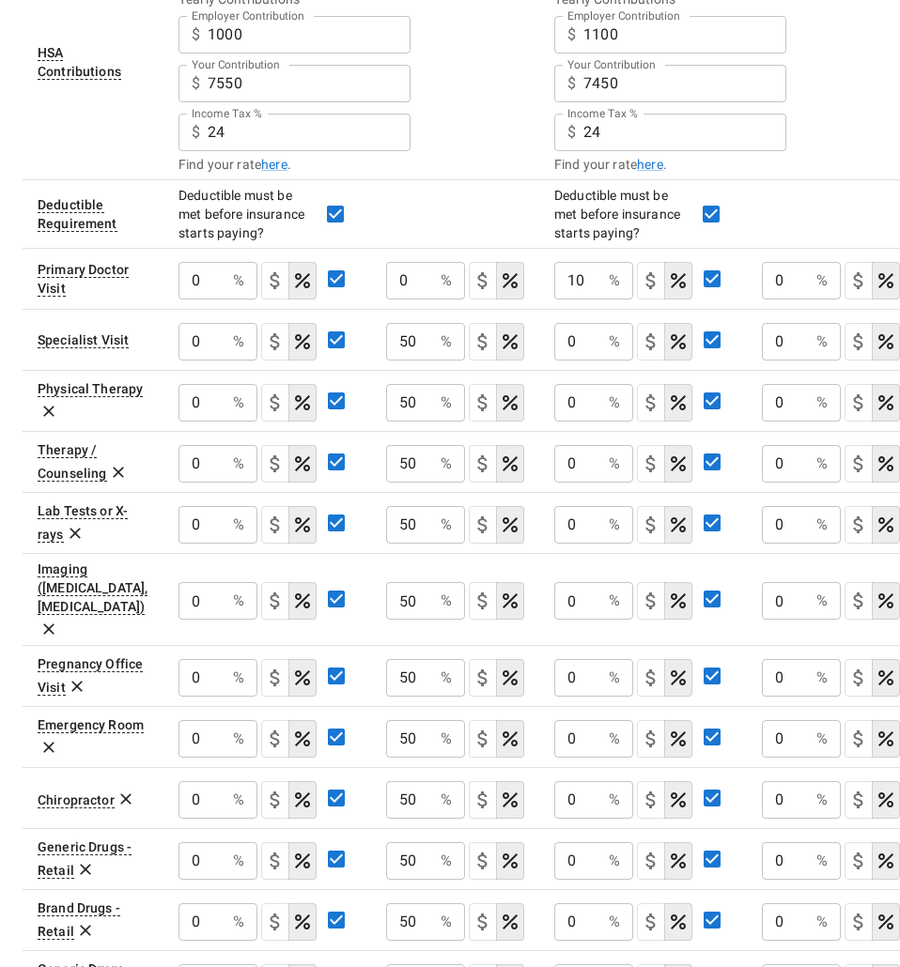
click at [225, 300] on input "0" at bounding box center [201, 281] width 47 height 38
click at [552, 344] on td "0 % ​" at bounding box center [643, 339] width 208 height 61
type input "10"
drag, startPoint x: 589, startPoint y: 406, endPoint x: 465, endPoint y: 408, distance: 124.0
click at [465, 408] on tr "Physical Therapy 0 % ​ 50 % ​ 0 % ​ 0 % ​" at bounding box center [469, 400] width 892 height 61
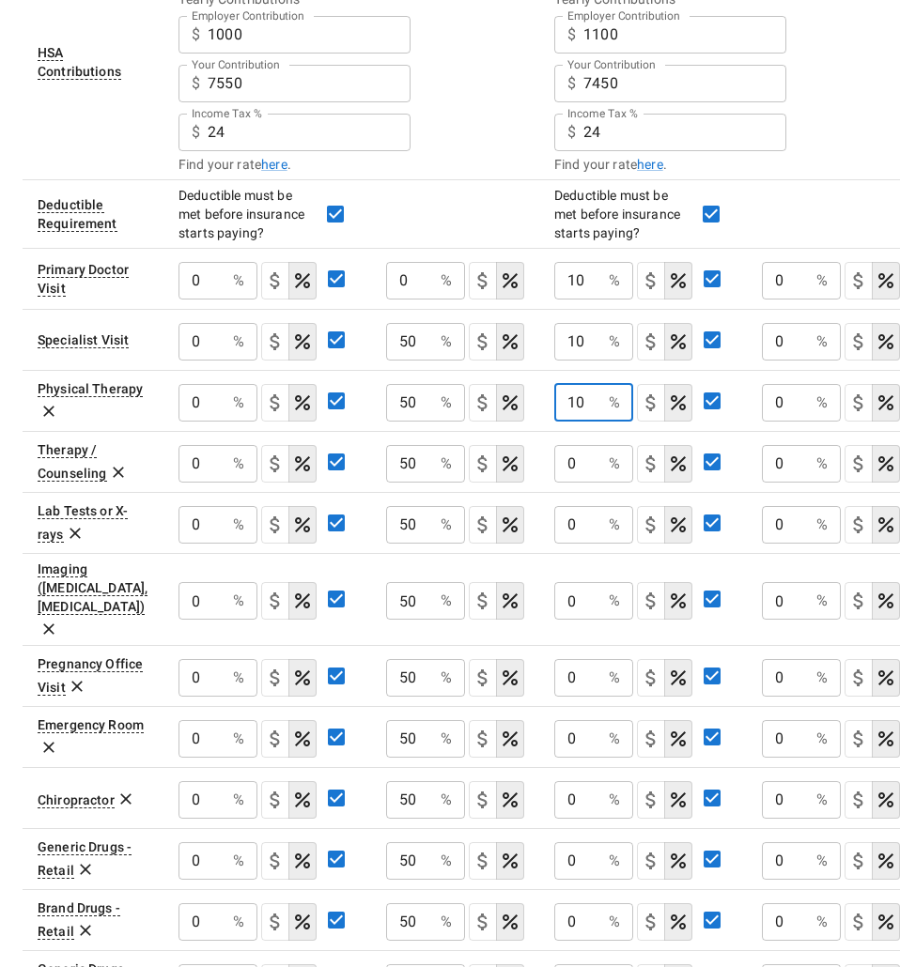
type input "10"
drag, startPoint x: 588, startPoint y: 462, endPoint x: 503, endPoint y: 472, distance: 85.1
click at [503, 472] on tr "Therapy / Counseling 0 % ​ 50 % ​ 0 % ​ 0 % ​" at bounding box center [469, 461] width 892 height 61
type input "10"
click at [225, 300] on input "0" at bounding box center [201, 281] width 47 height 38
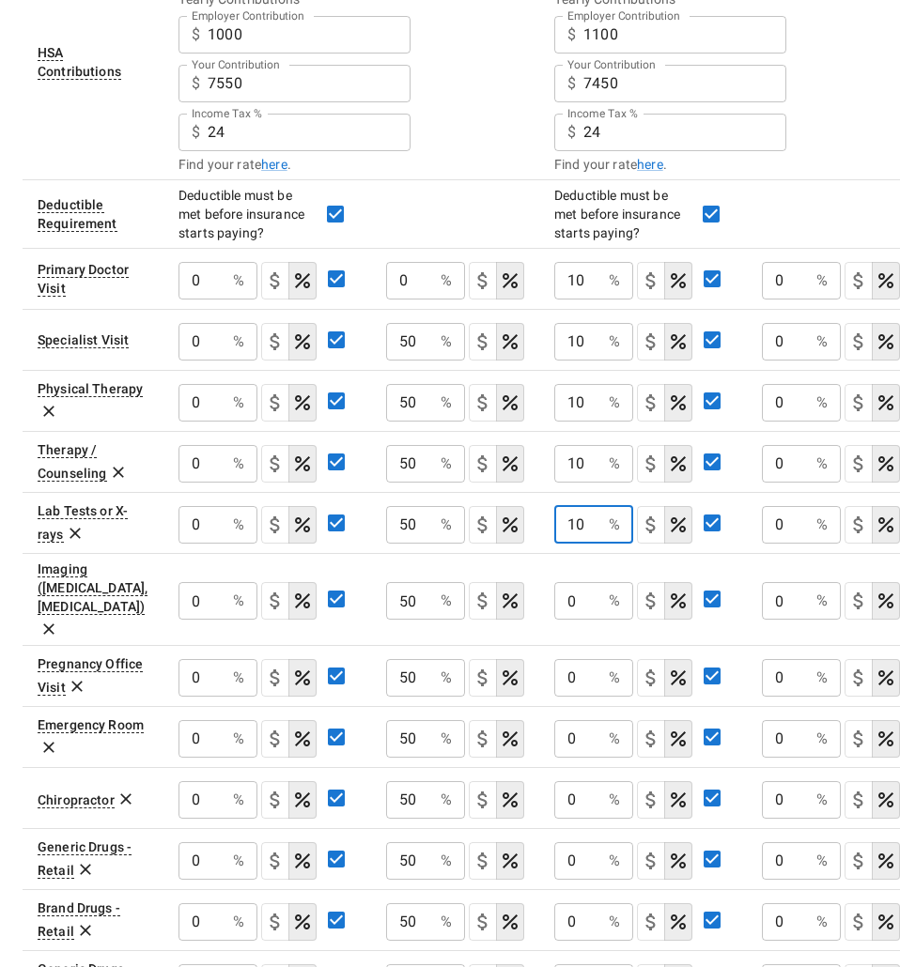
type input "10"
click at [225, 300] on input "0" at bounding box center [201, 281] width 47 height 38
type input "10"
click at [225, 300] on input "0" at bounding box center [201, 281] width 47 height 38
type input "10"
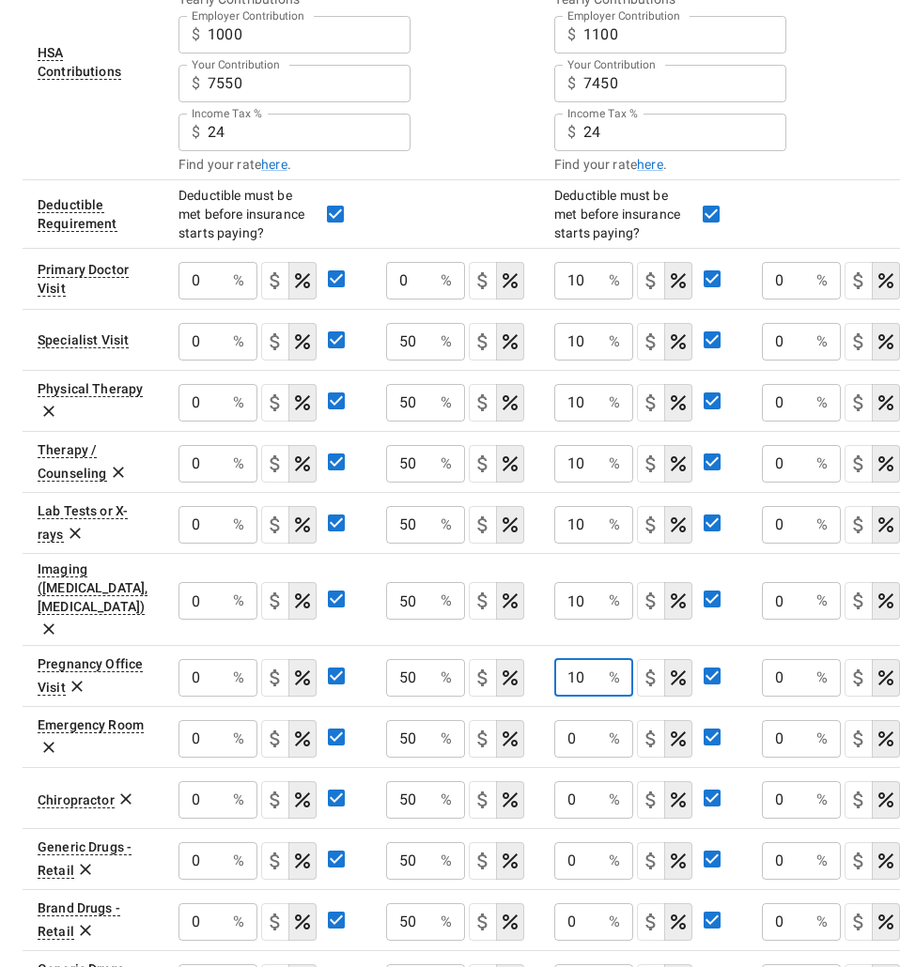
click at [225, 300] on input "0" at bounding box center [201, 281] width 47 height 38
type input "10"
click at [225, 300] on input "0" at bounding box center [201, 281] width 47 height 38
type input "10"
click at [587, 842] on input "0" at bounding box center [577, 861] width 47 height 38
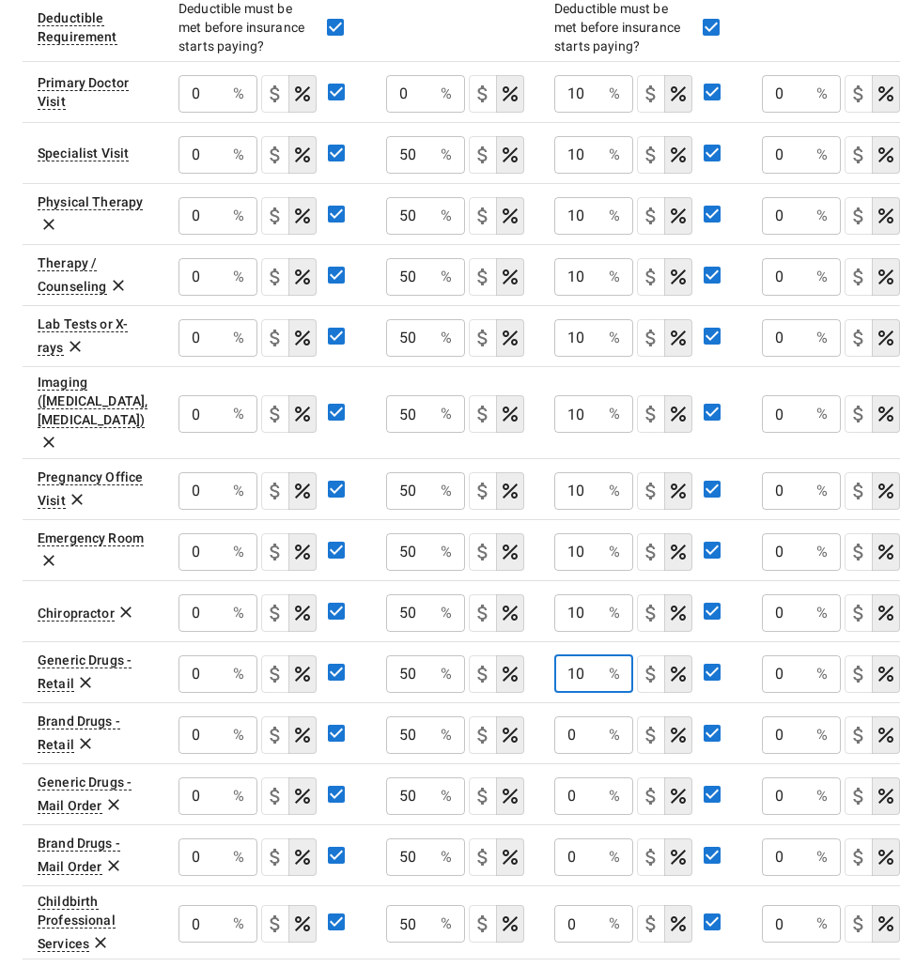
scroll to position [613, 0]
type input "10"
click at [225, 112] on input "0" at bounding box center [201, 93] width 47 height 38
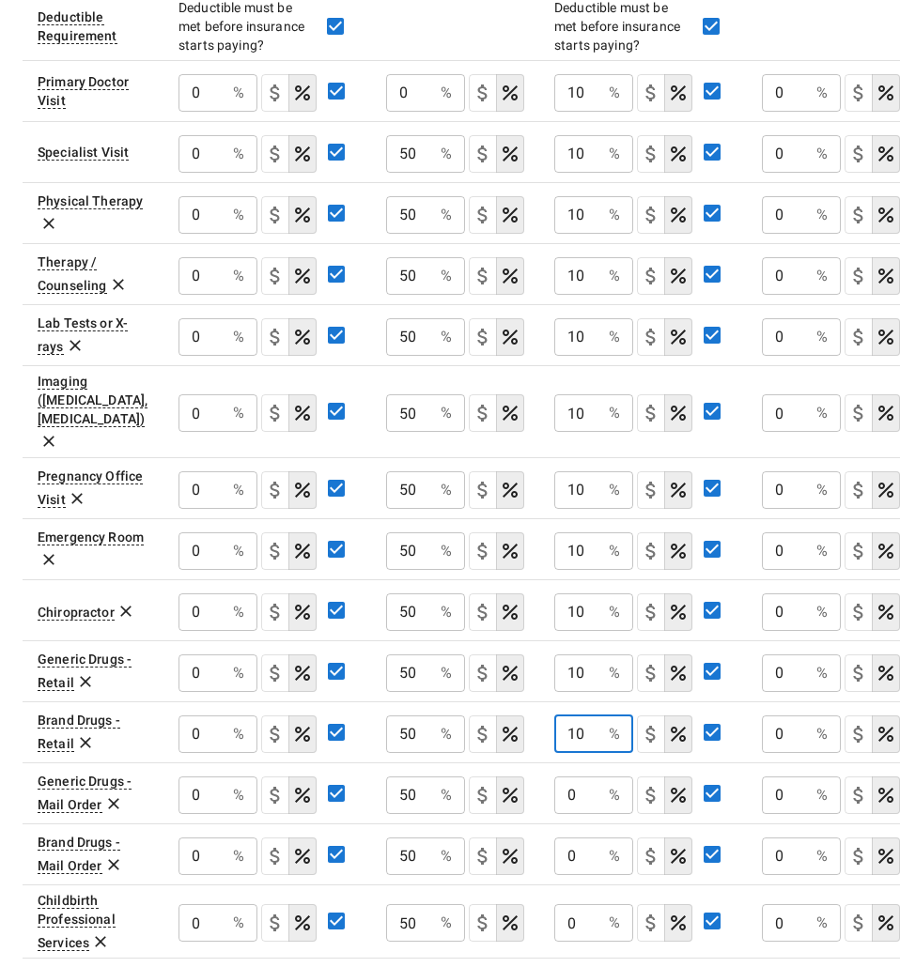
type input "10"
click at [590, 777] on input "0" at bounding box center [577, 796] width 47 height 38
type input "10"
click at [225, 112] on input "0" at bounding box center [201, 93] width 47 height 38
type input "10"
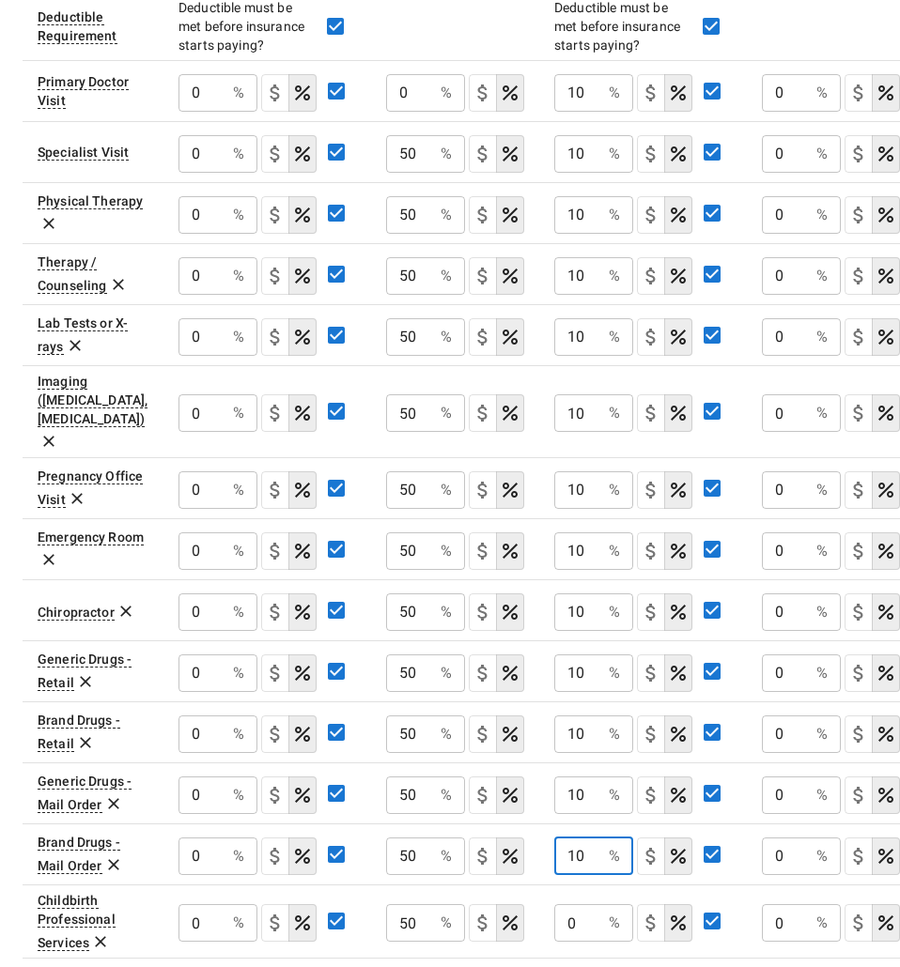
click at [225, 112] on input "0" at bounding box center [201, 93] width 47 height 38
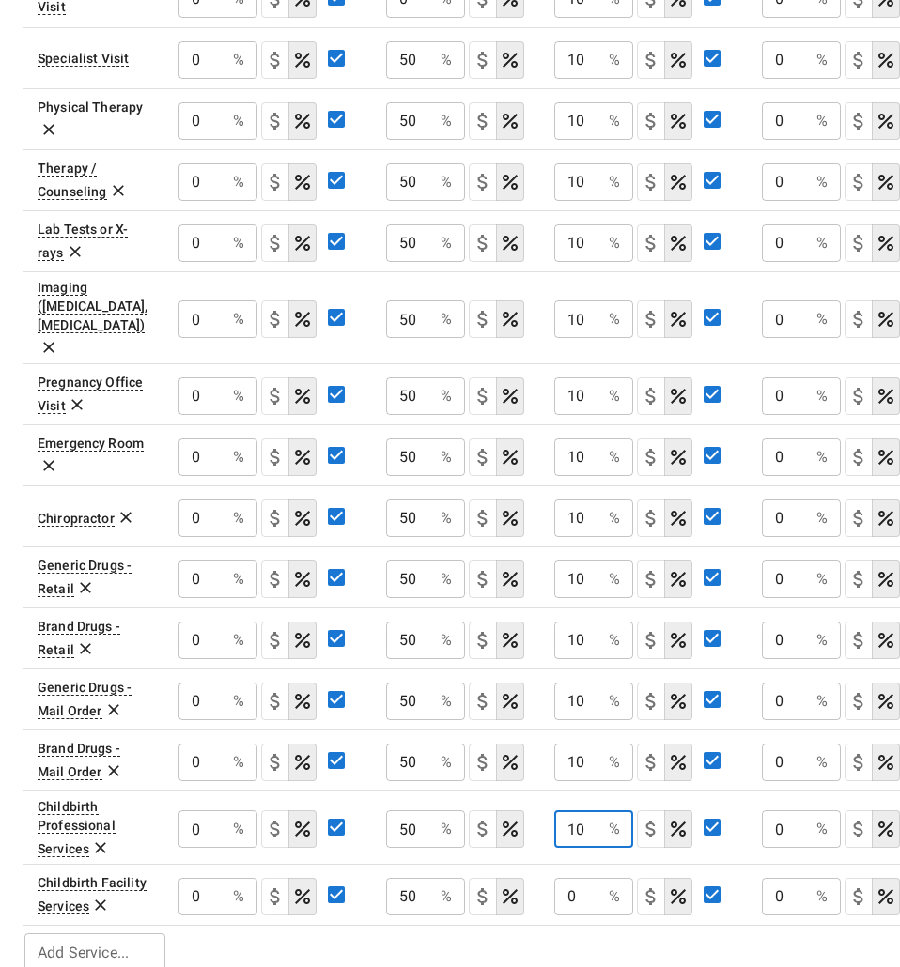
type input "10"
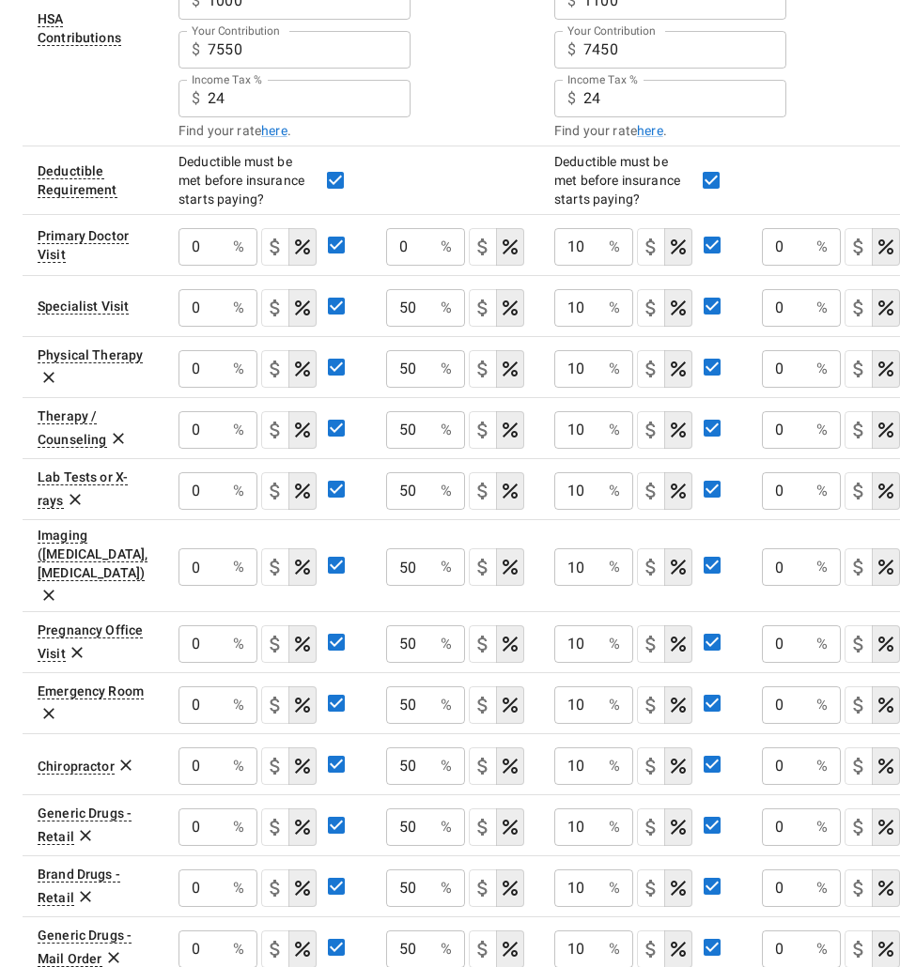
scroll to position [470, 0]
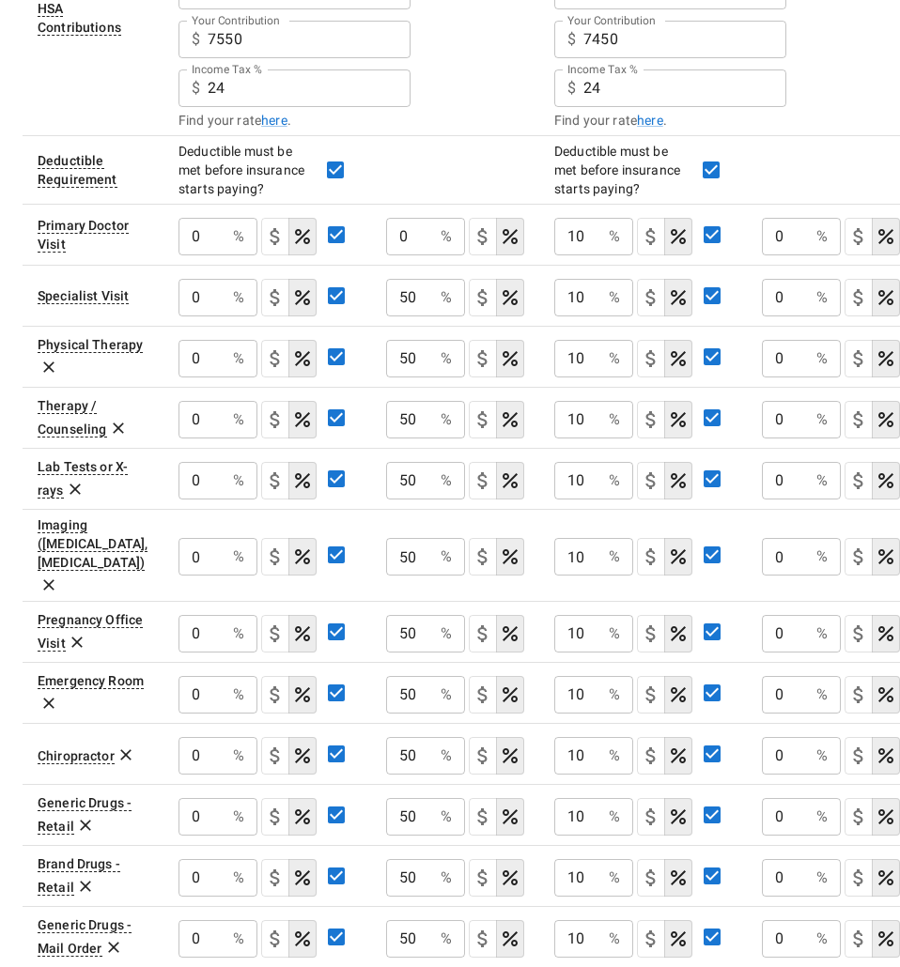
type input "10"
click at [225, 234] on input "0" at bounding box center [201, 237] width 47 height 38
click at [225, 235] on input "0" at bounding box center [201, 237] width 47 height 38
drag, startPoint x: 799, startPoint y: 235, endPoint x: 755, endPoint y: 236, distance: 44.1
click at [755, 236] on td "0 % ​" at bounding box center [831, 234] width 168 height 61
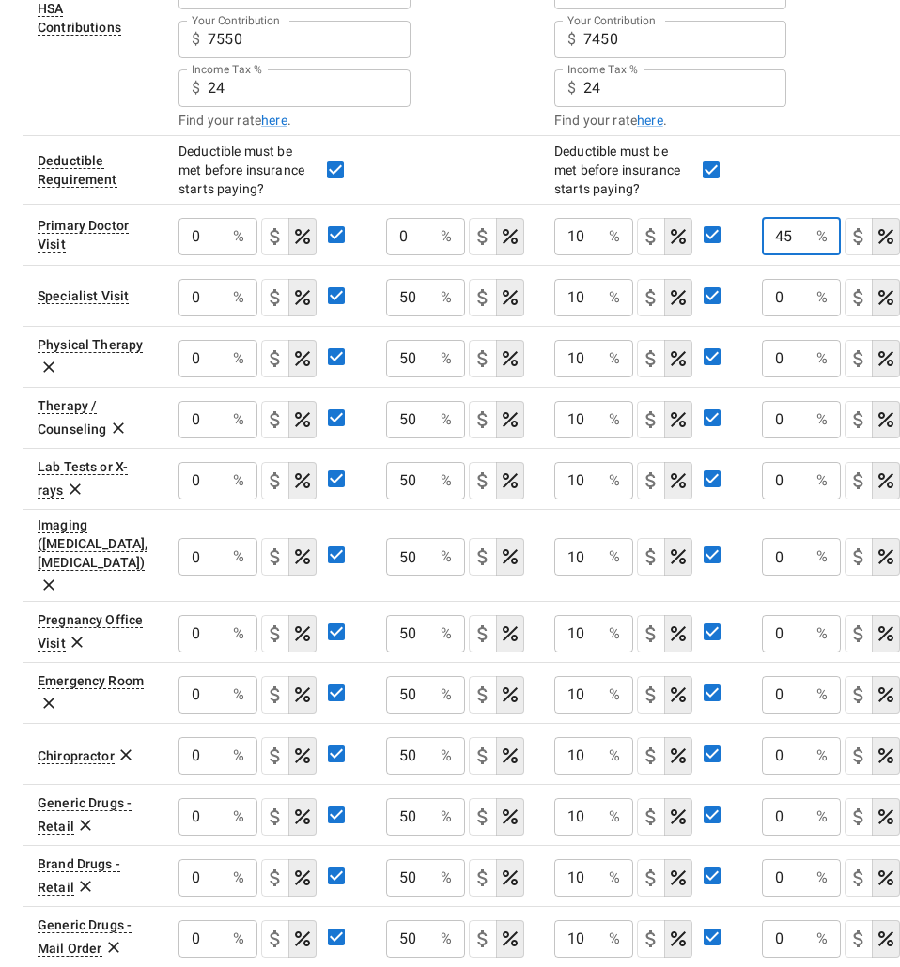
type input "45"
click at [783, 285] on input "0" at bounding box center [785, 298] width 47 height 38
type input "45"
click at [225, 255] on input "0" at bounding box center [201, 237] width 47 height 38
type input "45"
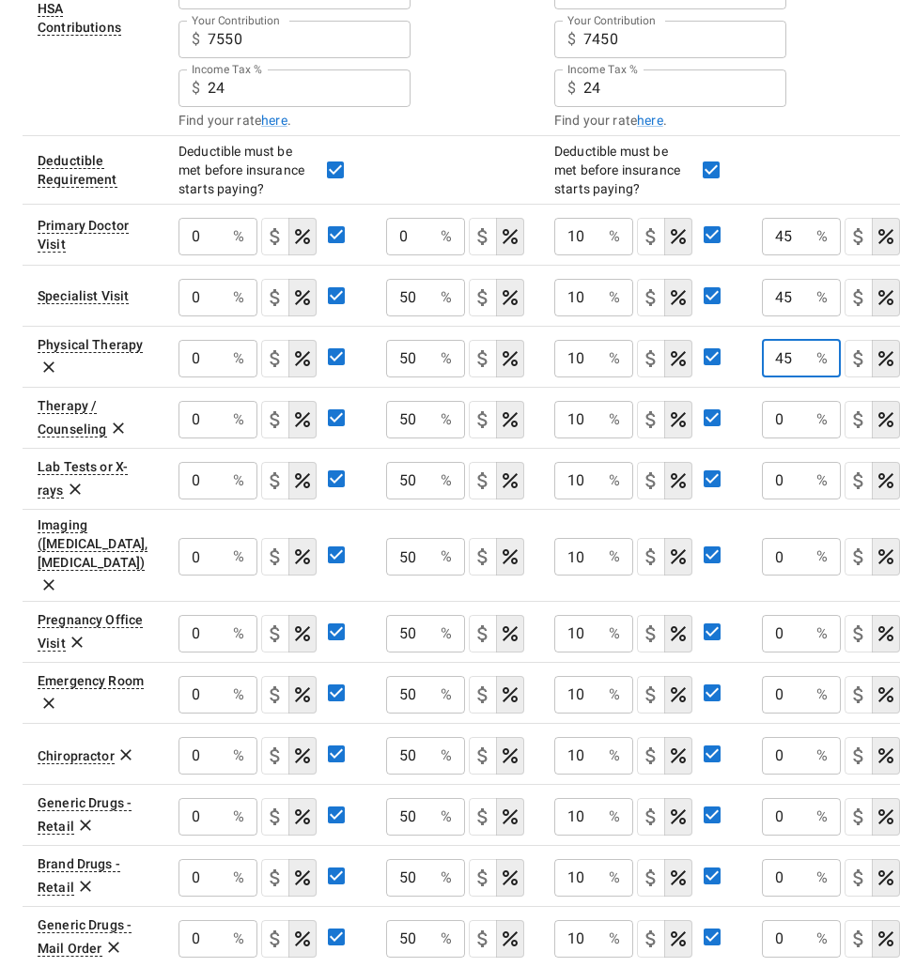
click at [225, 255] on input "0" at bounding box center [201, 237] width 47 height 38
type input "45"
click at [789, 479] on input "0" at bounding box center [785, 481] width 47 height 38
type input "45"
click at [793, 538] on input "0" at bounding box center [785, 557] width 47 height 38
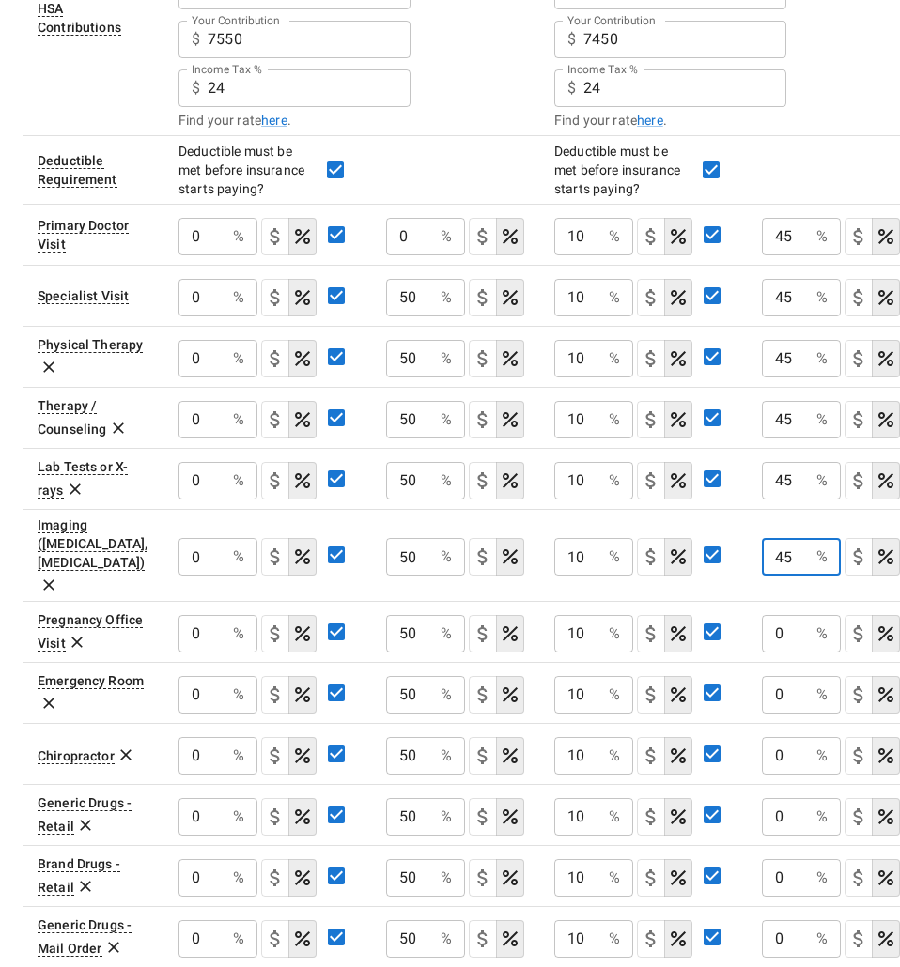
type input "45"
click at [225, 255] on input "0" at bounding box center [201, 237] width 47 height 38
type input "45"
click at [225, 255] on input "0" at bounding box center [201, 237] width 47 height 38
type input "45"
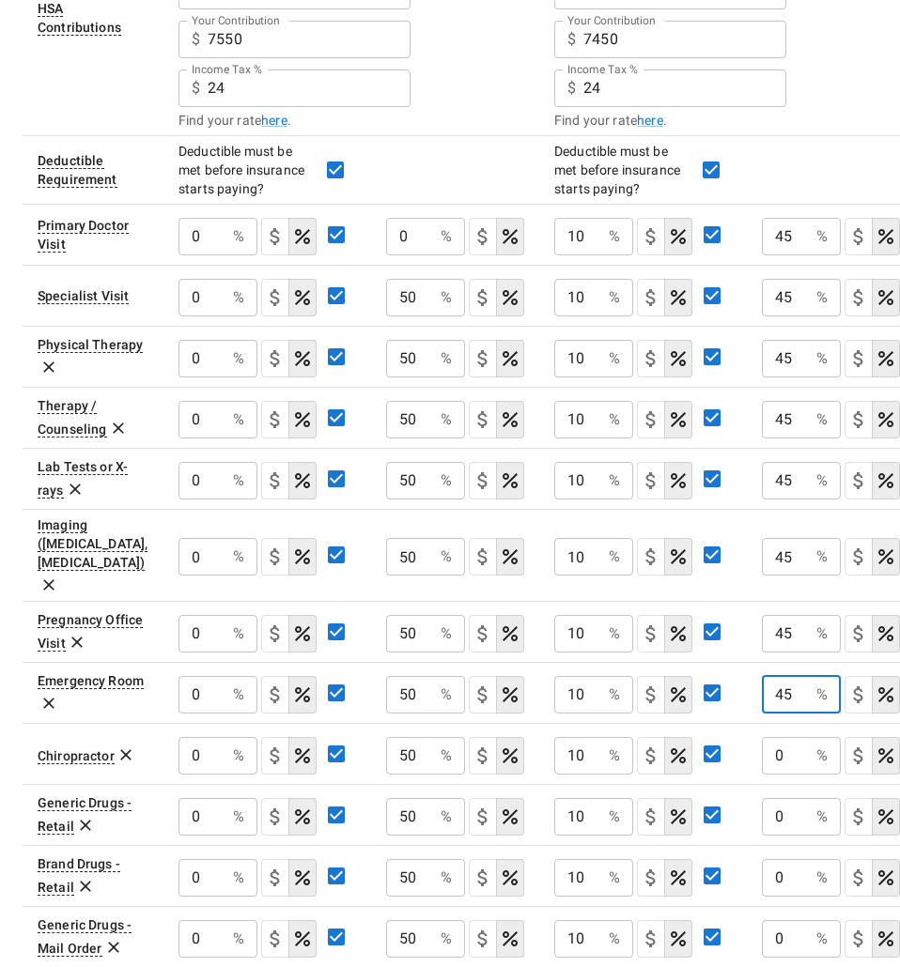
click at [225, 255] on input "0" at bounding box center [201, 237] width 47 height 38
type input "45"
click at [225, 255] on input "0" at bounding box center [201, 237] width 47 height 38
type input "45"
click at [225, 255] on input "0" at bounding box center [201, 237] width 47 height 38
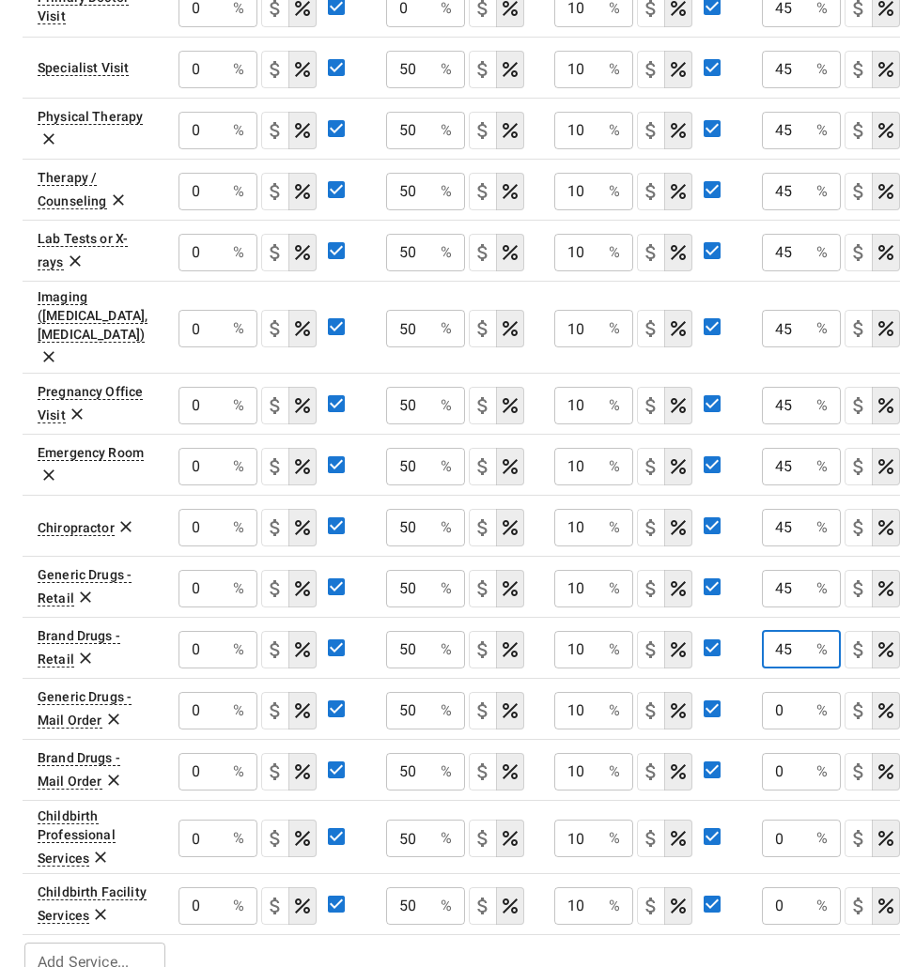
scroll to position [707, 0]
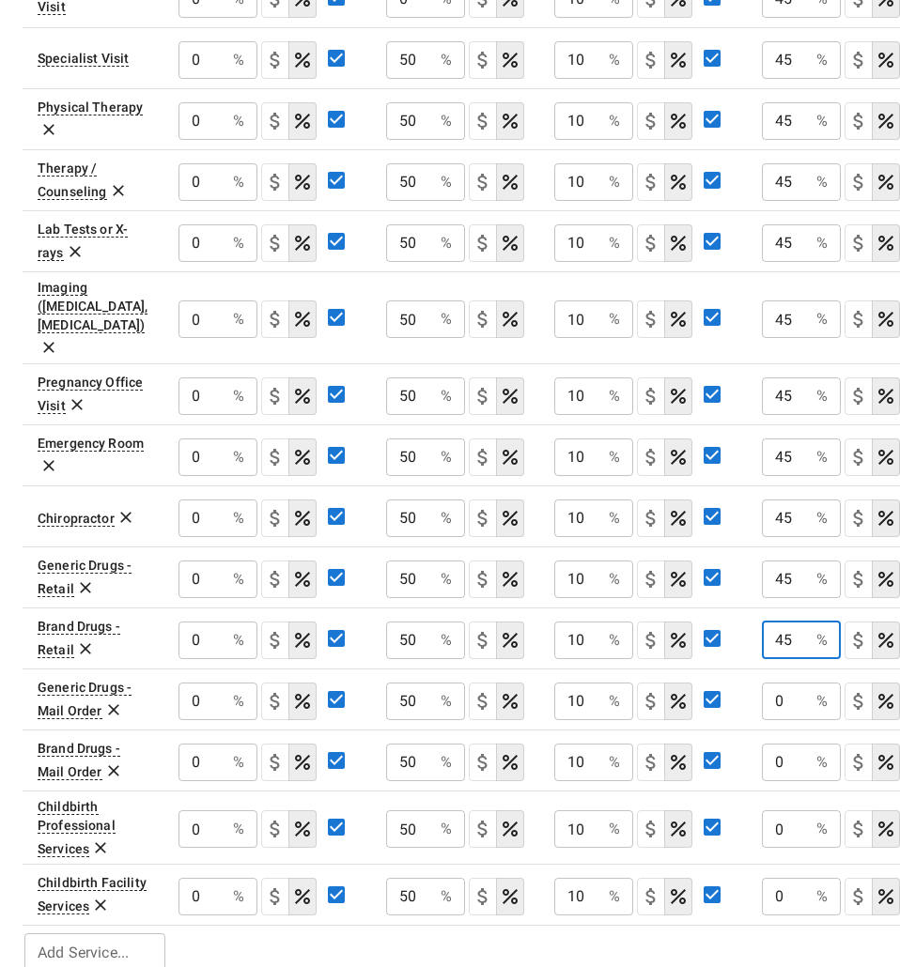
type input "45"
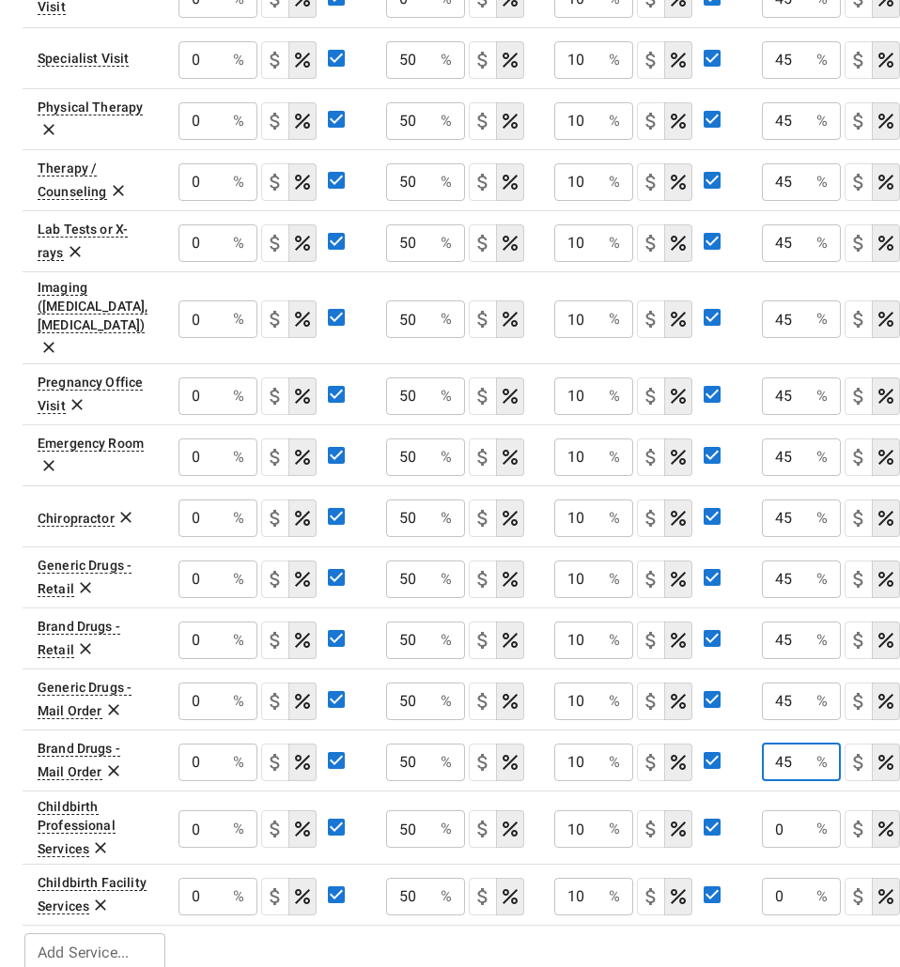
type input "45"
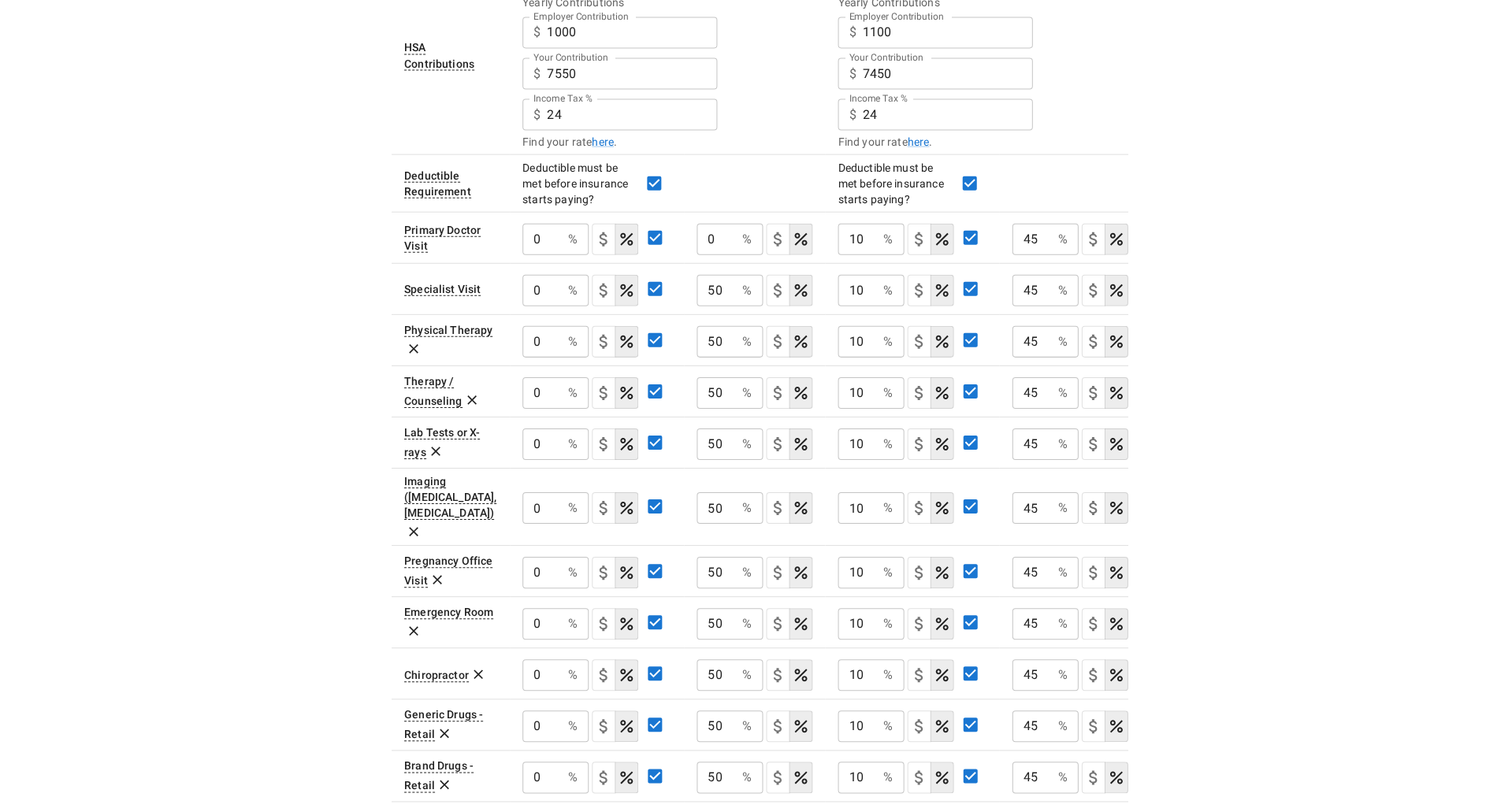
scroll to position [0, 0]
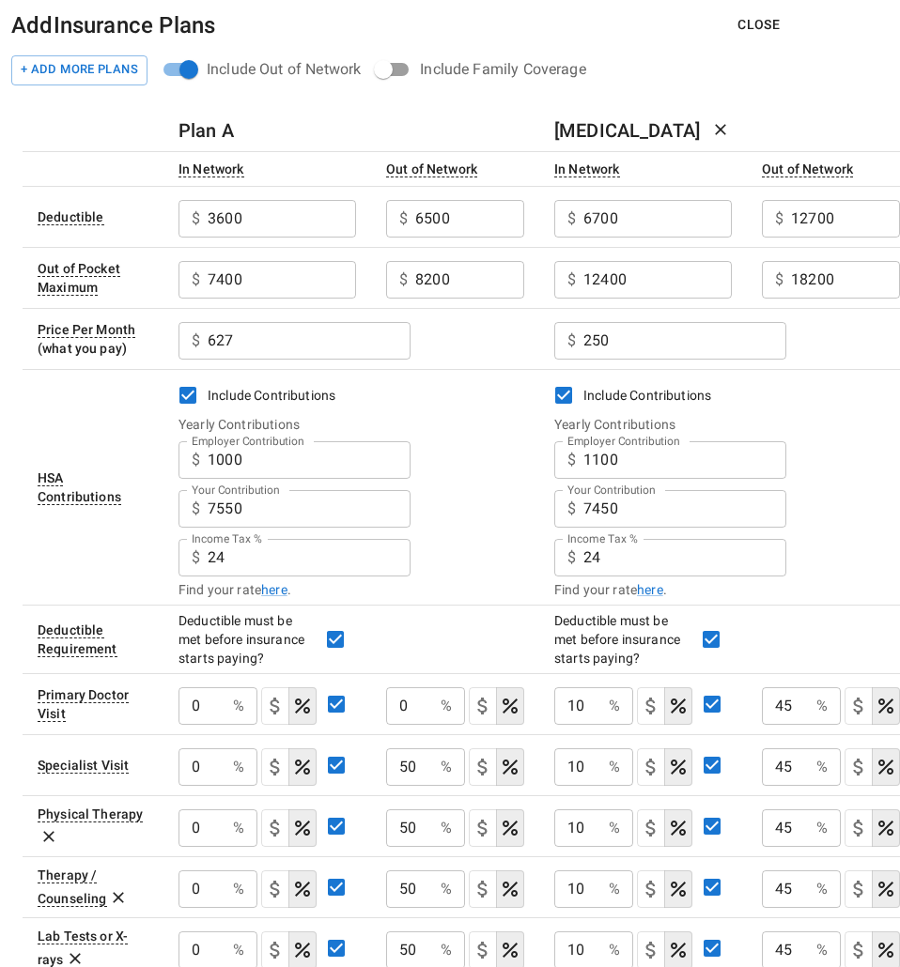
type input "45"
click at [755, 23] on button "Close" at bounding box center [758, 25] width 72 height 35
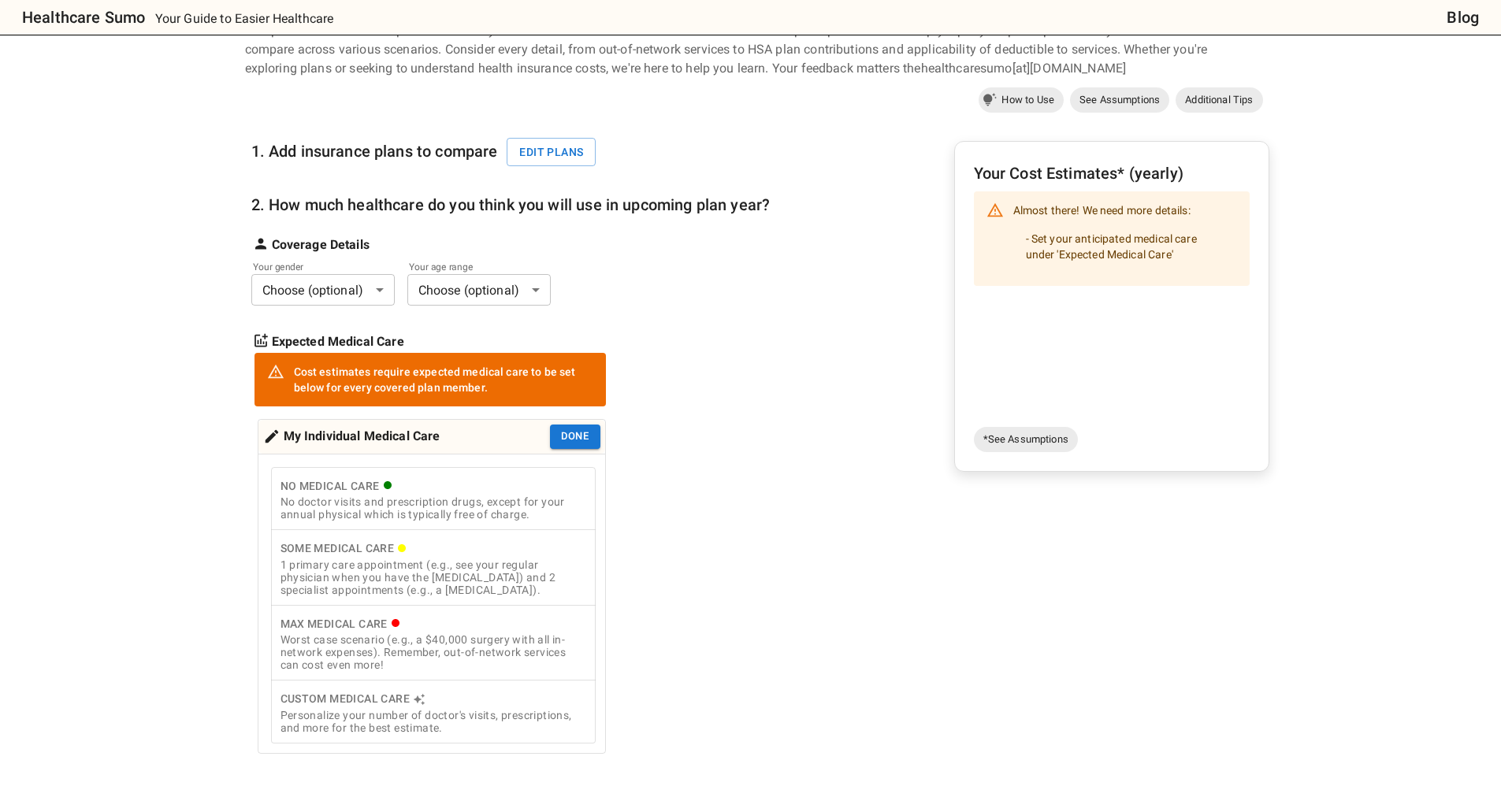
scroll to position [79, 0]
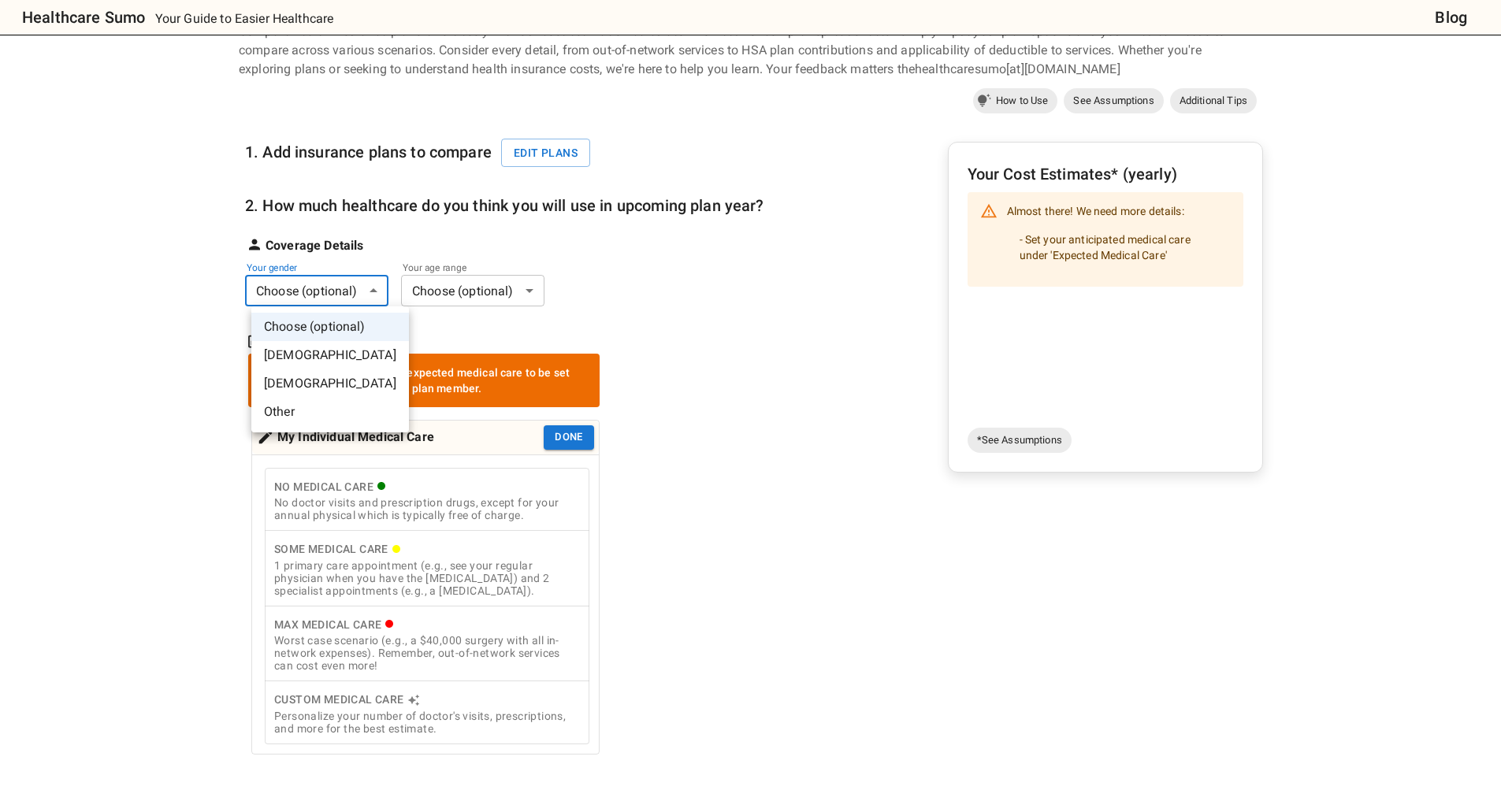
click at [339, 293] on body "Healthcare Sumo Your Guide to Easier Healthcare Blog Health Insurance Calculato…" at bounding box center [750, 653] width 1501 height 1464
click at [315, 358] on li "[DEMOGRAPHIC_DATA]" at bounding box center [331, 356] width 158 height 29
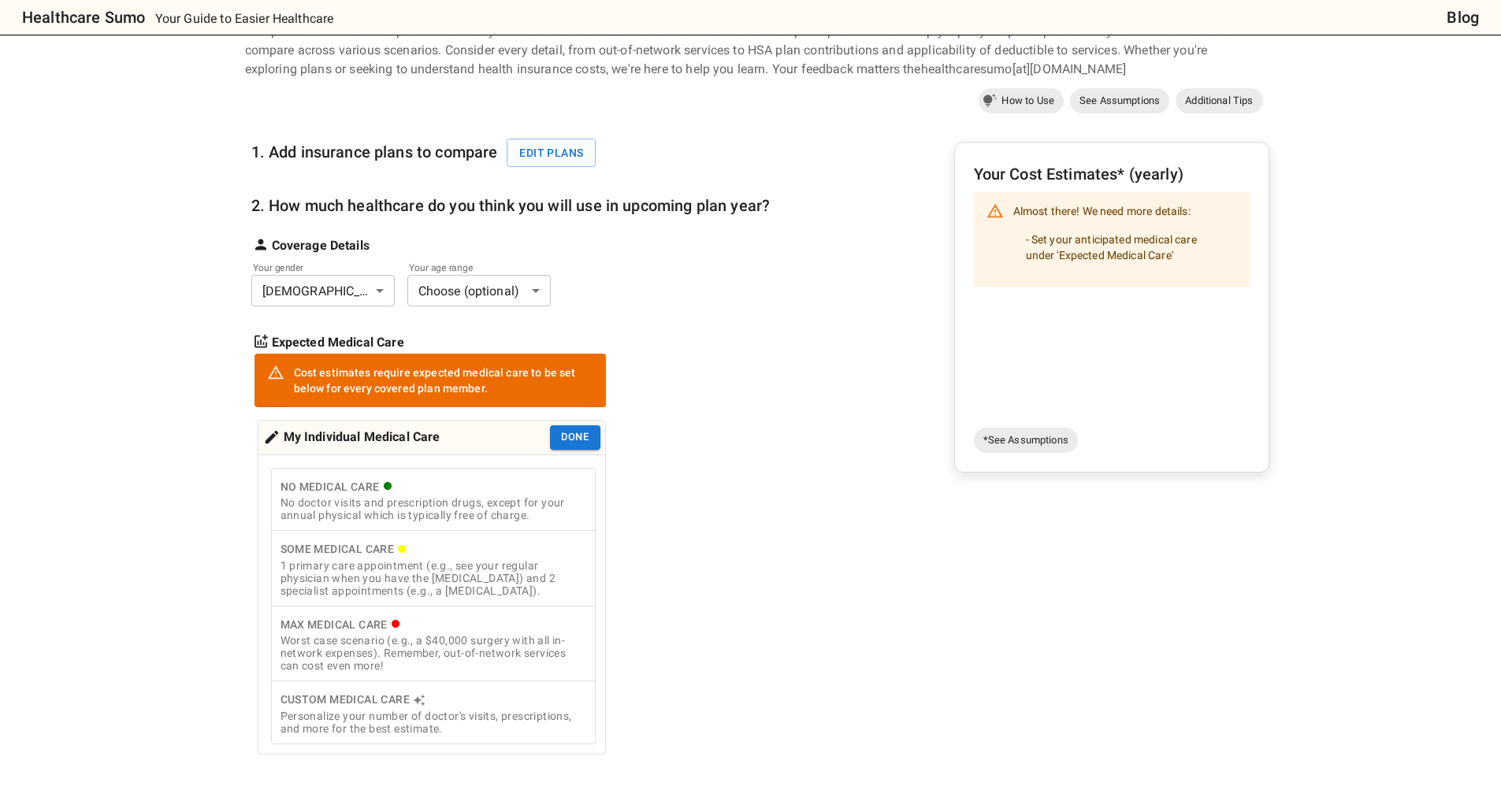
click at [466, 290] on body "Healthcare Sumo Your Guide to Easier Healthcare Blog Health Insurance Calculato…" at bounding box center [750, 653] width 1501 height 1464
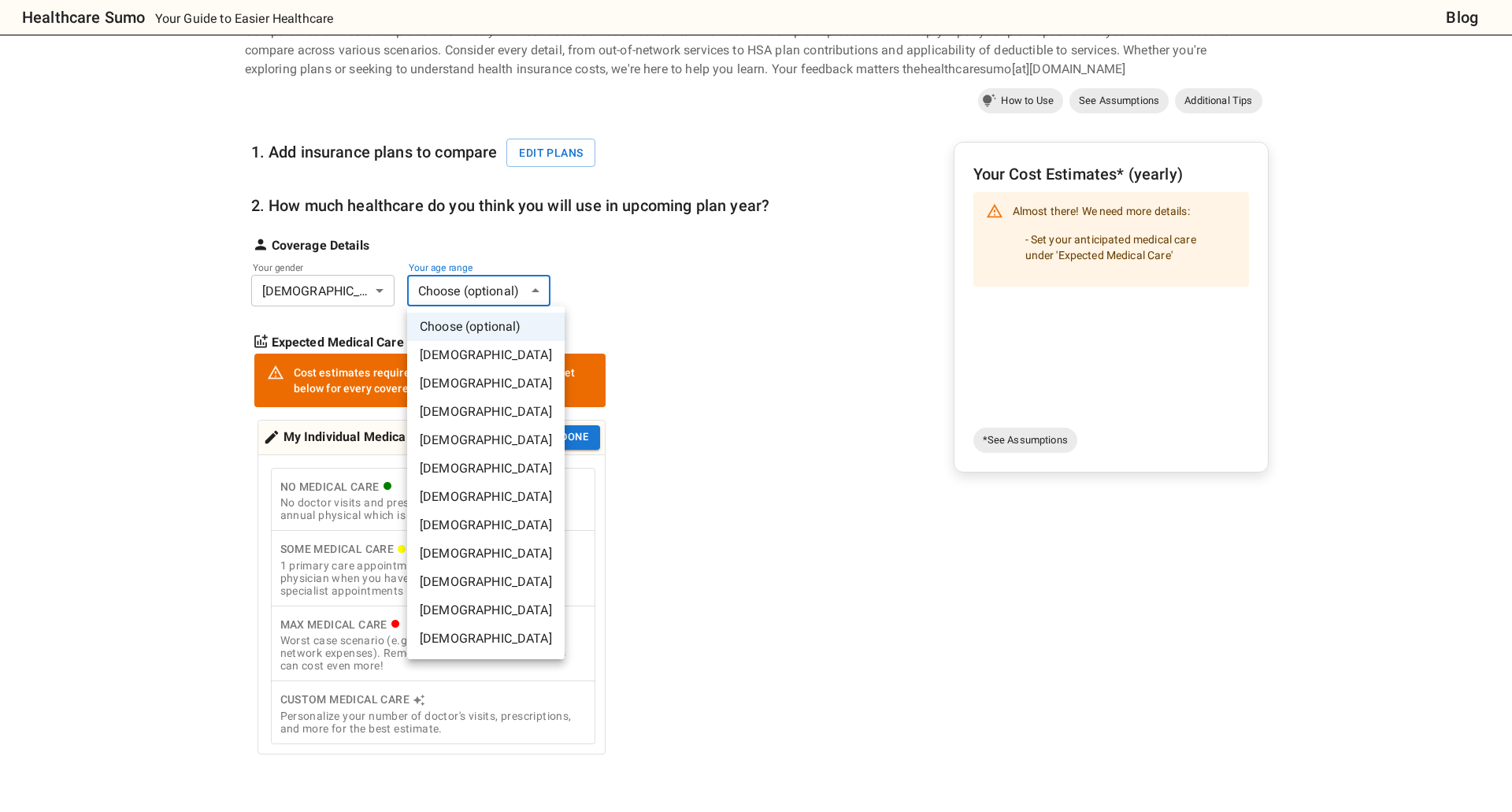
click at [460, 440] on li "[DEMOGRAPHIC_DATA]" at bounding box center [486, 440] width 158 height 29
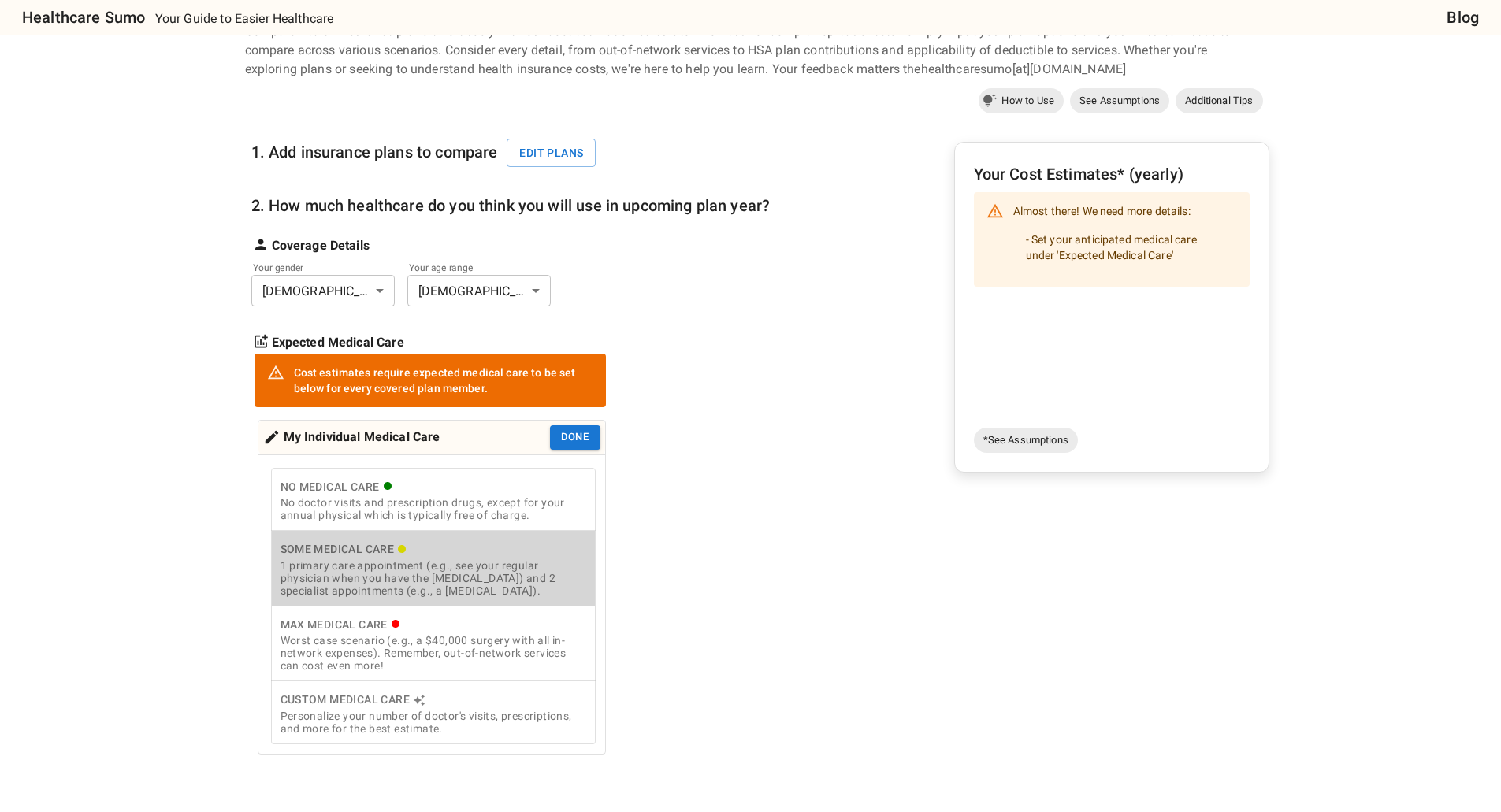
click at [446, 590] on div "1 primary care appointment (e.g., see your regular physician when you have the …" at bounding box center [433, 578] width 305 height 38
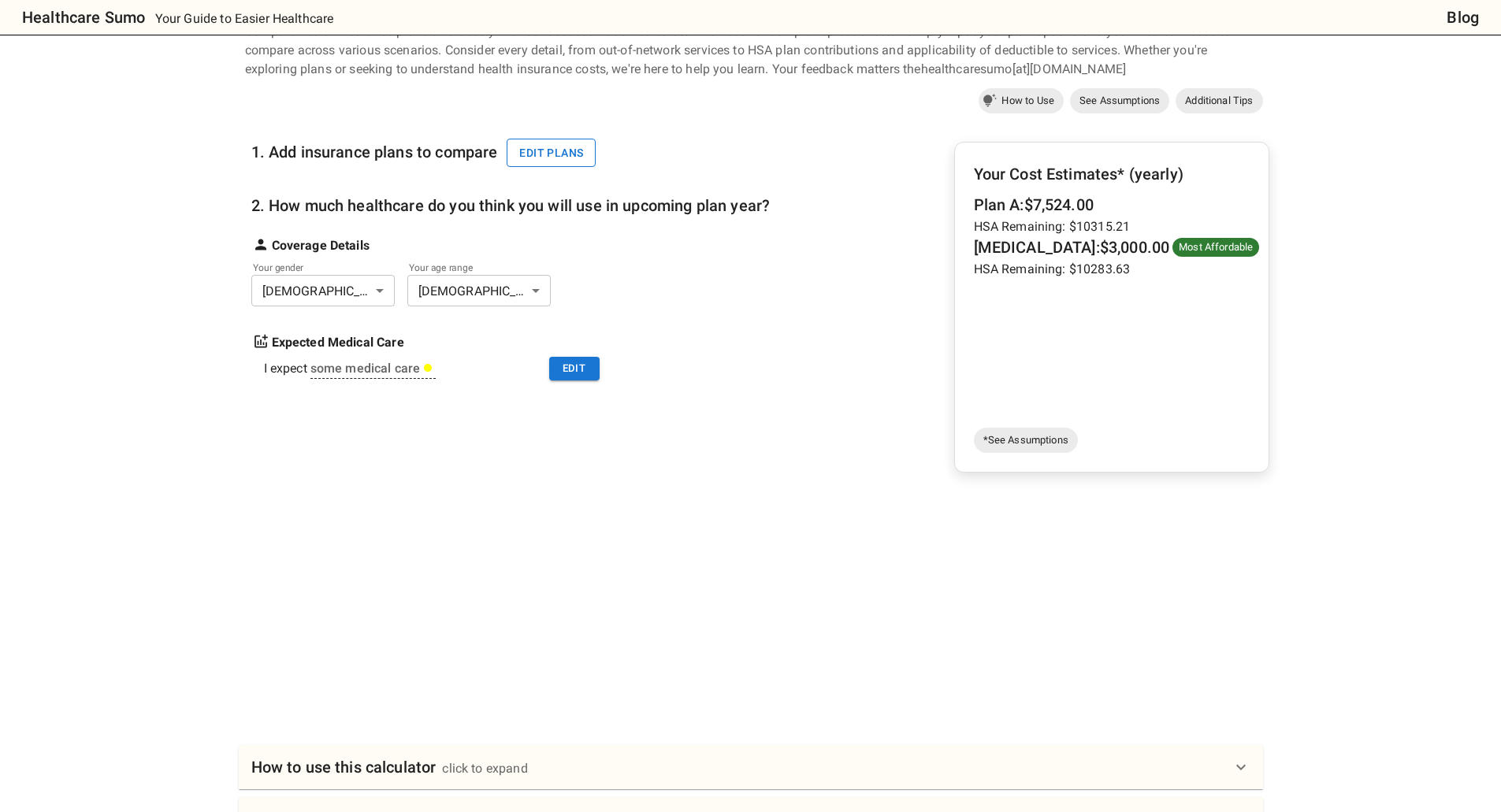
click at [536, 154] on button "Edit plans" at bounding box center [551, 153] width 89 height 29
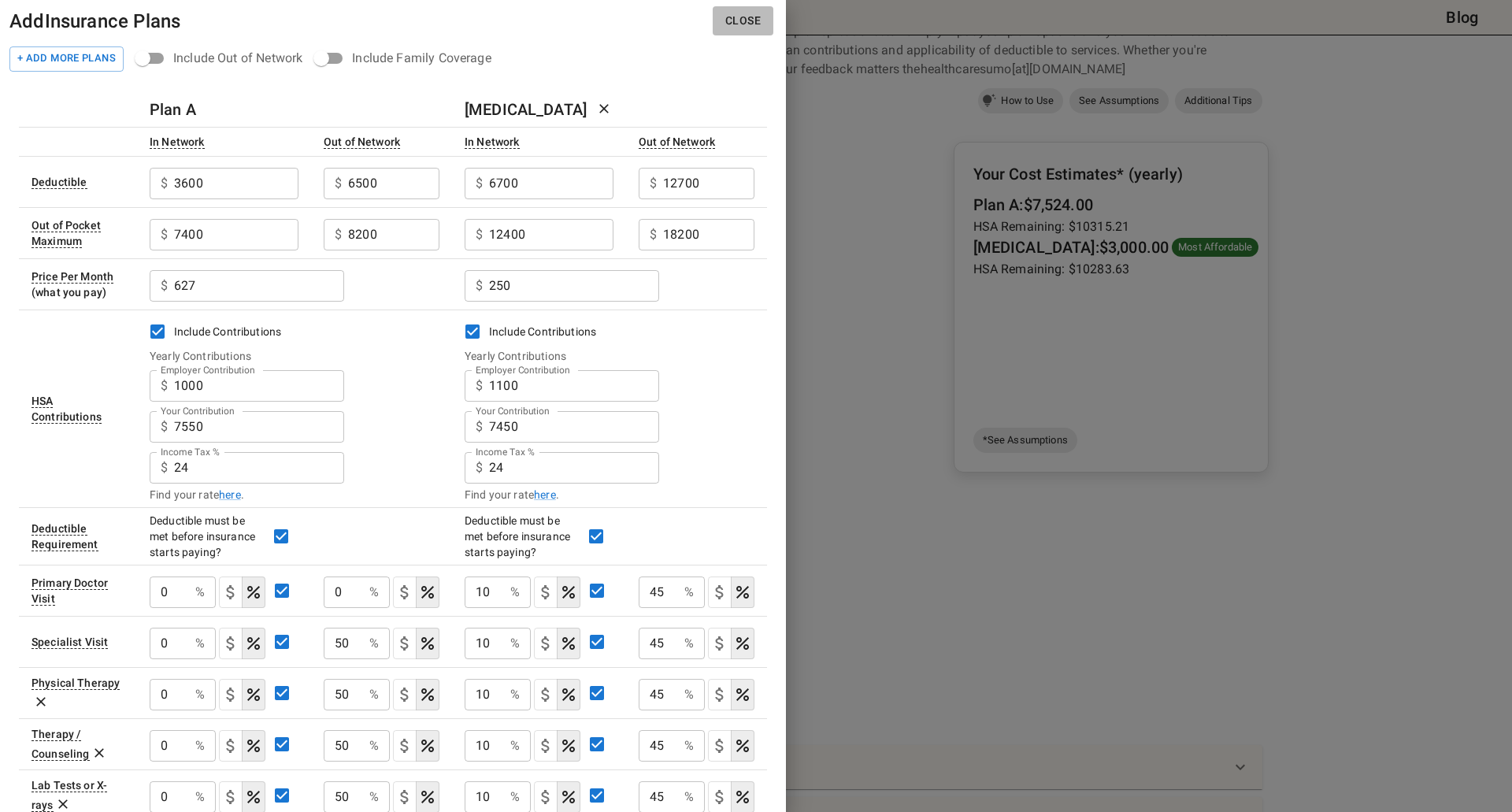
click at [735, 19] on button "Close" at bounding box center [743, 21] width 60 height 29
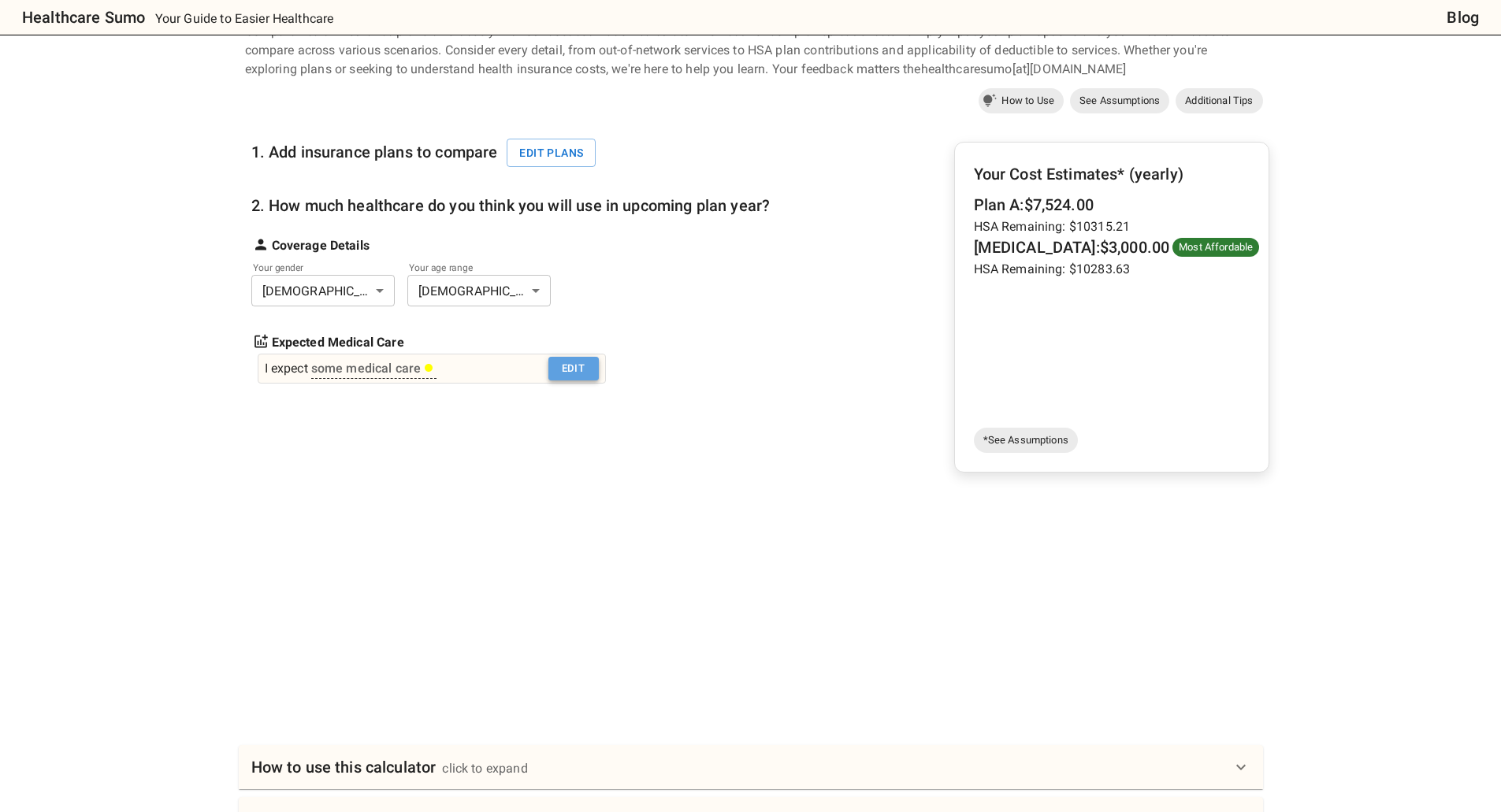
click at [571, 367] on button "Edit" at bounding box center [574, 368] width 50 height 24
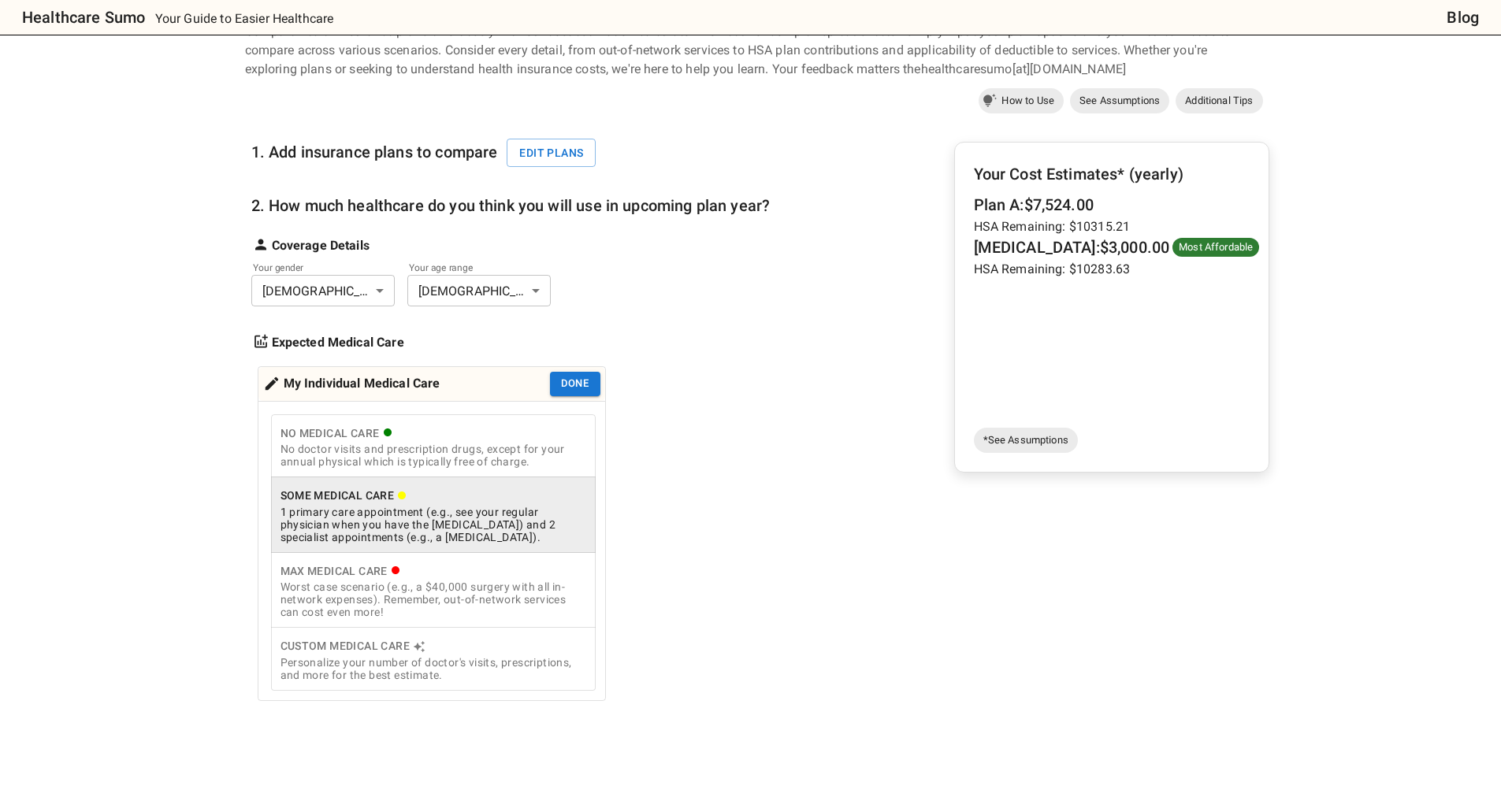
click at [478, 599] on div "Worst case scenario (e.g., a $40,000 surgery with all in-network expenses). Rem…" at bounding box center [433, 599] width 305 height 38
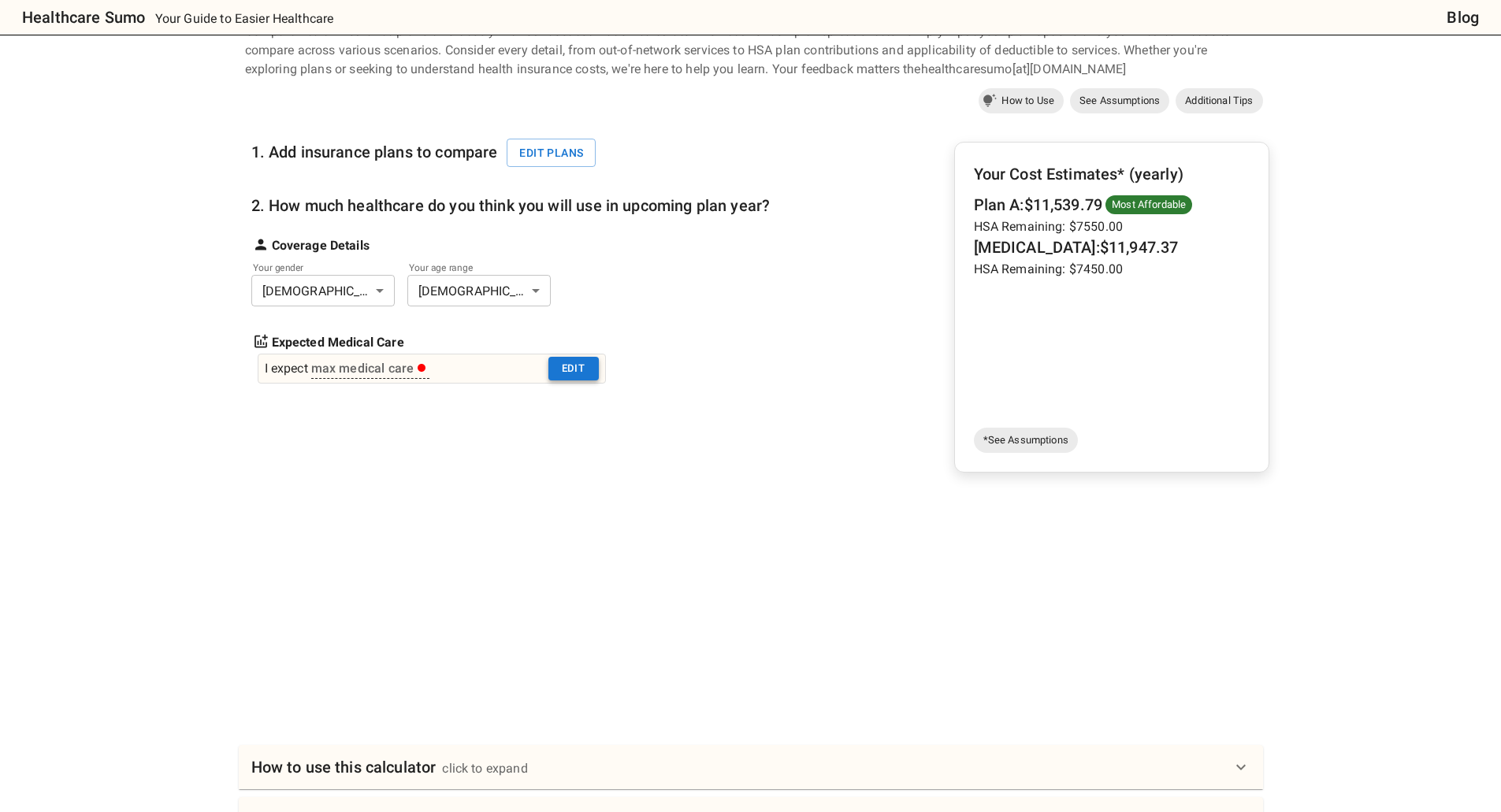
click at [584, 368] on button "Edit" at bounding box center [574, 368] width 50 height 24
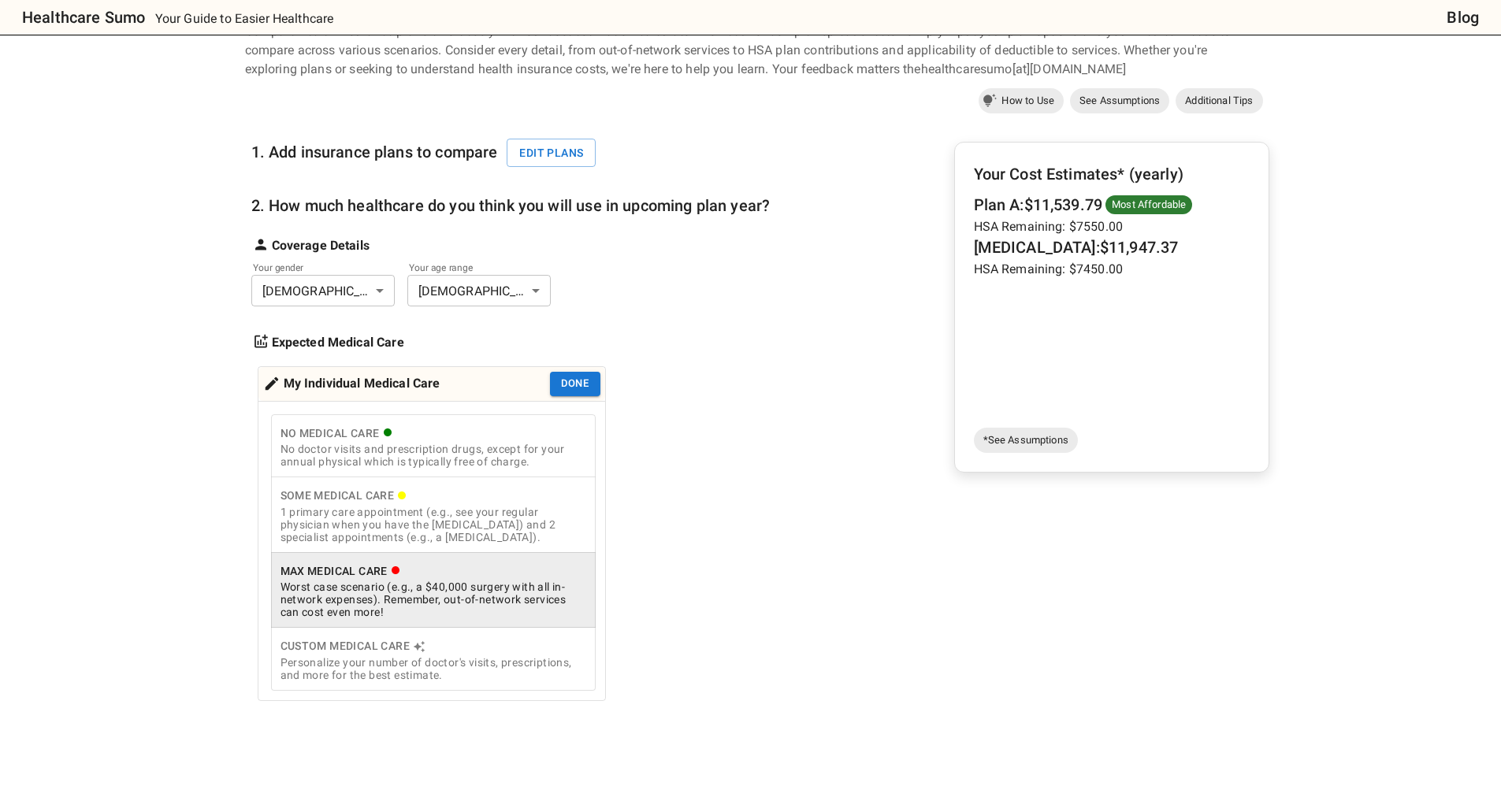
click at [770, 396] on div "1. Add insurance plans to compare Edit plans 2. How much healthcare do you thin…" at bounding box center [511, 409] width 519 height 583
click at [1018, 440] on span "*See Assumptions" at bounding box center [1026, 440] width 104 height 16
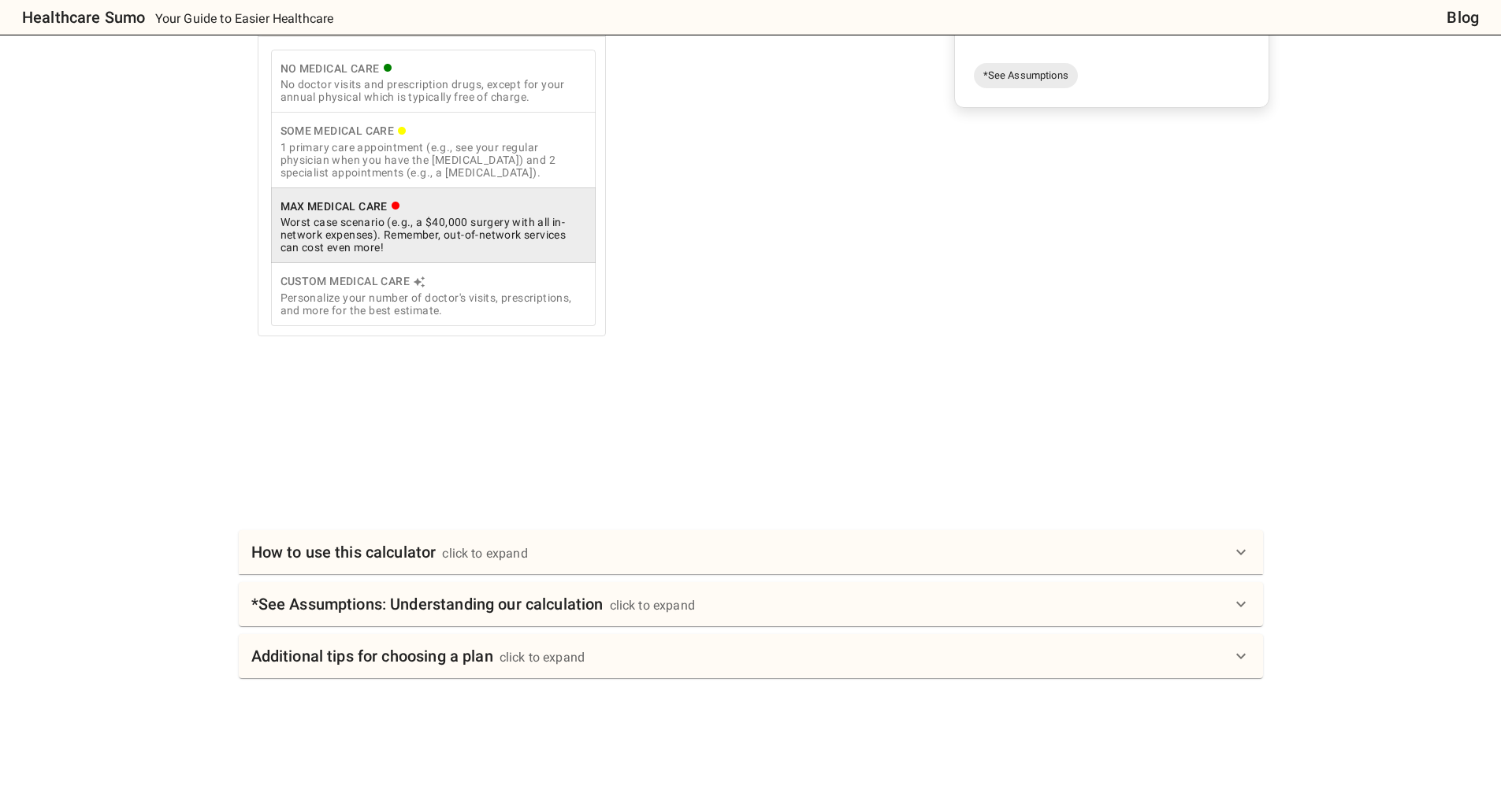
scroll to position [409, 0]
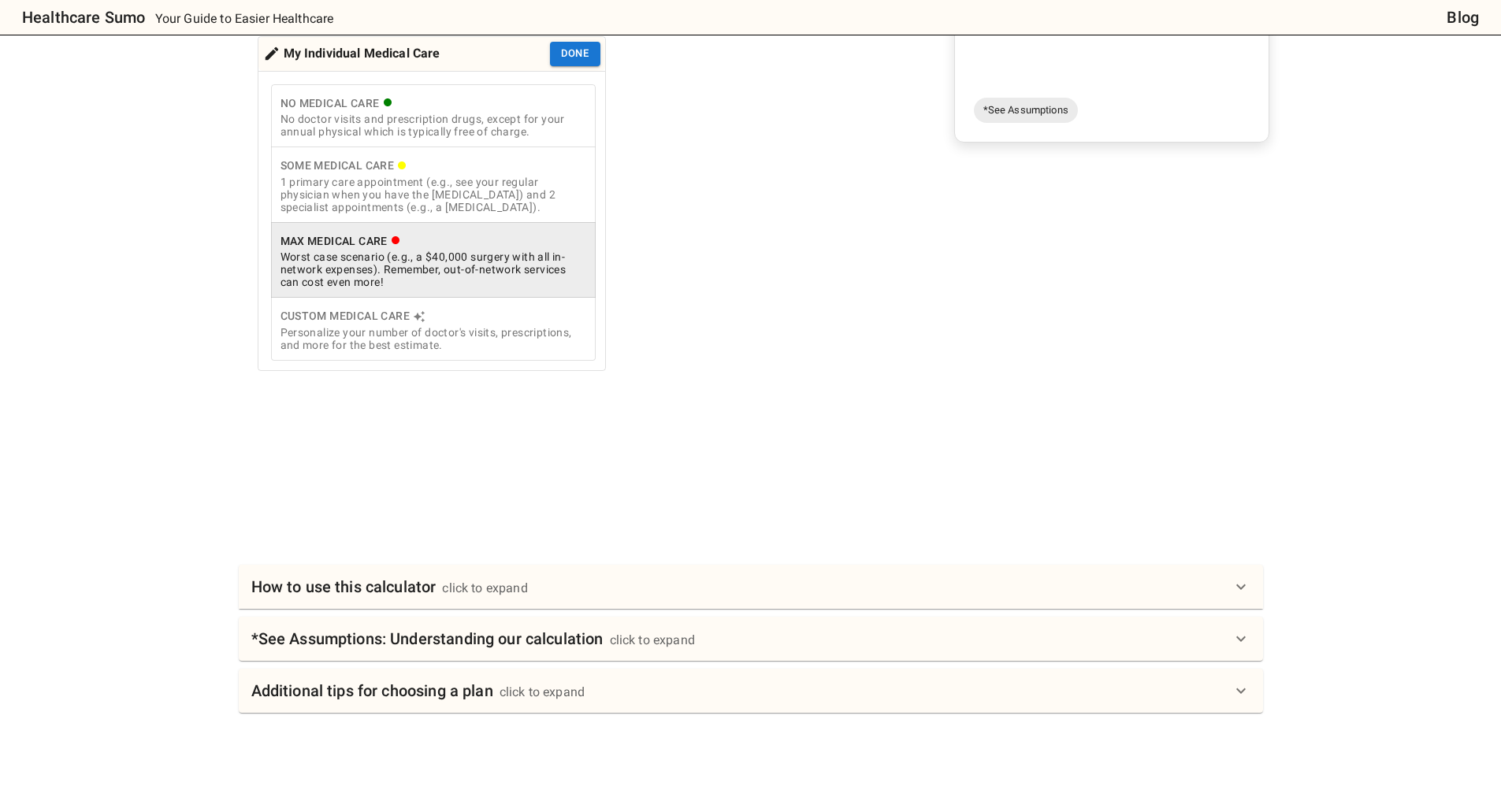
click at [468, 351] on div "Personalize your number of doctor's visits, prescriptions, and more for the bes…" at bounding box center [433, 339] width 305 height 25
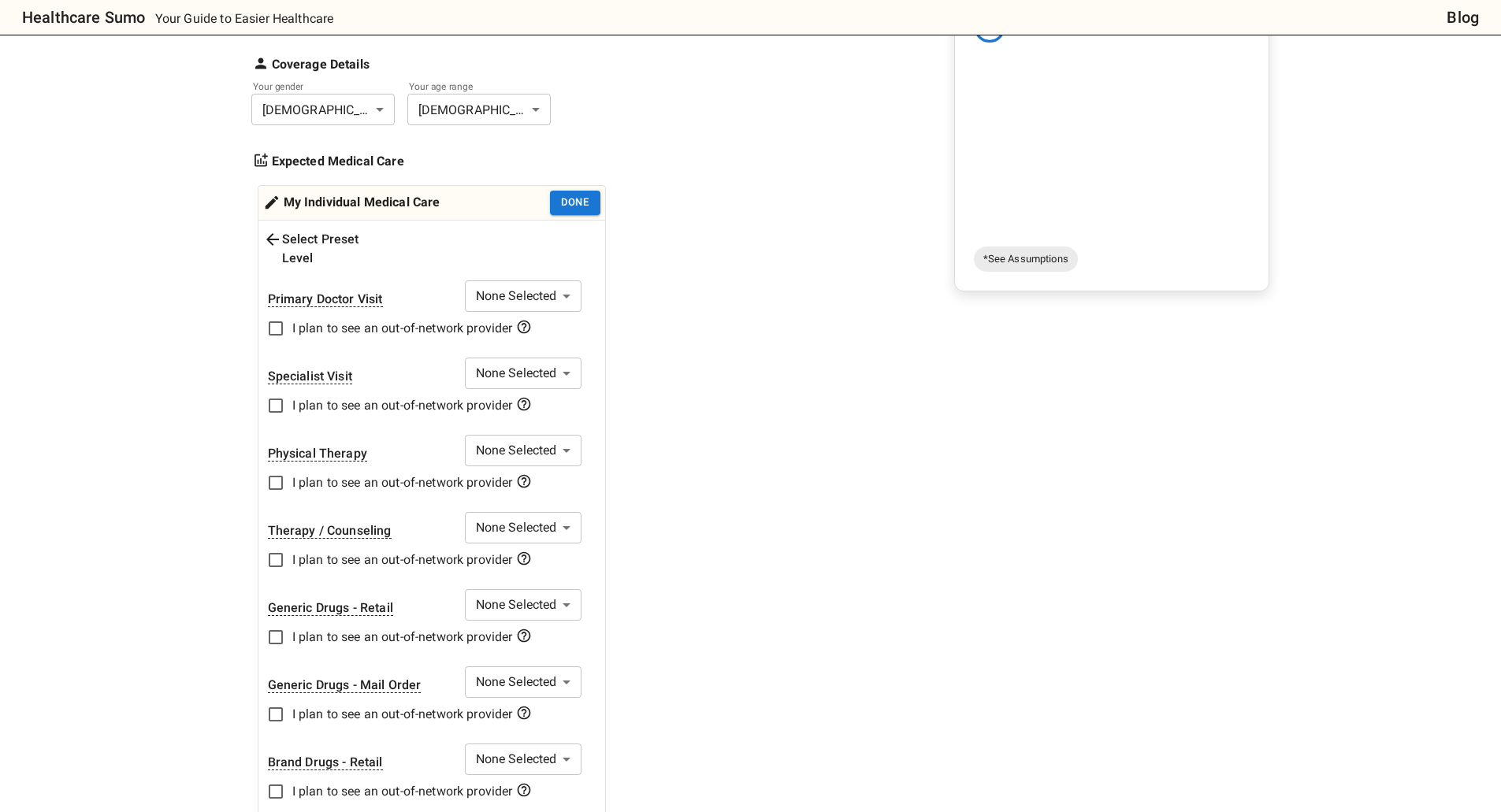
scroll to position [252, 0]
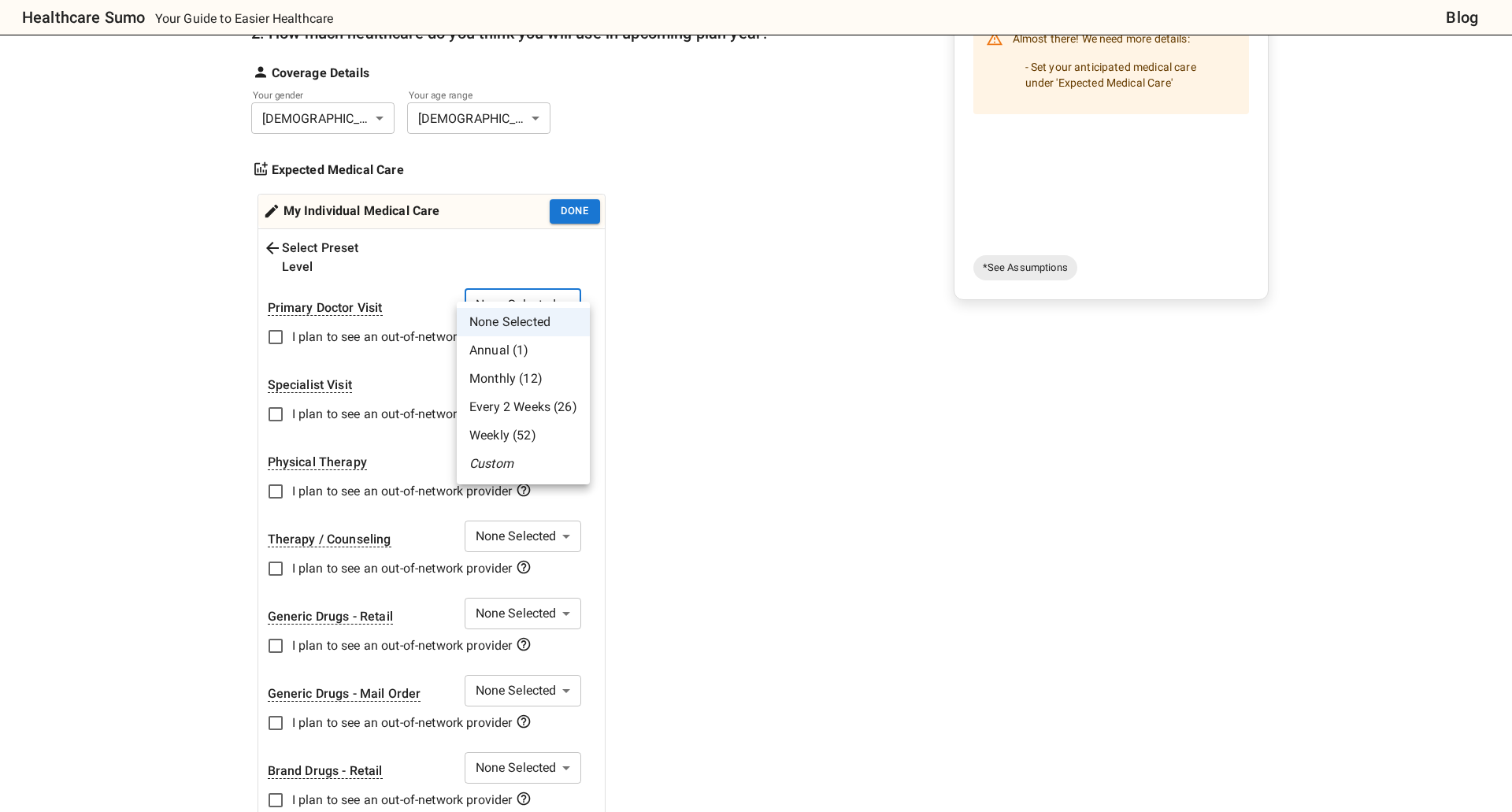
click at [523, 352] on li "Annual (1)" at bounding box center [523, 351] width 133 height 29
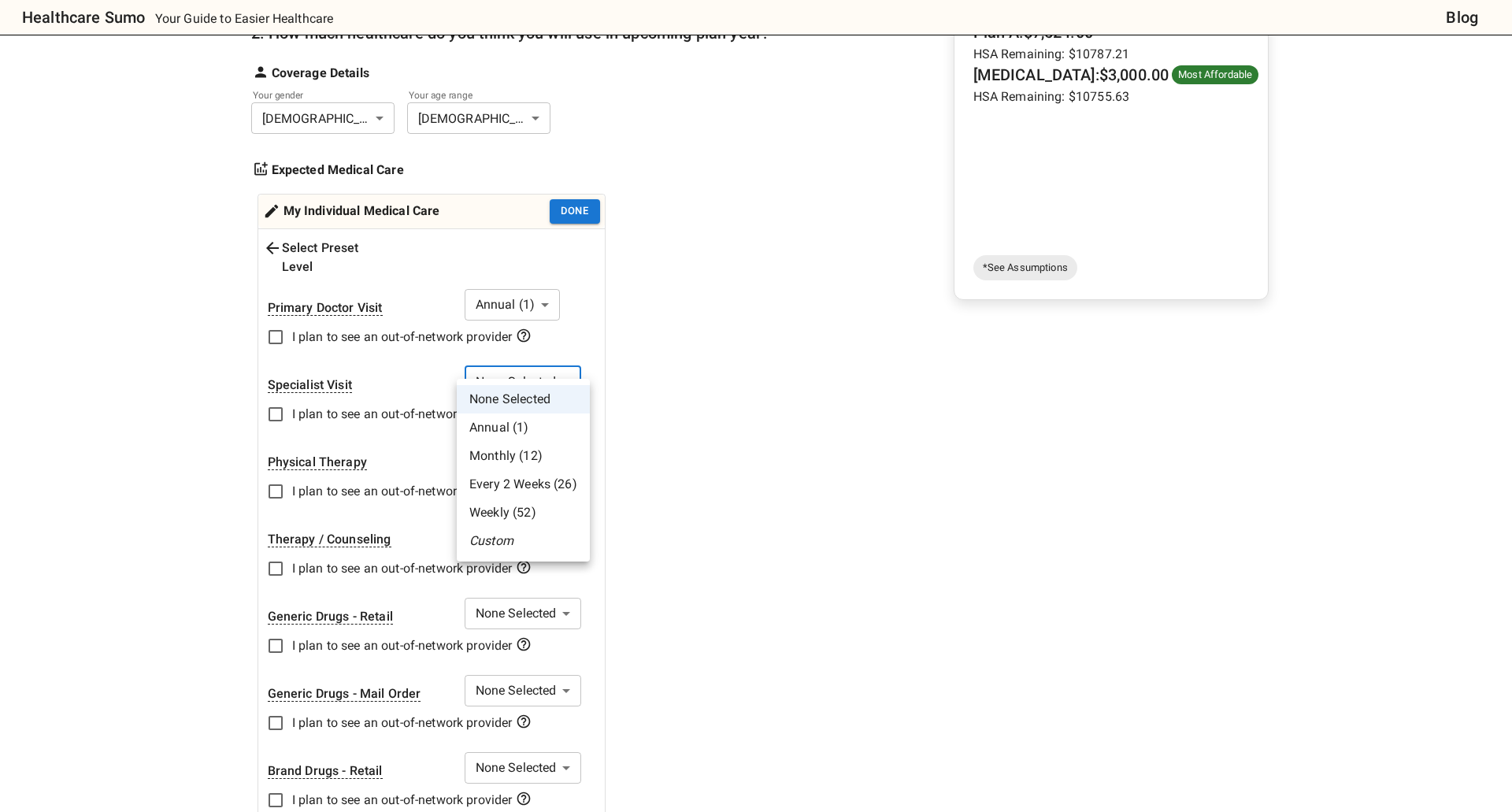
click at [774, 474] on div at bounding box center [756, 406] width 1512 height 812
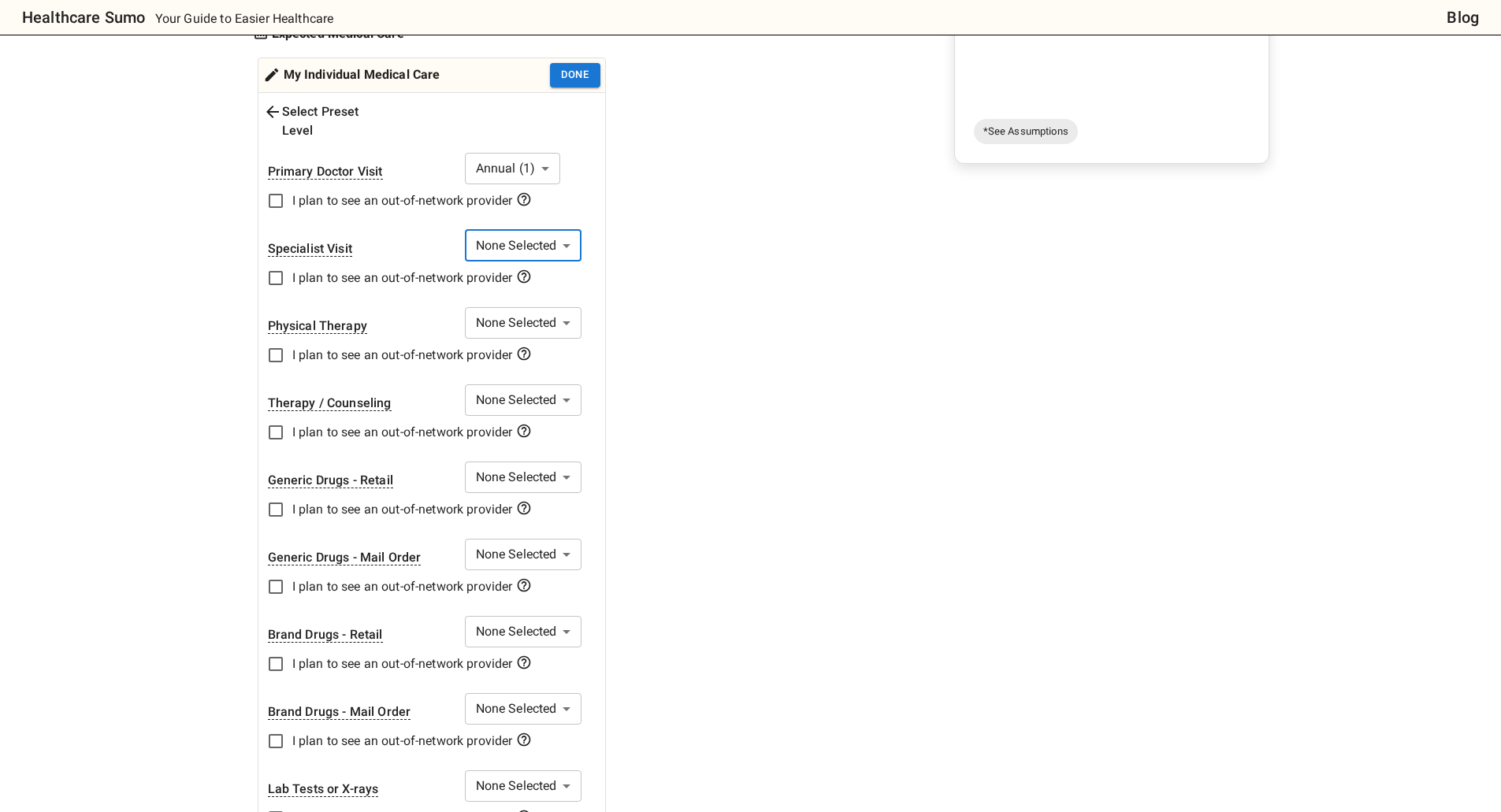
scroll to position [394, 0]
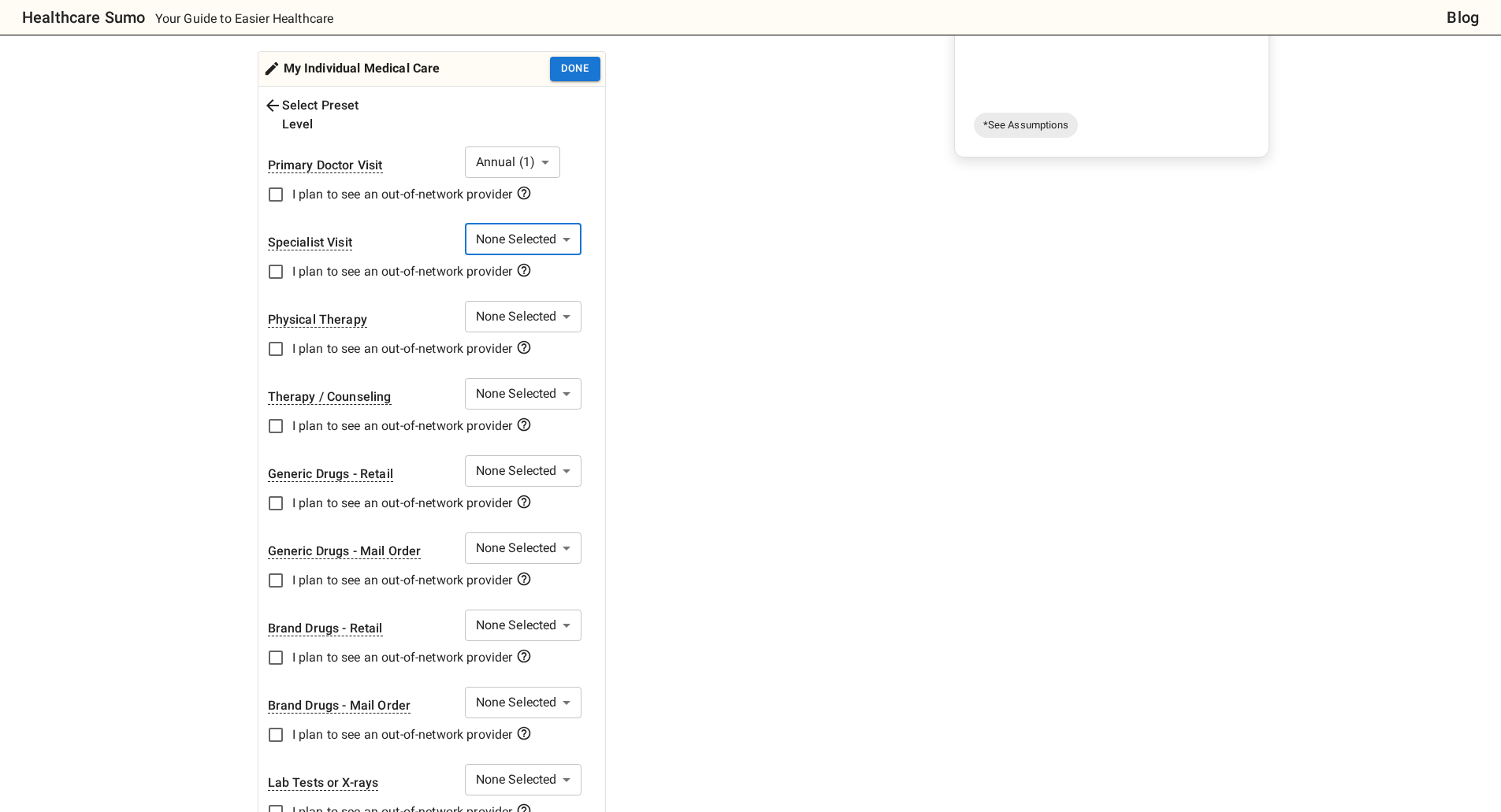
click at [279, 110] on icon at bounding box center [273, 106] width 19 height 19
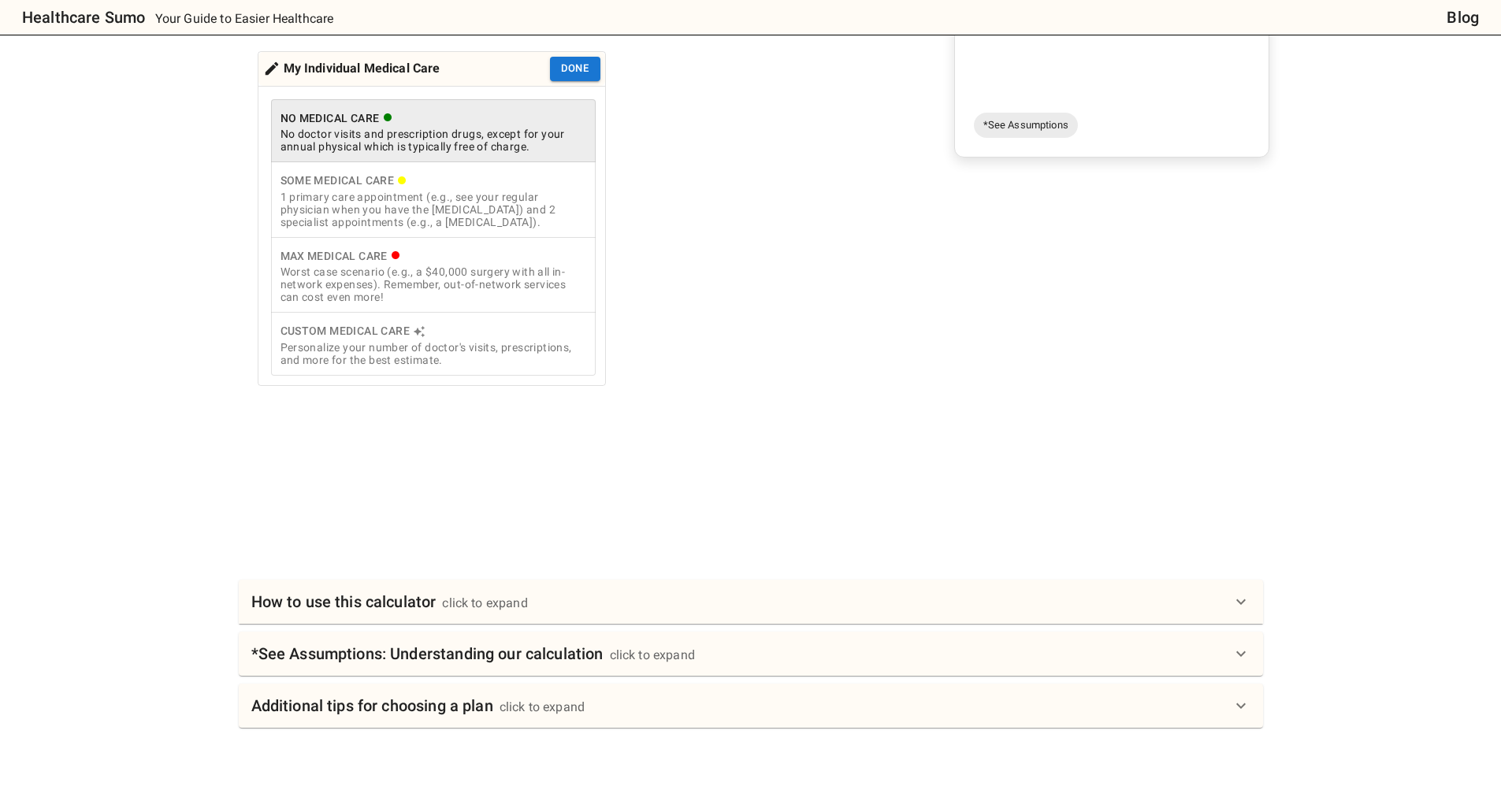
click at [480, 138] on div "No doctor visits and prescription drugs, except for your annual physical which …" at bounding box center [433, 140] width 305 height 25
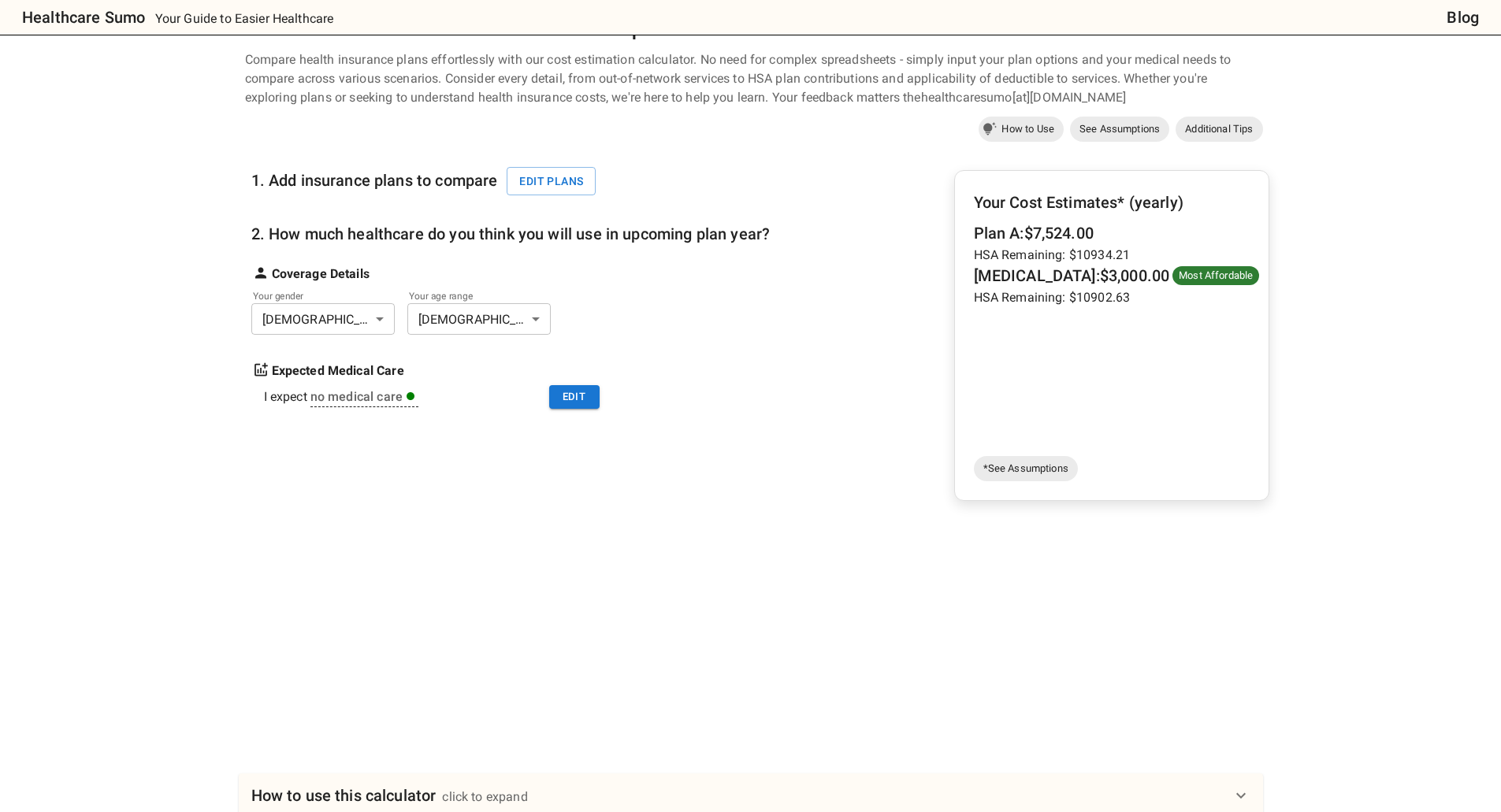
scroll to position [0, 0]
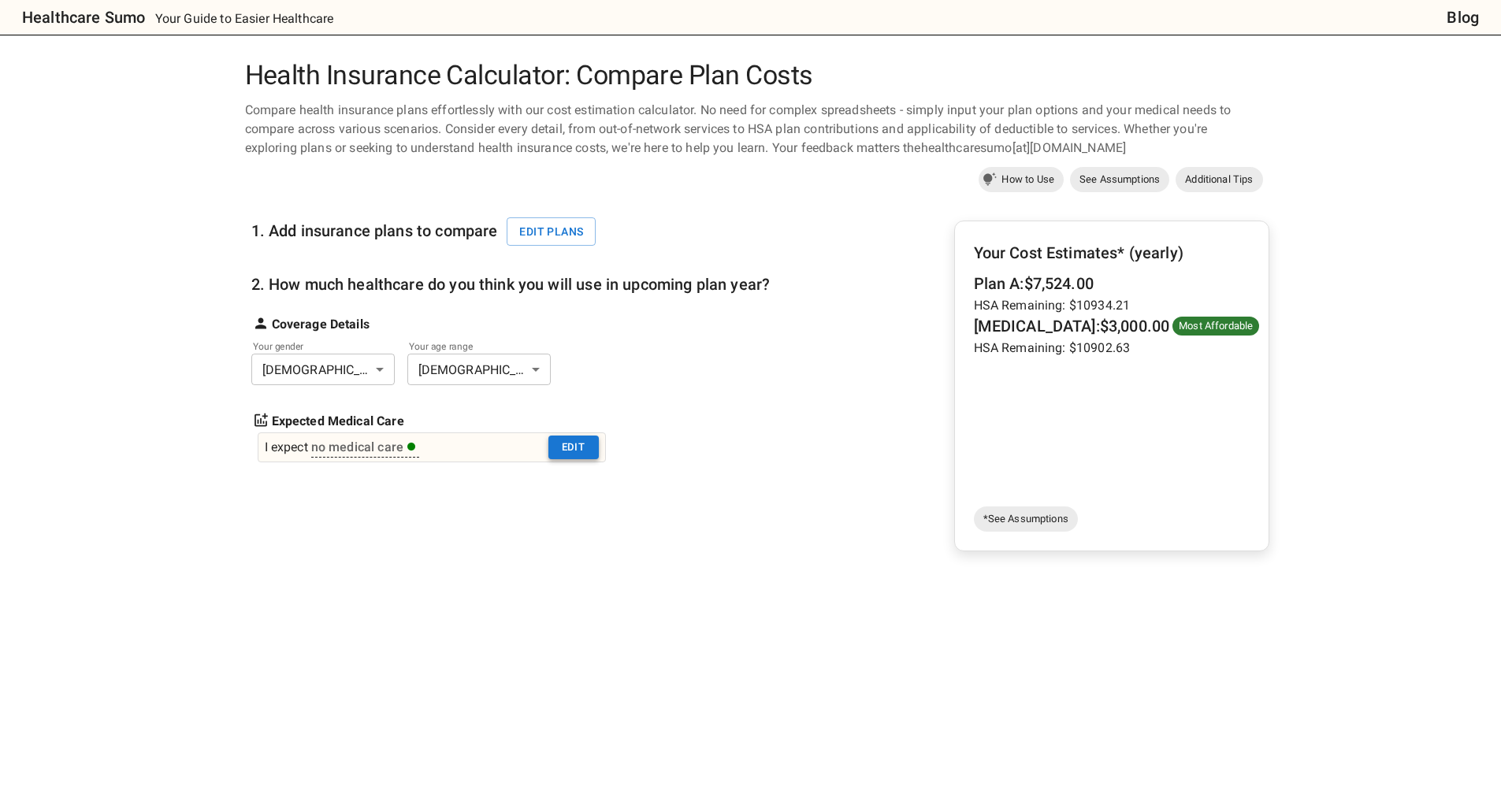
click at [575, 451] on button "Edit" at bounding box center [574, 447] width 50 height 24
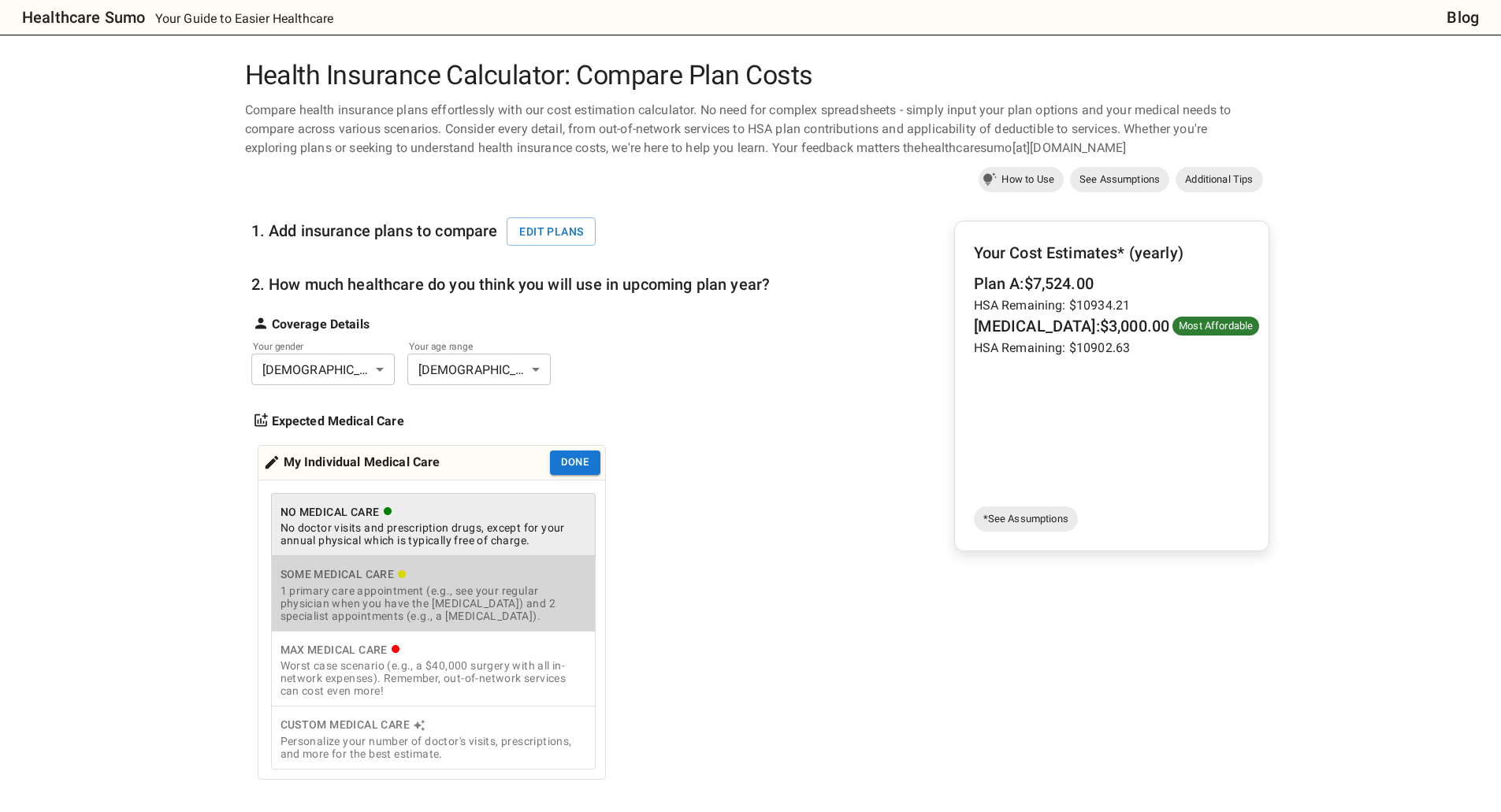
click at [434, 600] on div "1 primary care appointment (e.g., see your regular physician when you have the …" at bounding box center [433, 603] width 305 height 38
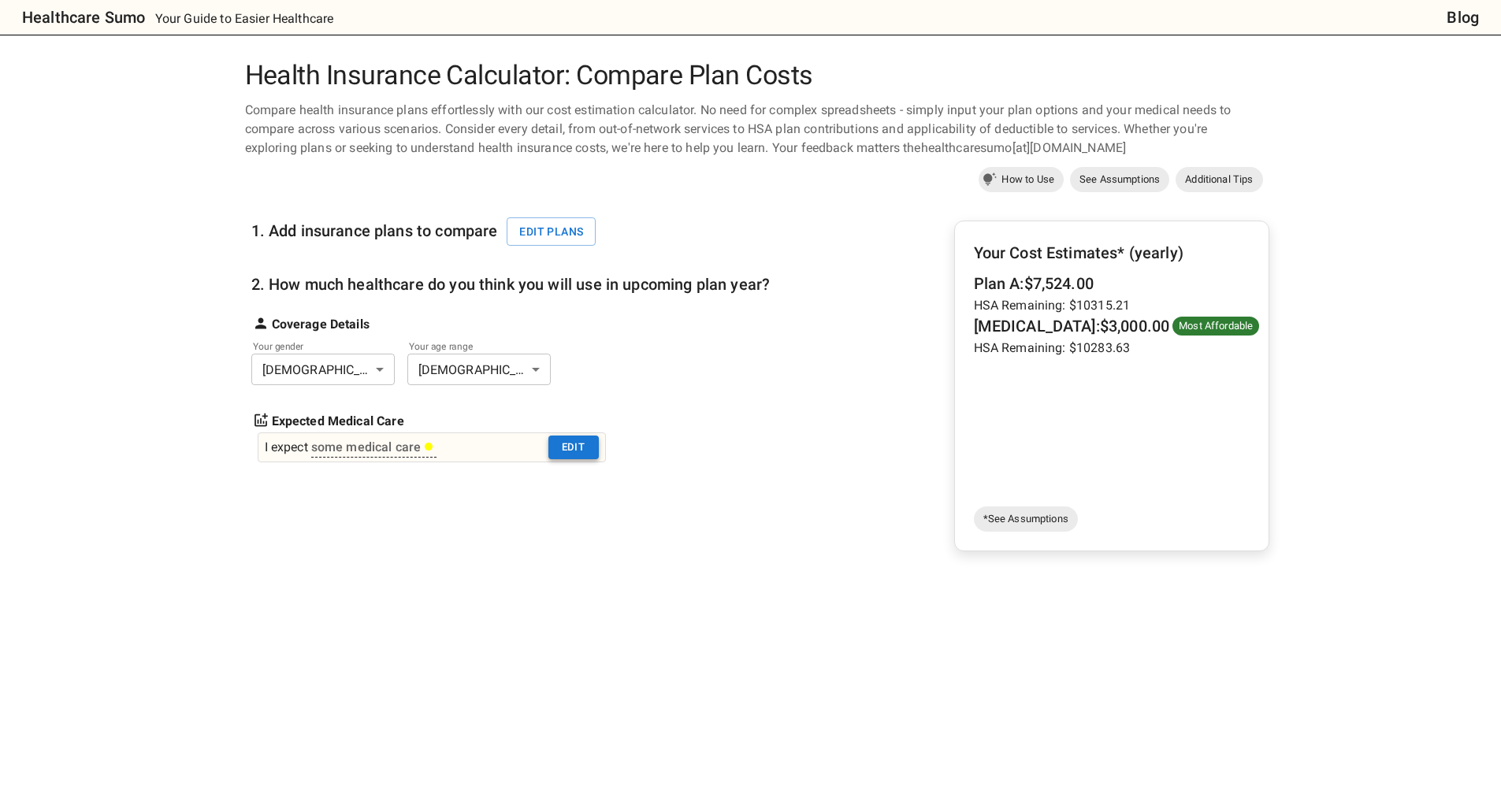
click at [582, 446] on button "Edit" at bounding box center [574, 447] width 50 height 24
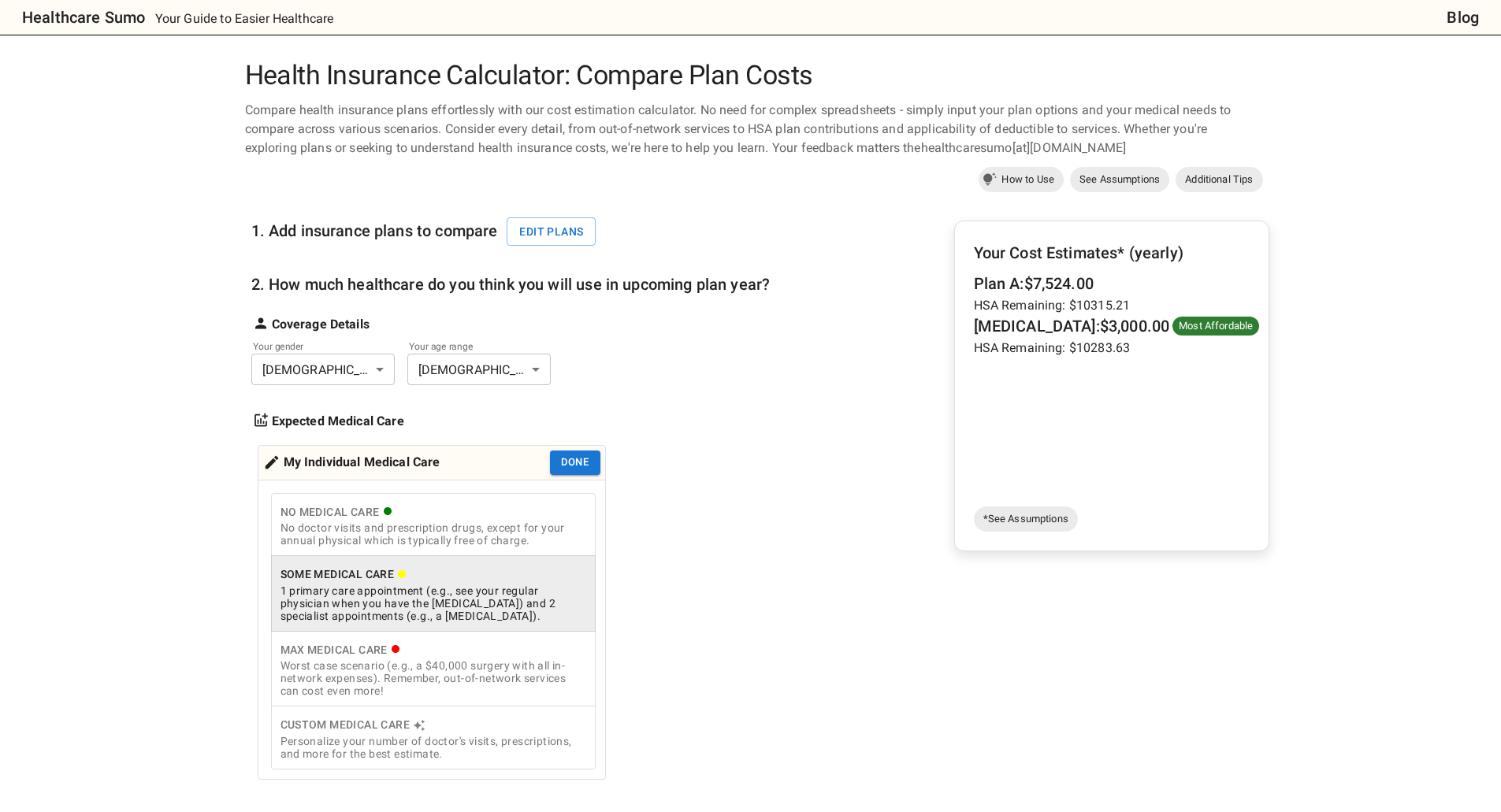
click at [438, 667] on div "Worst case scenario (e.g., a $40,000 surgery with all in-network expenses). Rem…" at bounding box center [433, 678] width 305 height 38
